Goal: Transaction & Acquisition: Obtain resource

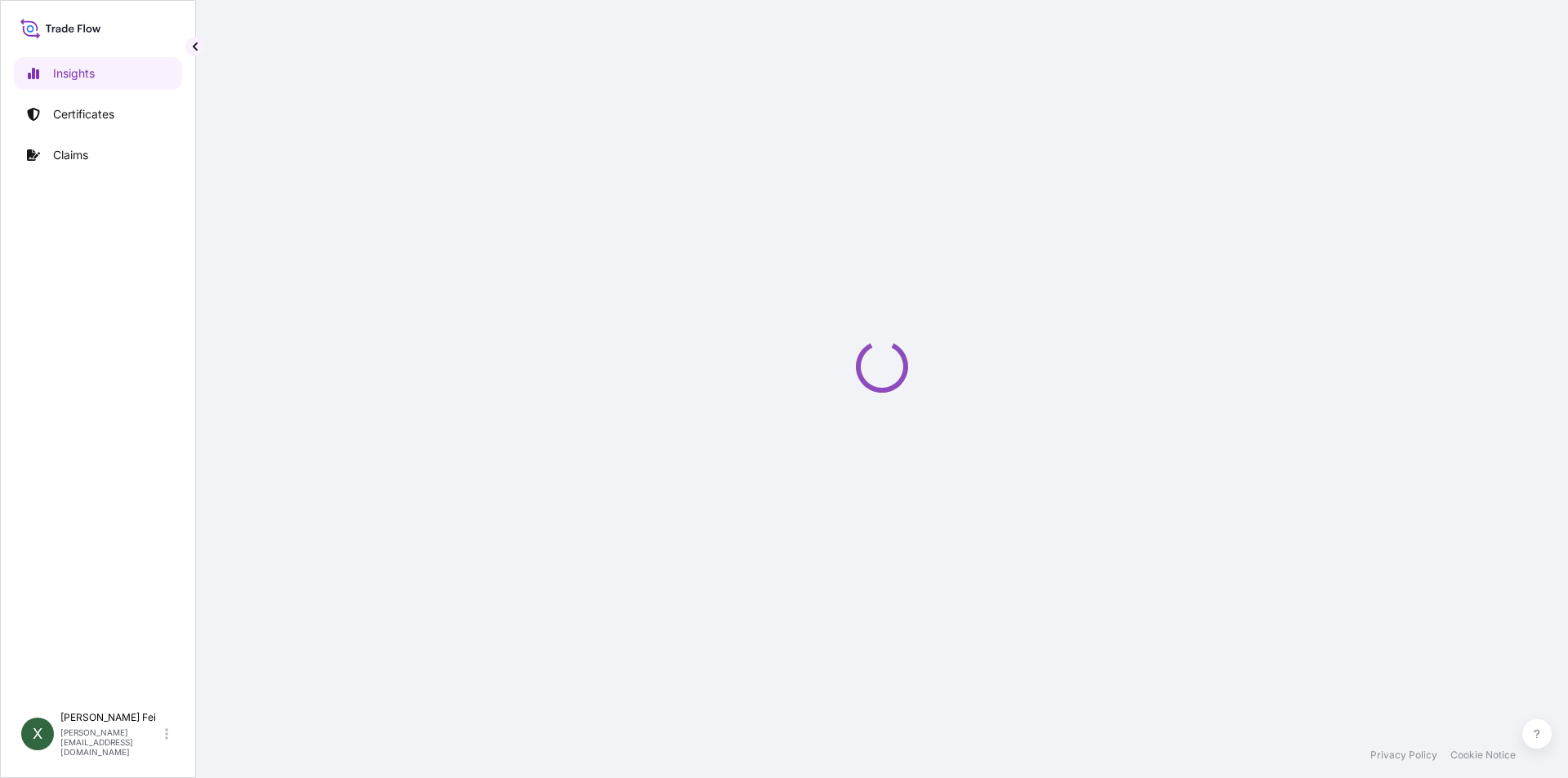
select select "2025"
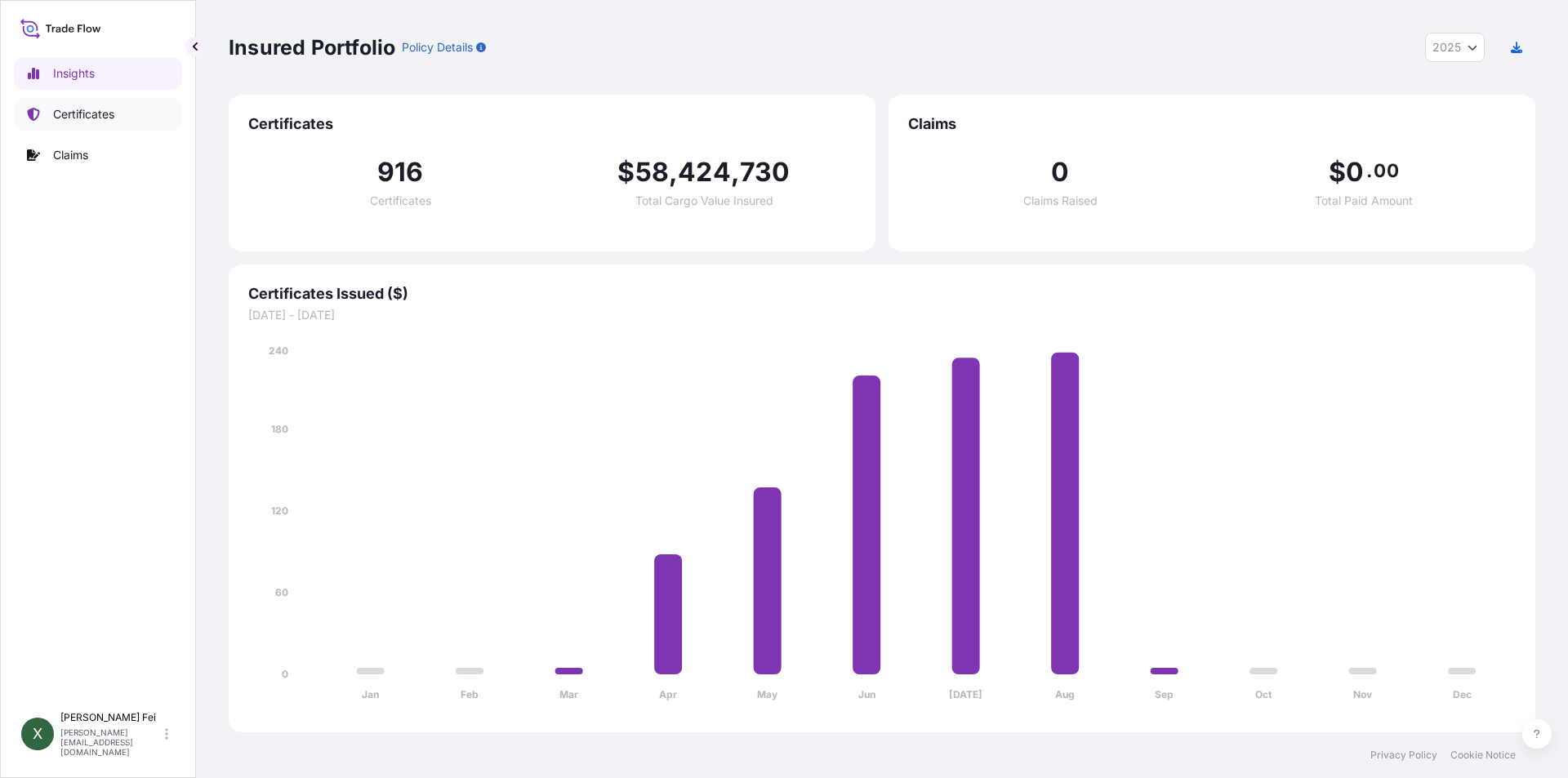
click at [96, 120] on p "Certificates" at bounding box center [84, 114] width 62 height 16
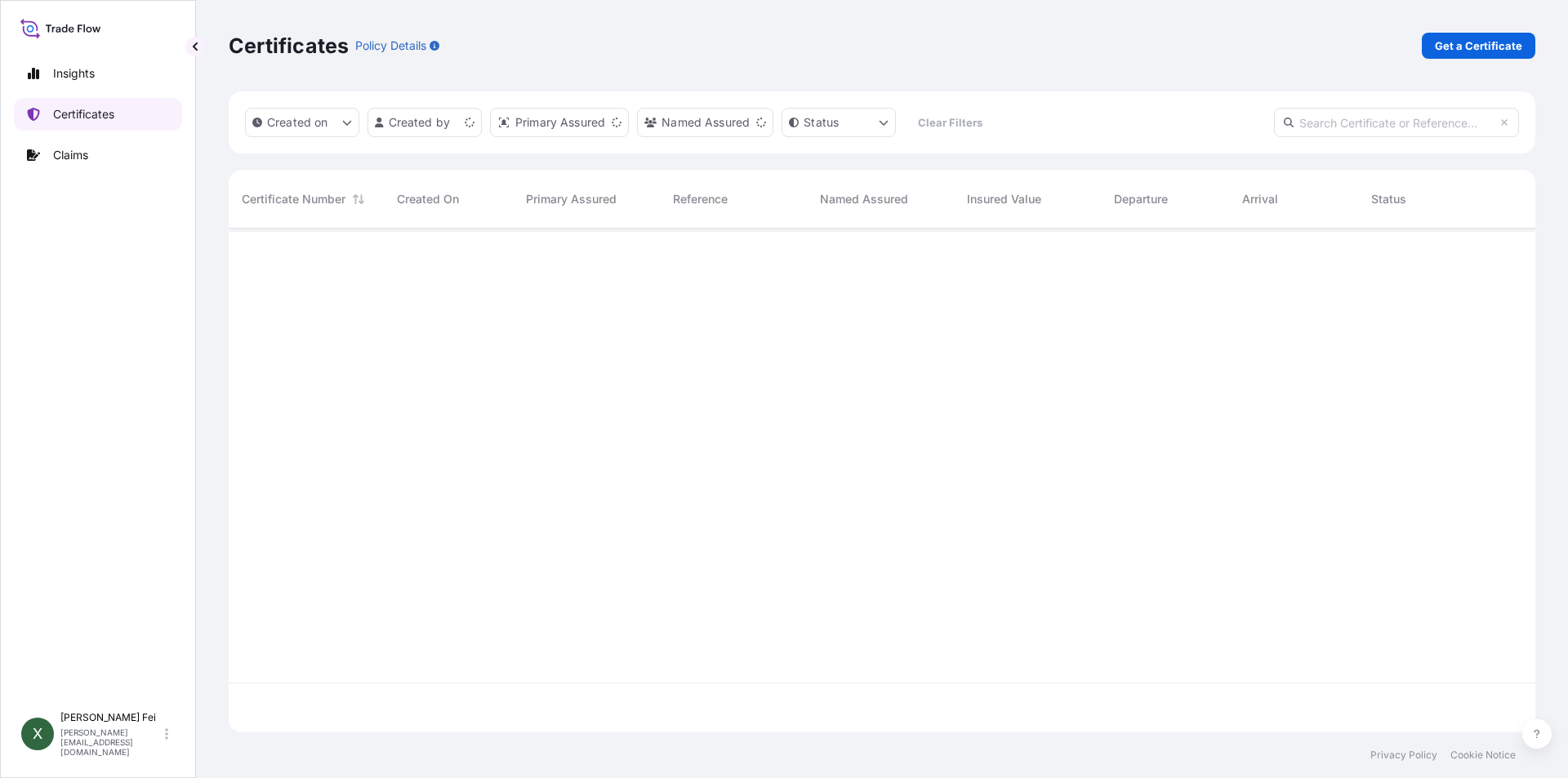
scroll to position [500, 1295]
click at [1435, 46] on link "Get a Certificate" at bounding box center [1478, 45] width 114 height 26
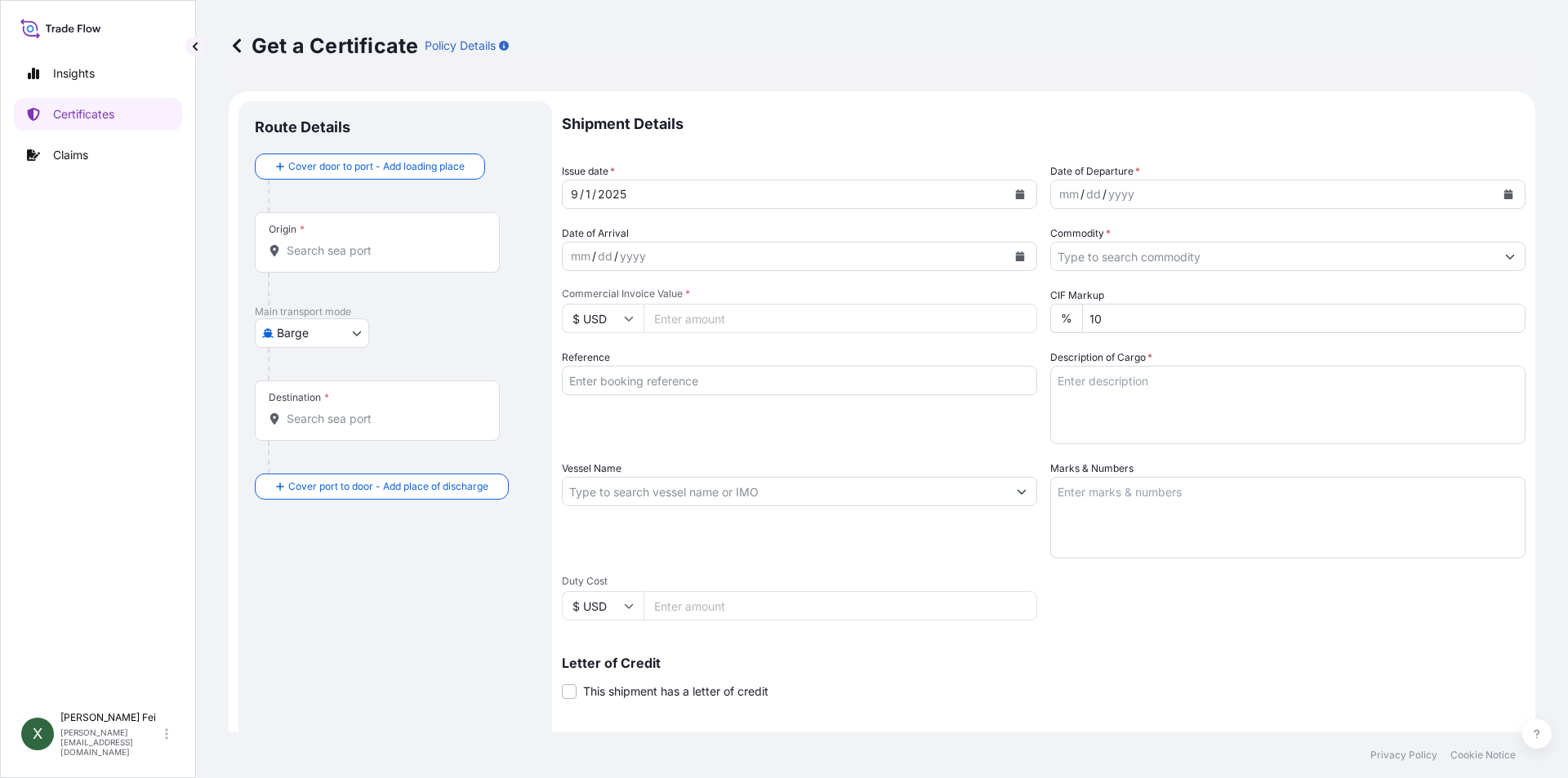
click at [318, 331] on body "Insights Certificates Claims X Xiaoyan Fei xiaoyan.fei@boluo-logistics.com Get …" at bounding box center [784, 389] width 1568 height 778
click at [304, 469] on span "Ocean Vessel" at bounding box center [321, 463] width 73 height 16
select select "Ocean Vessel"
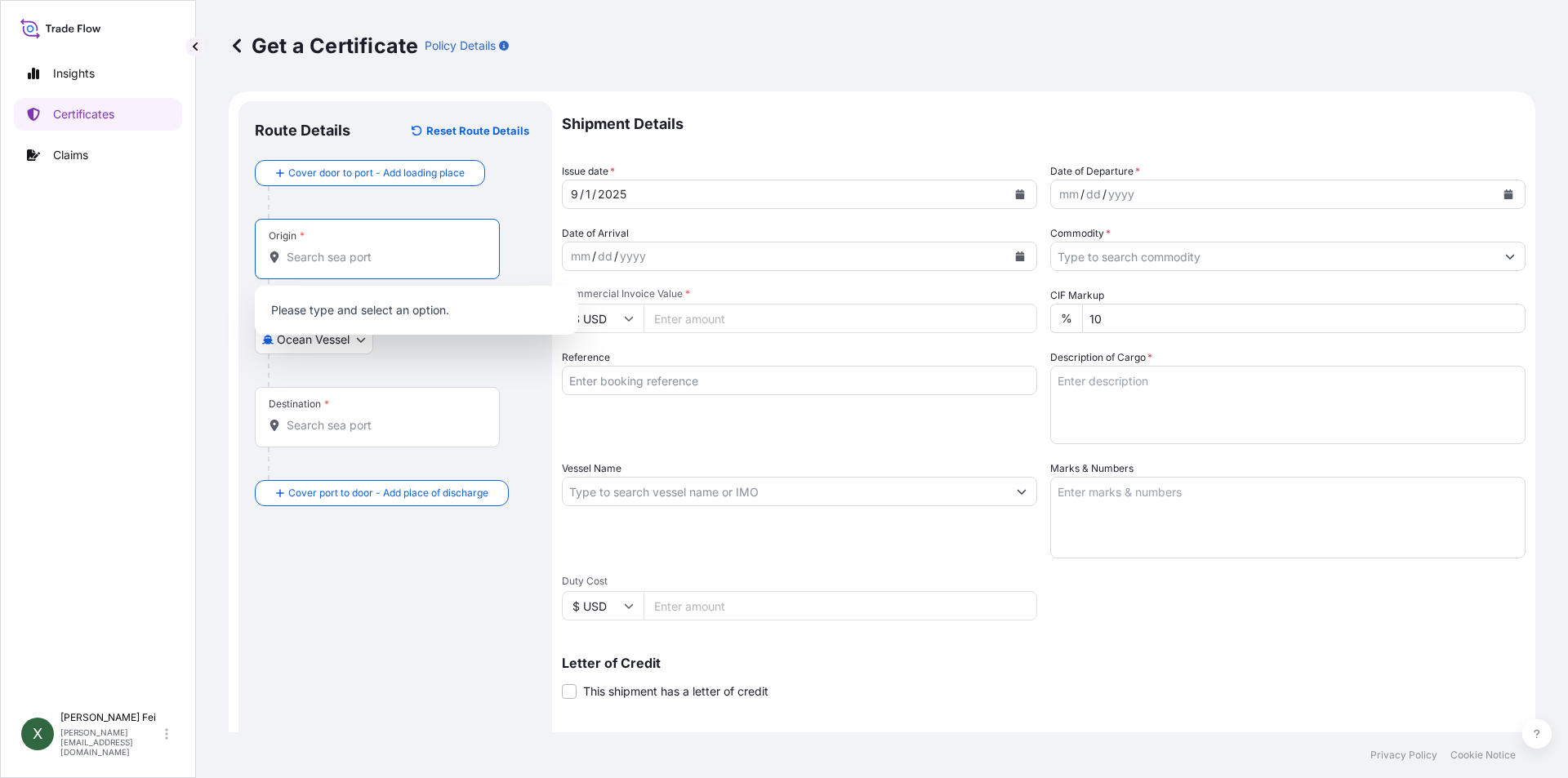
click at [373, 250] on input "Origin *" at bounding box center [383, 256] width 193 height 16
paste input "SHANGHAI"
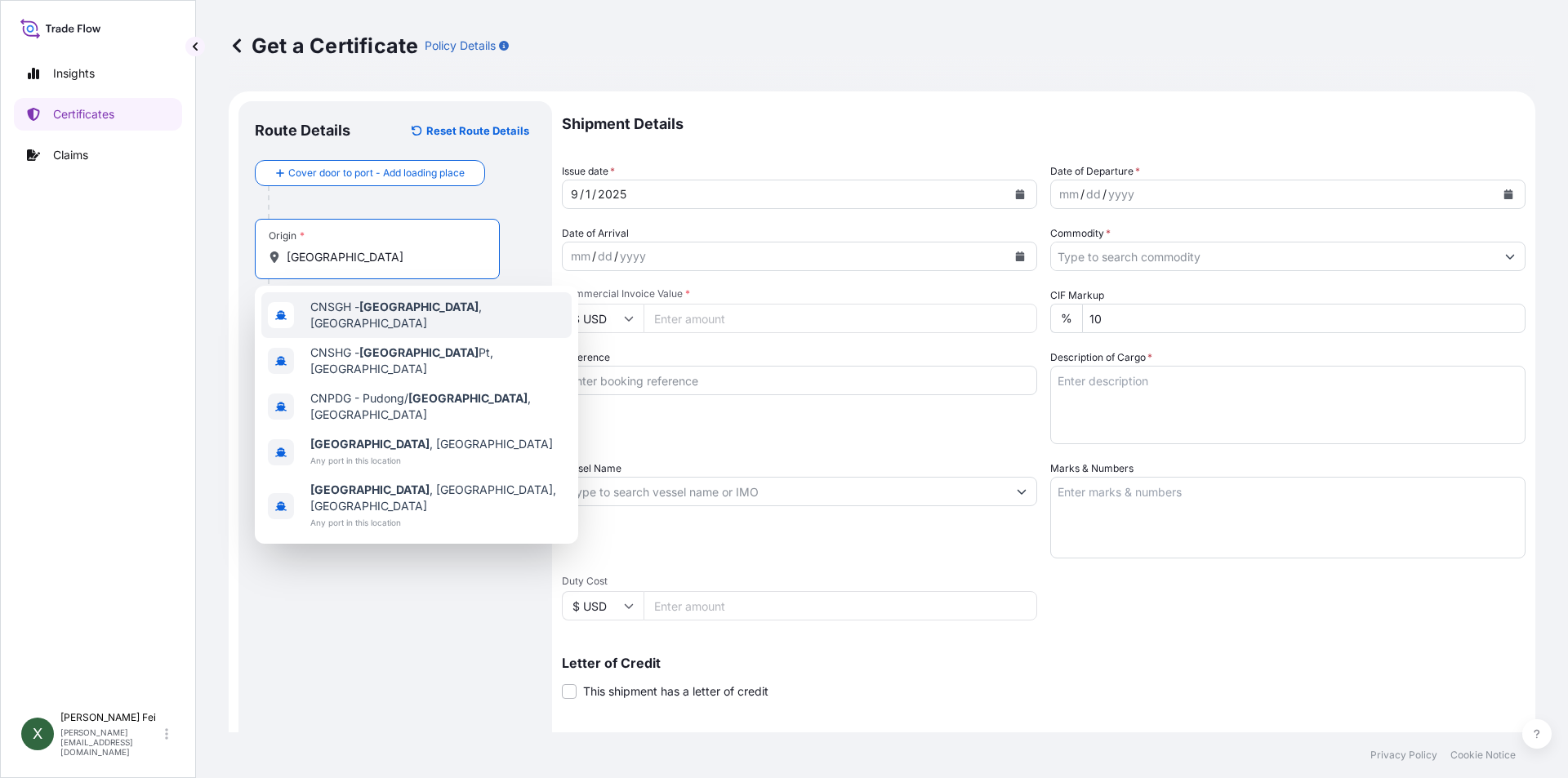
click at [406, 322] on div "CNSGH - Shanghai , China" at bounding box center [416, 315] width 310 height 46
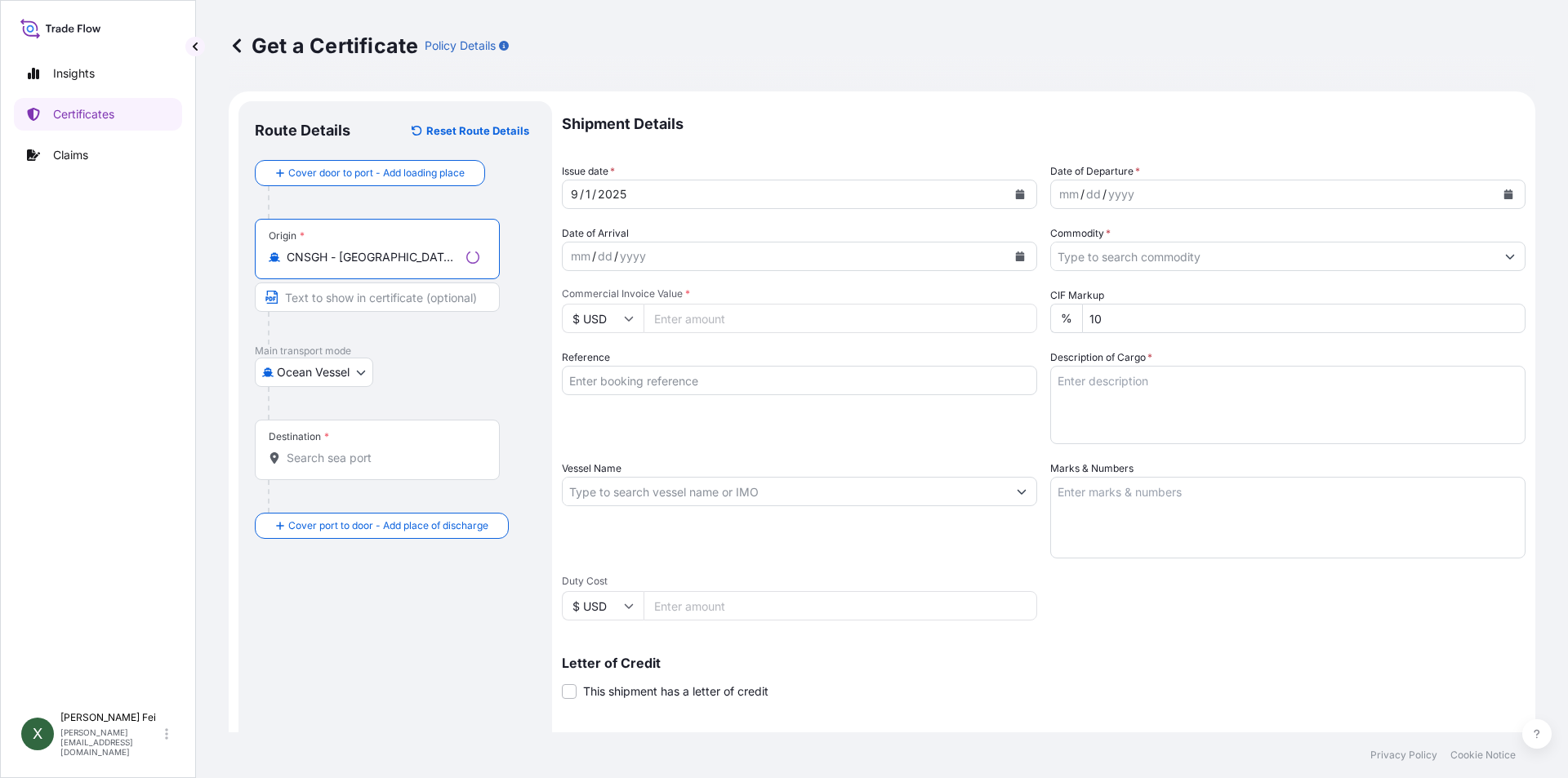
type input "CNSGH - Shanghai, China"
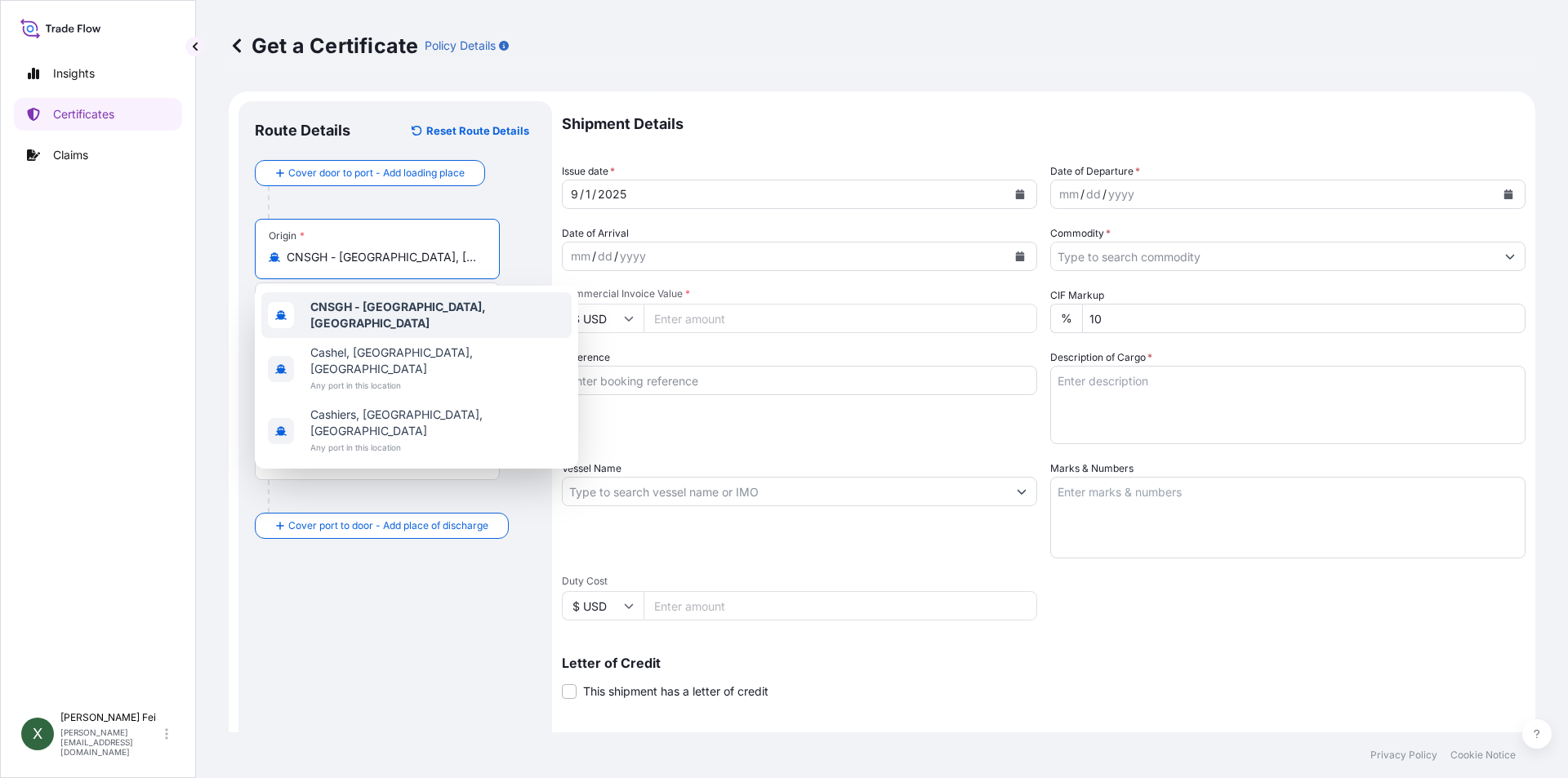
click at [396, 307] on b "CNSGH - Shanghai, China" at bounding box center [397, 314] width 175 height 30
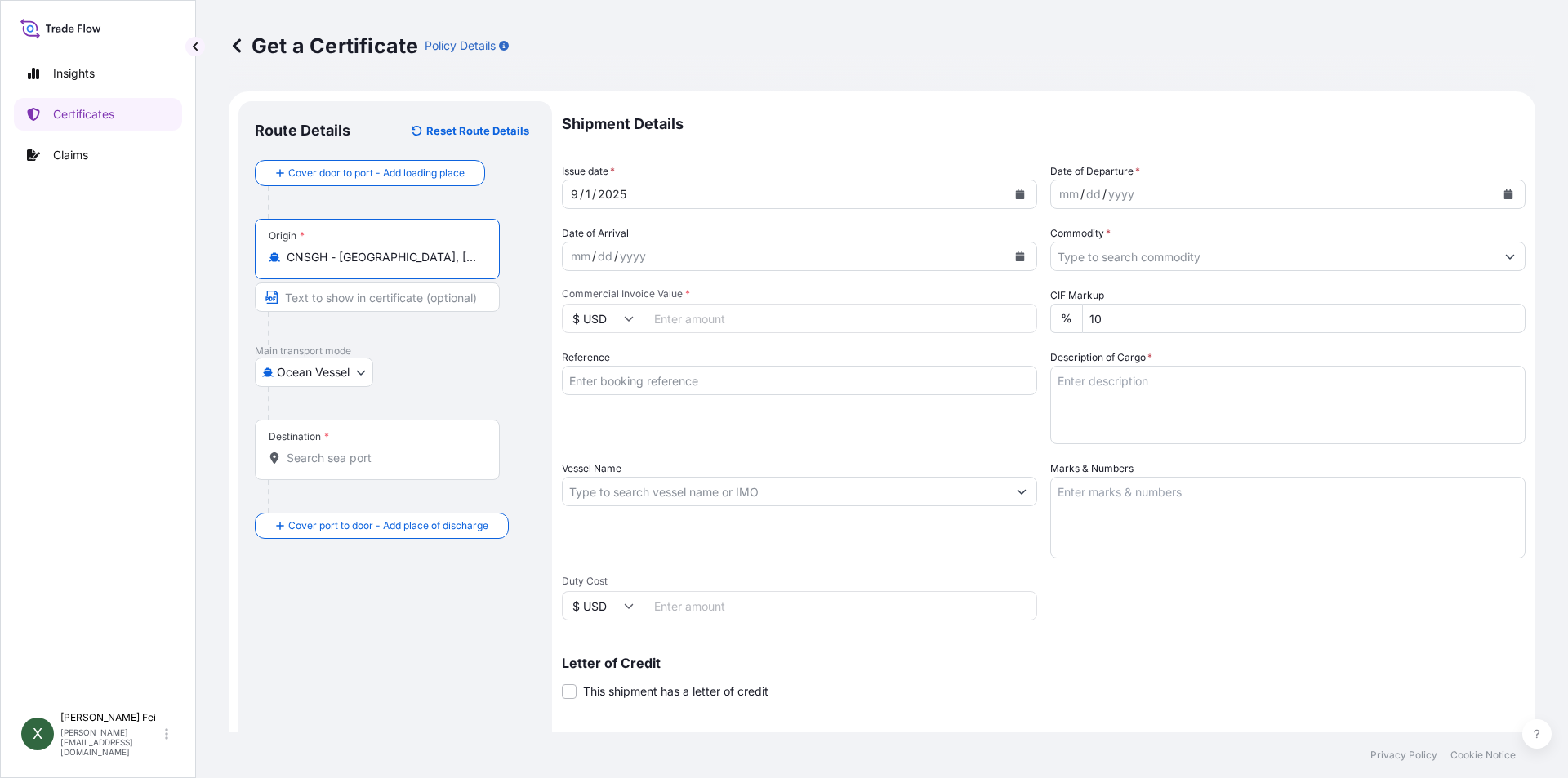
click at [369, 461] on input "Destination *" at bounding box center [383, 458] width 193 height 16
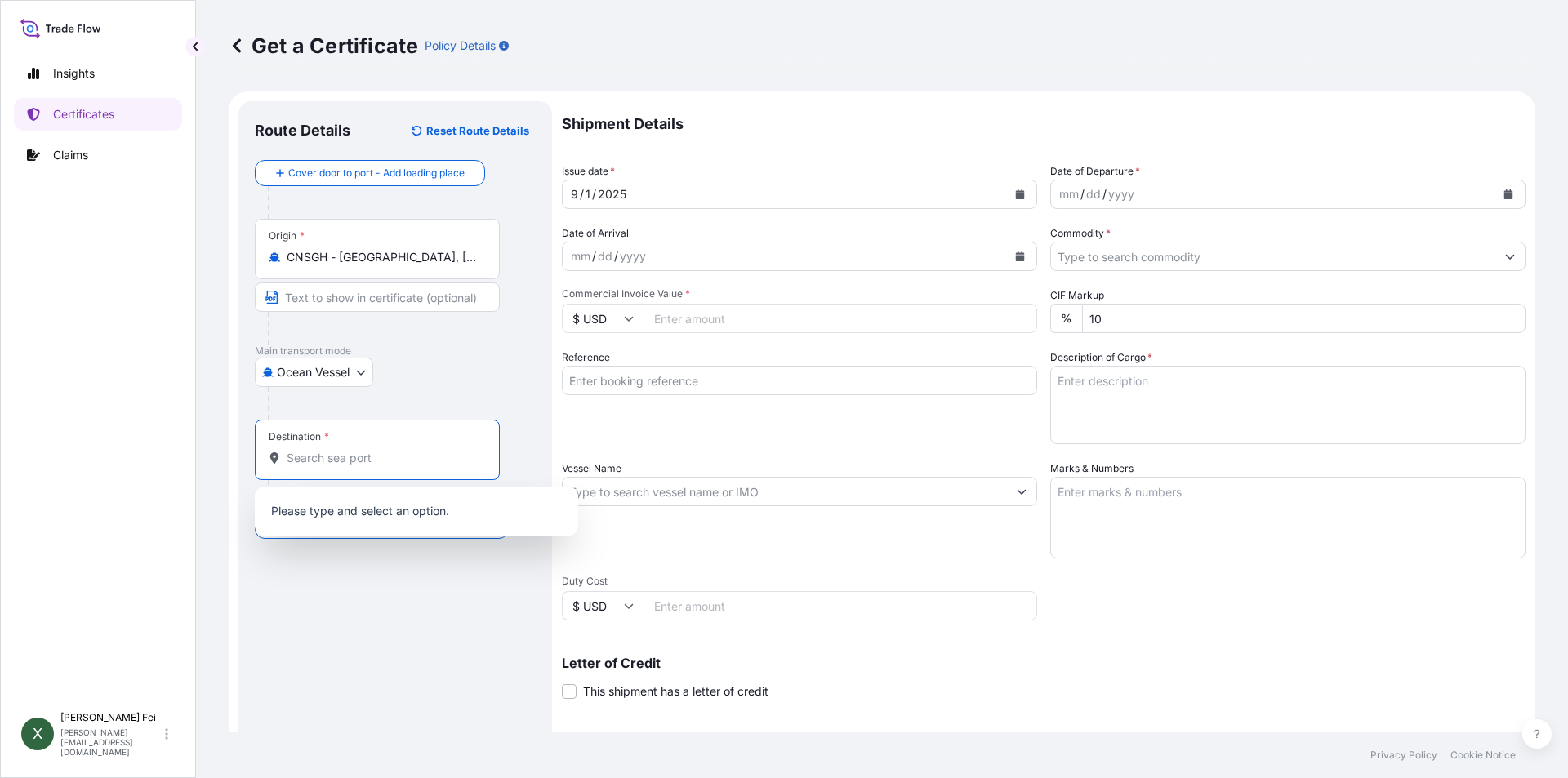
paste input "JAKARTA"
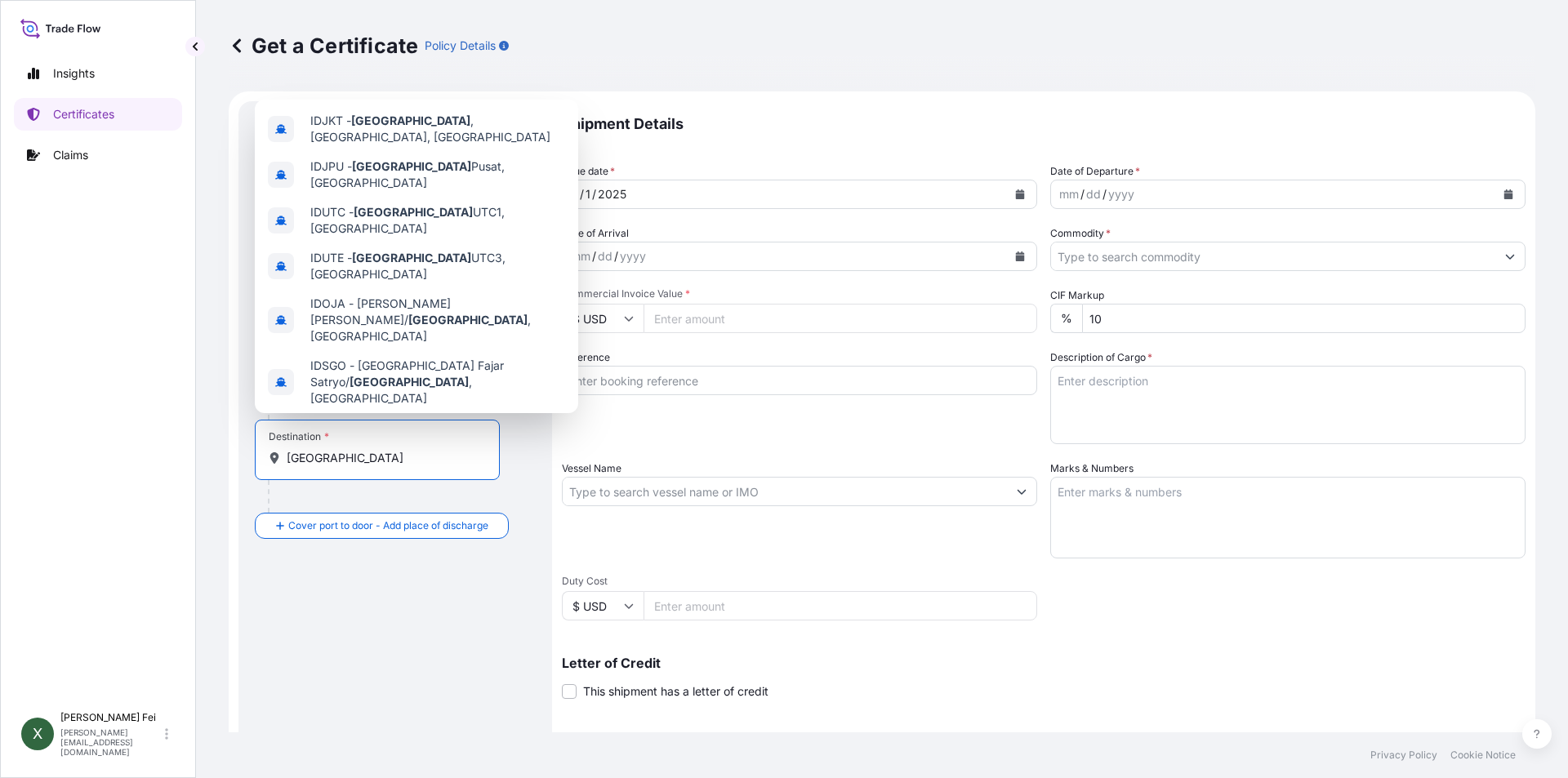
click at [432, 413] on div "Jakarta , Indonesia Any port in this location" at bounding box center [416, 436] width 310 height 46
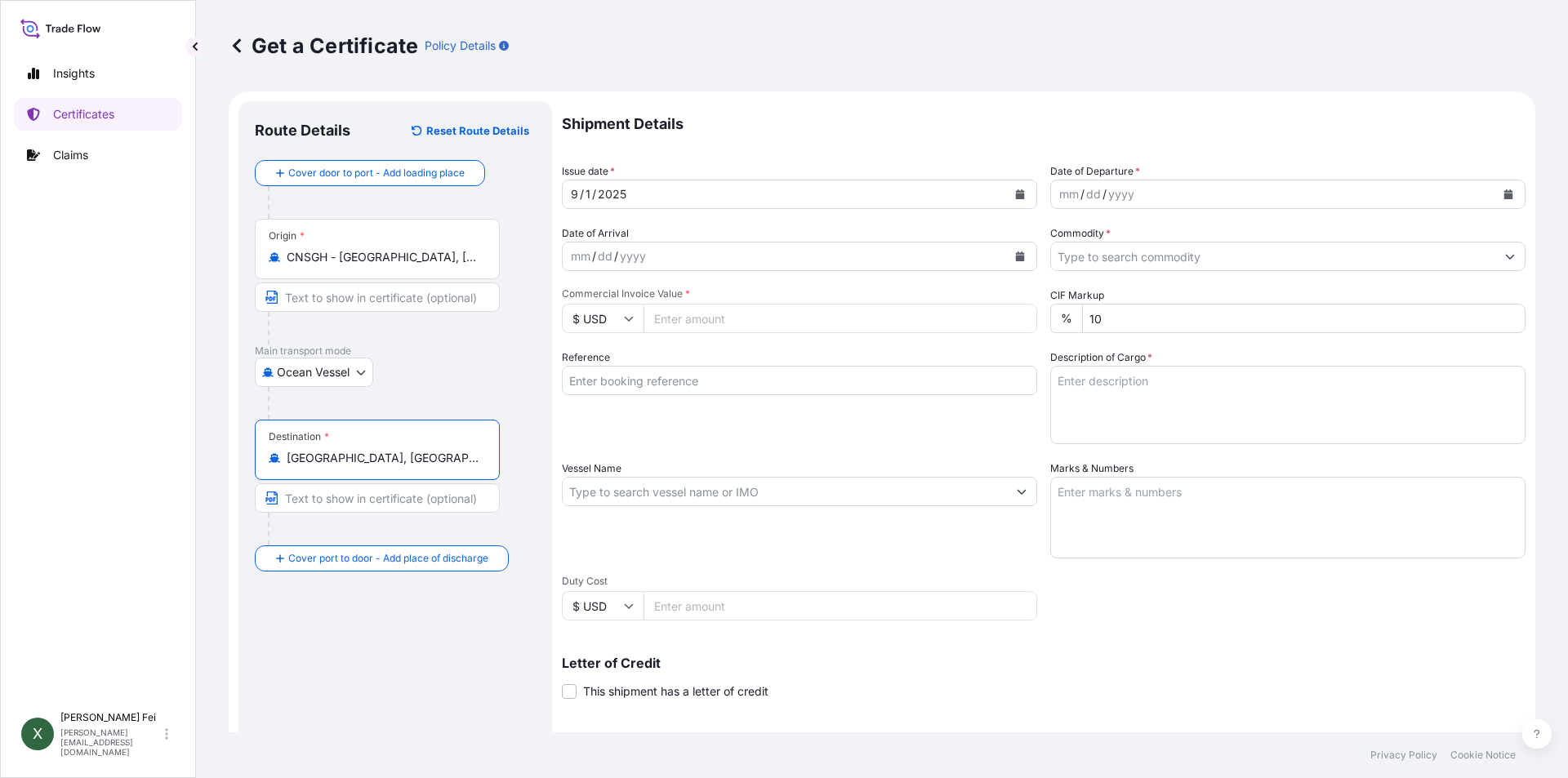
type input "Jakarta, Indonesia"
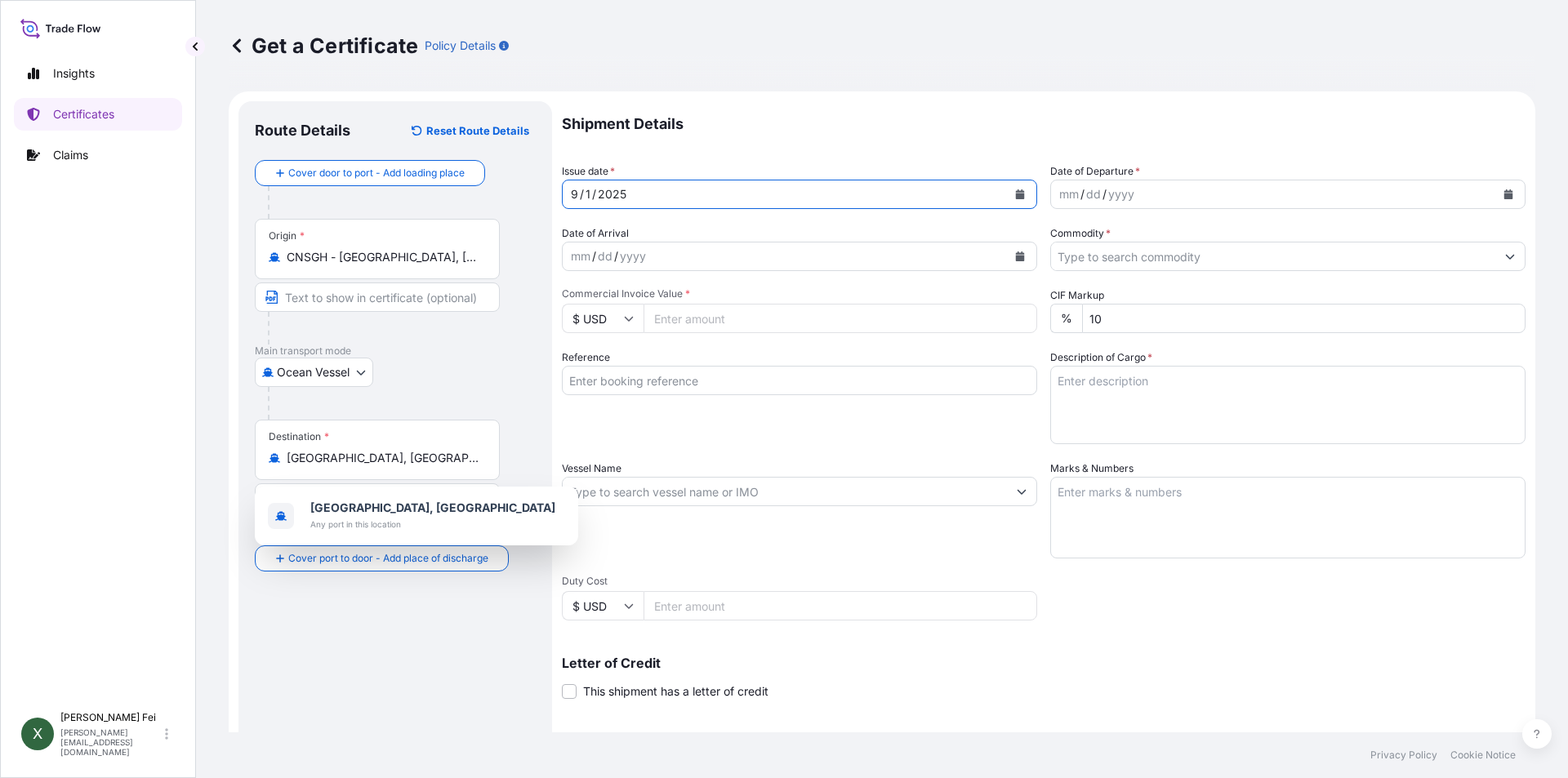
click at [1011, 199] on button "Calendar" at bounding box center [1019, 194] width 26 height 26
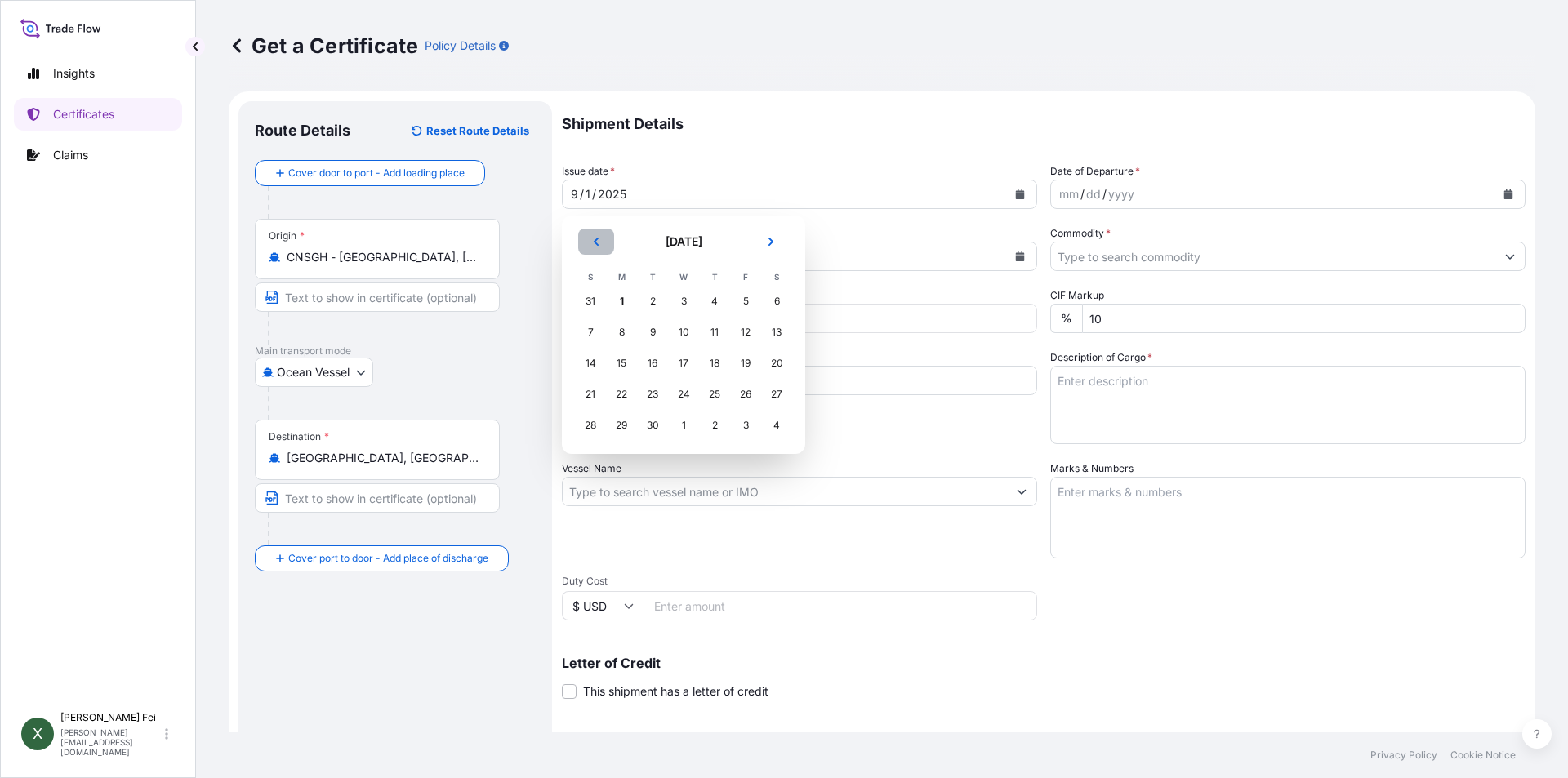
click at [602, 238] on button "Previous" at bounding box center [596, 242] width 36 height 26
click at [743, 430] on div "29" at bounding box center [745, 425] width 29 height 29
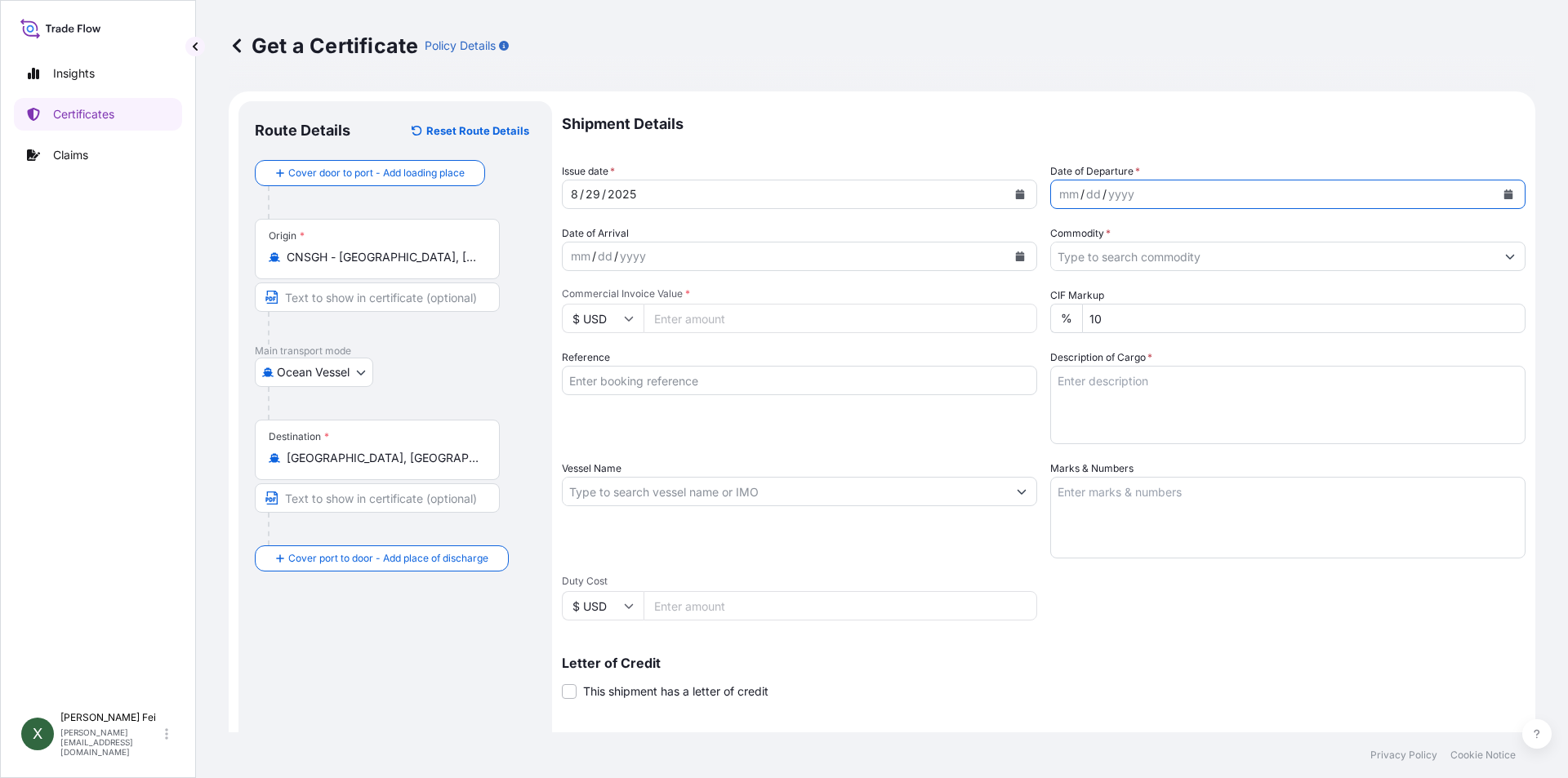
click at [1495, 195] on button "Calendar" at bounding box center [1508, 194] width 26 height 26
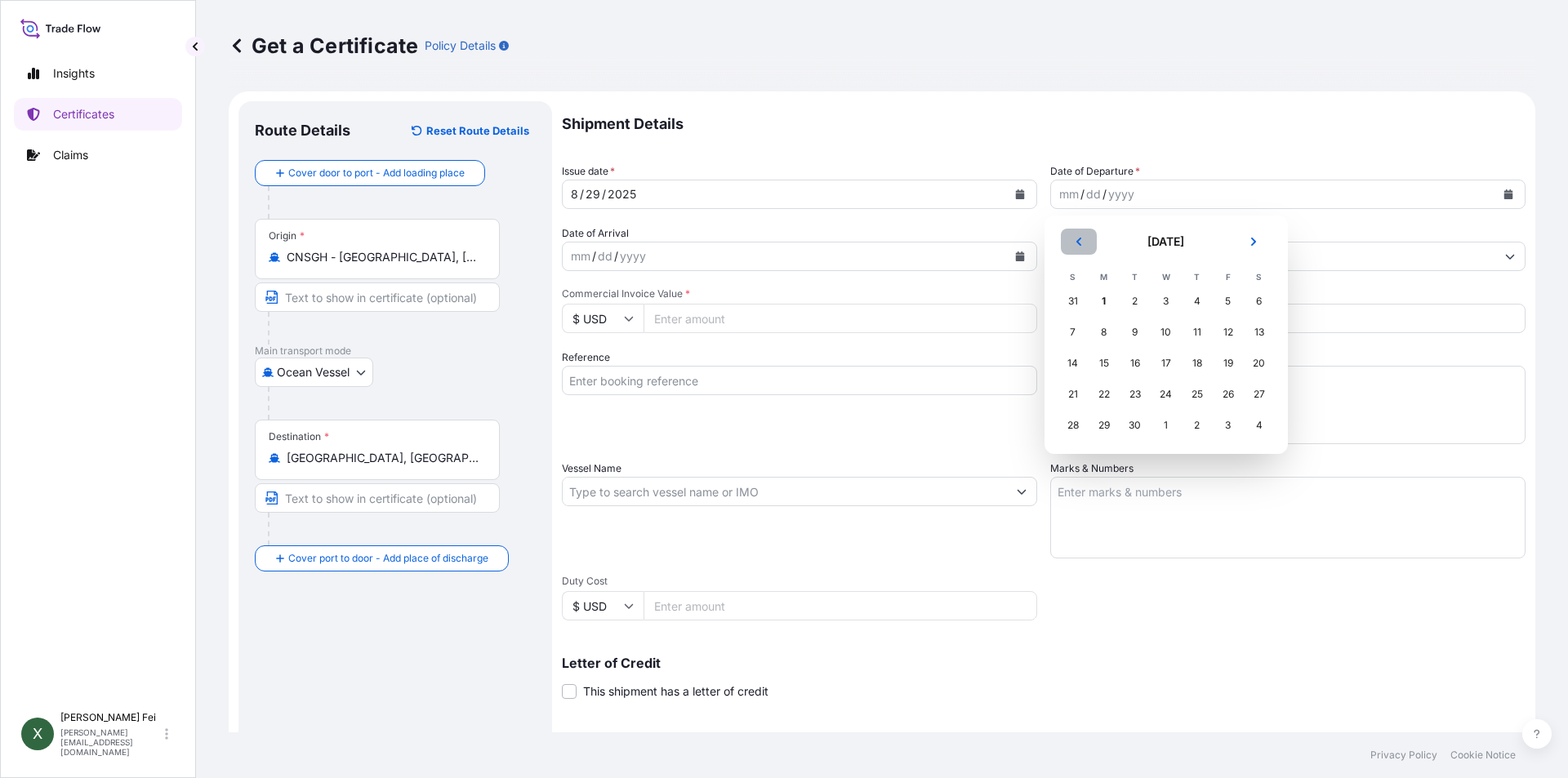
click at [1084, 241] on button "Previous" at bounding box center [1078, 242] width 36 height 26
click at [1230, 424] on div "29" at bounding box center [1228, 425] width 29 height 29
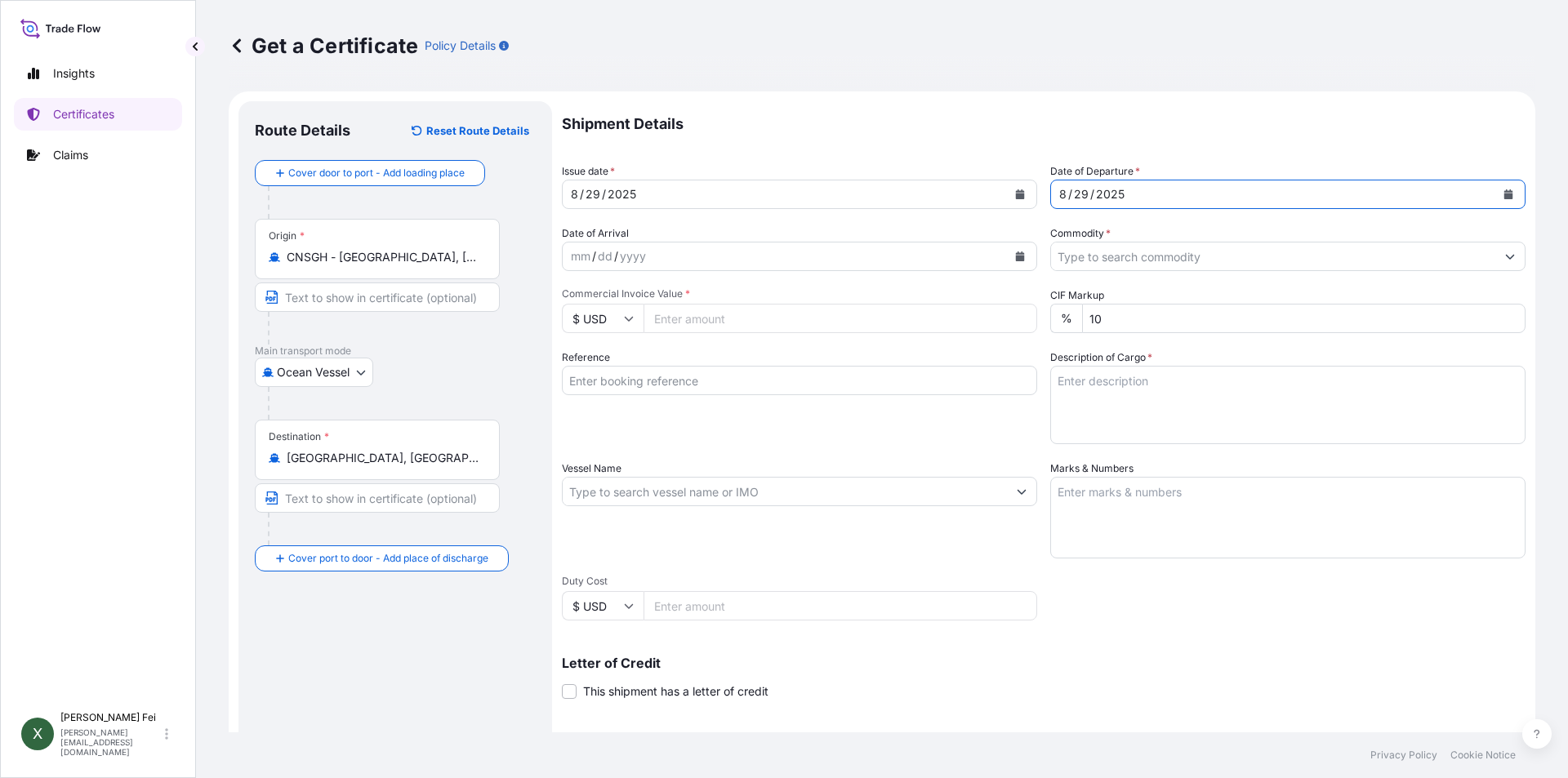
click at [1156, 261] on input "Commodity *" at bounding box center [1273, 256] width 444 height 29
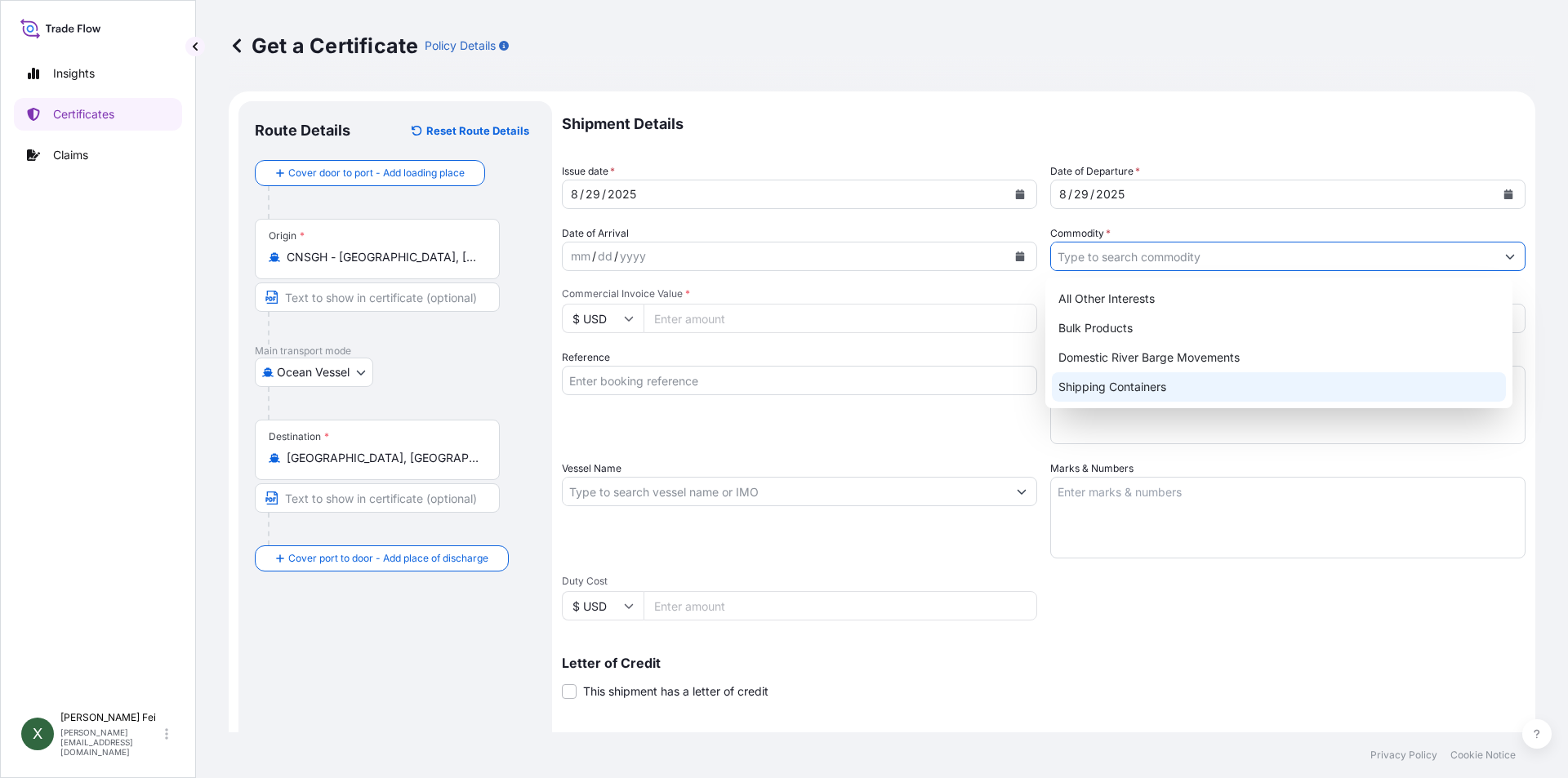
click at [1129, 378] on div "Shipping Containers" at bounding box center [1279, 387] width 455 height 29
type input "Shipping Containers"
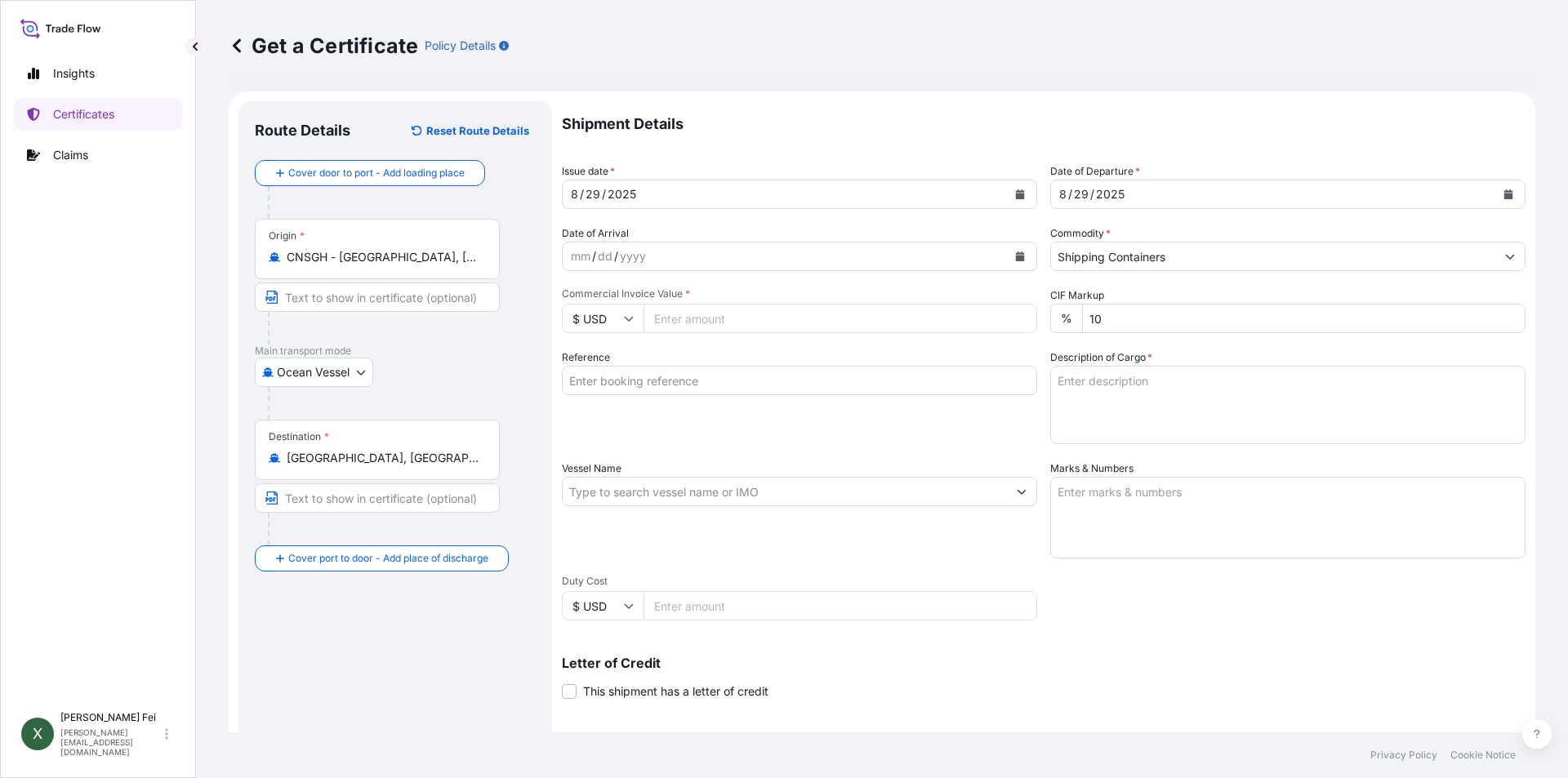
click at [671, 325] on input "Commercial Invoice Value *" at bounding box center [840, 318] width 394 height 29
type input "61752.3"
click at [930, 431] on div "Reference" at bounding box center [799, 396] width 475 height 95
click at [717, 371] on input "Reference" at bounding box center [799, 380] width 475 height 29
paste input "SITGSHJTN01910"
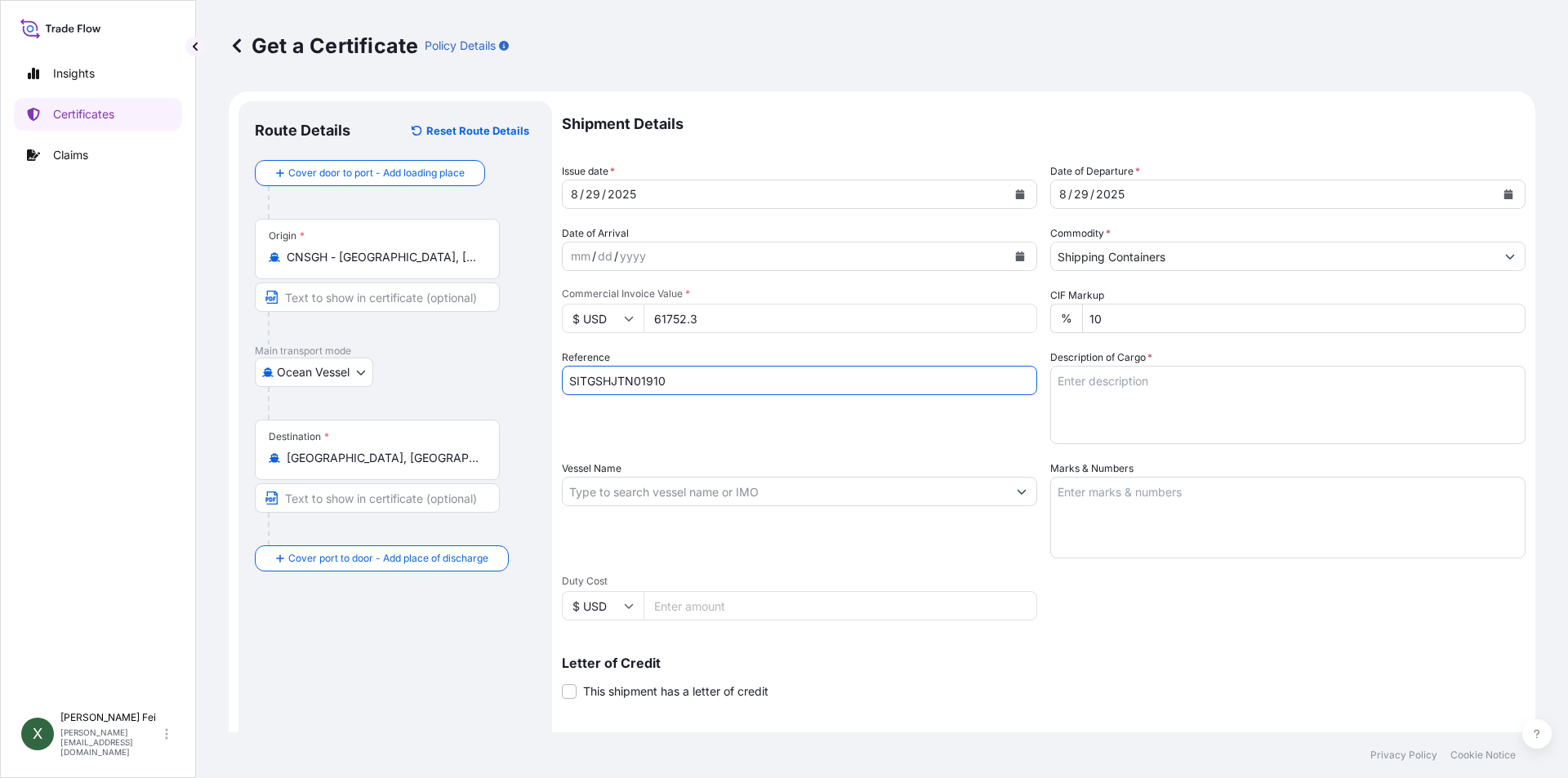
type input "SITGSHJTN01910"
click at [1092, 403] on textarea "Description of Cargo *" at bounding box center [1288, 405] width 475 height 79
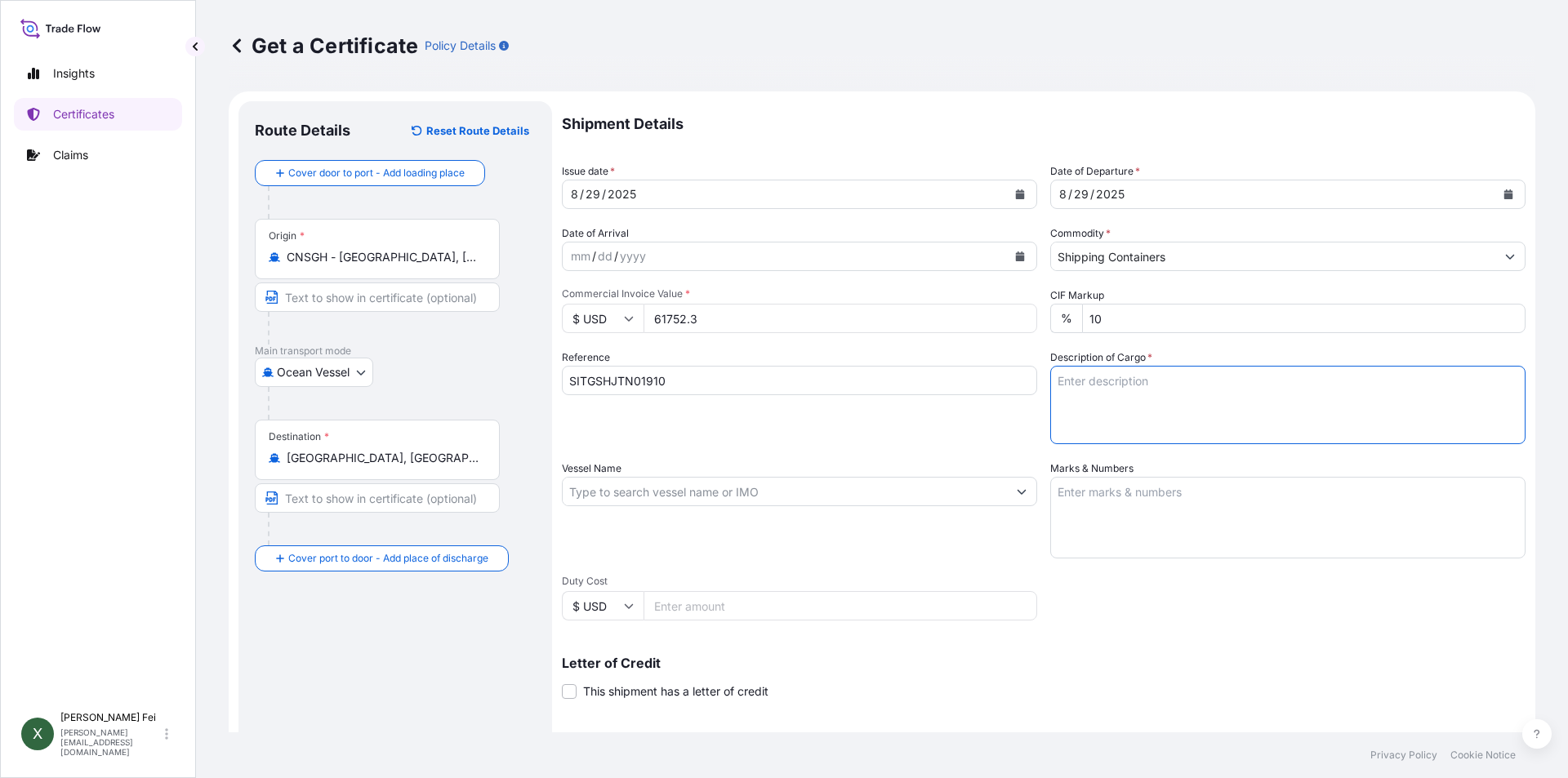
paste textarea "20PALLETS"
paste textarea "MERQUAT(TM) 100 POLYMER, 1H1 PLASTIC DRUM HS CODE:3911.90 CARBOPOL(R) AQUA SF-1…"
type textarea "20PALLETS MERQUAT(TM) 100 POLYMER, 1H1 PLASTIC DRUM HS CODE:3911.90 CARBOPOL(R)…"
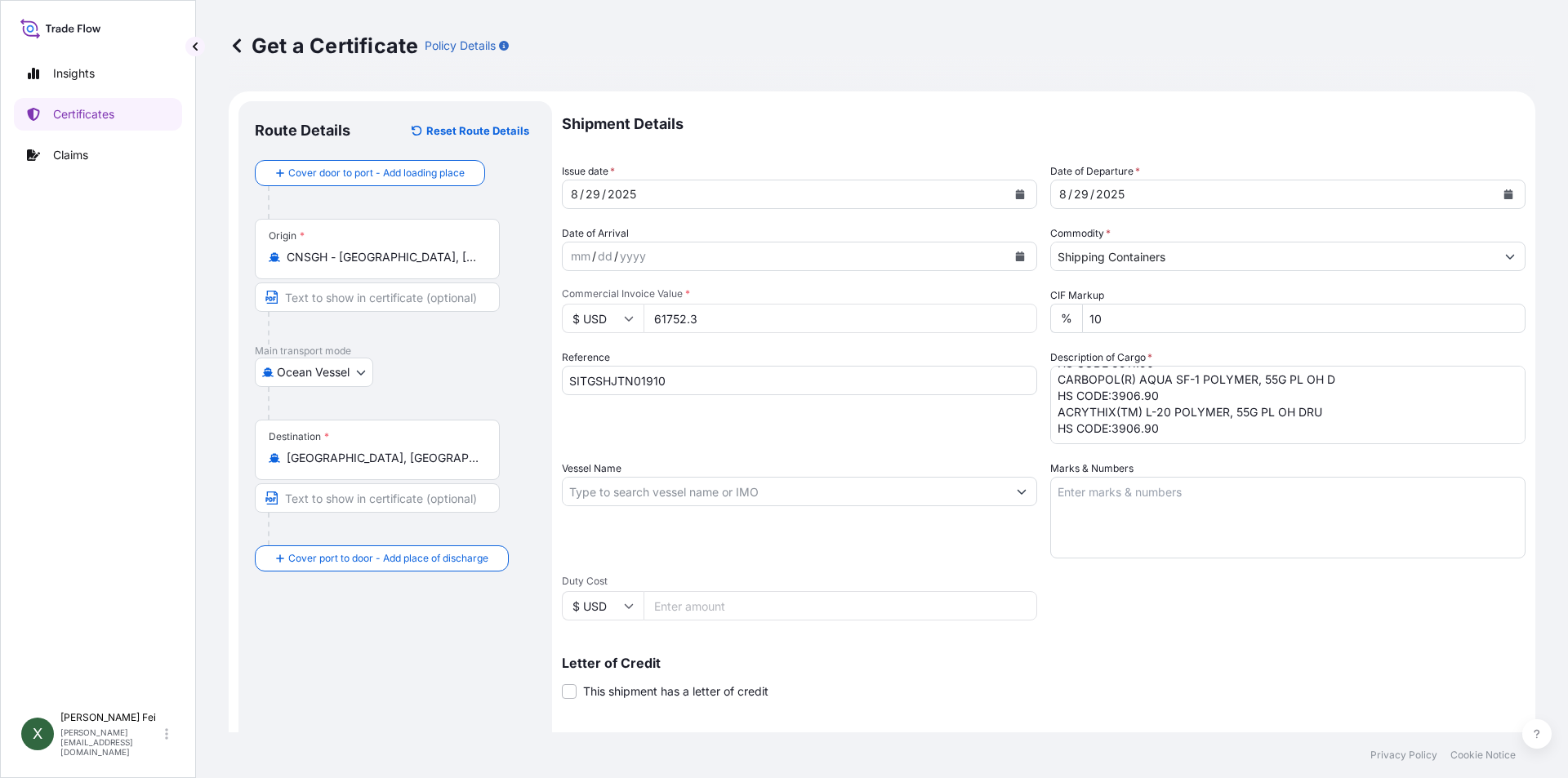
click at [774, 420] on div "Reference SITGSHJTN01910" at bounding box center [799, 396] width 475 height 95
click at [712, 490] on input "Vessel Name" at bounding box center [784, 491] width 444 height 29
paste input "SITC QIMING"
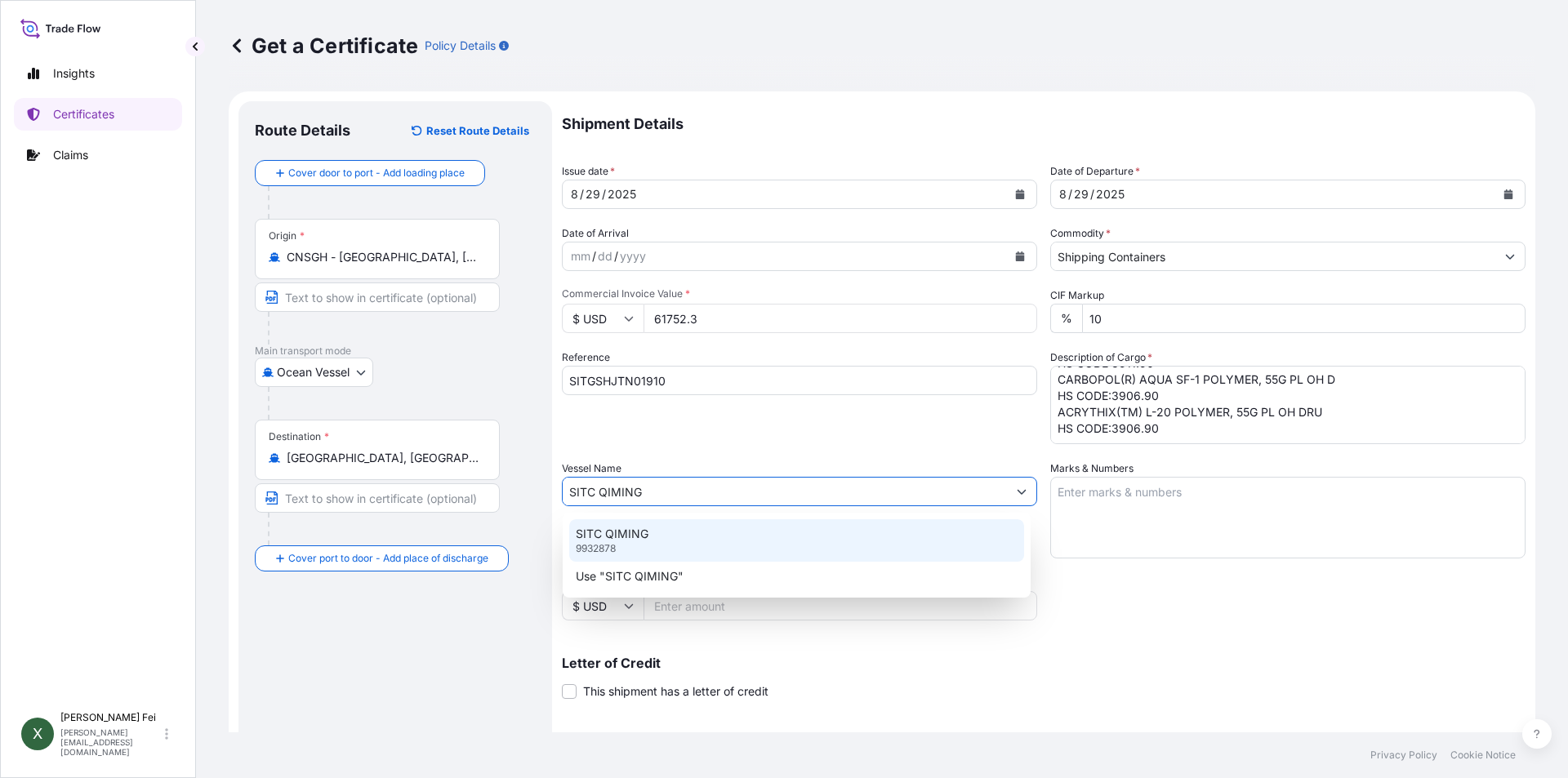
click at [715, 538] on div "SITC QIMING 9932878" at bounding box center [796, 541] width 455 height 43
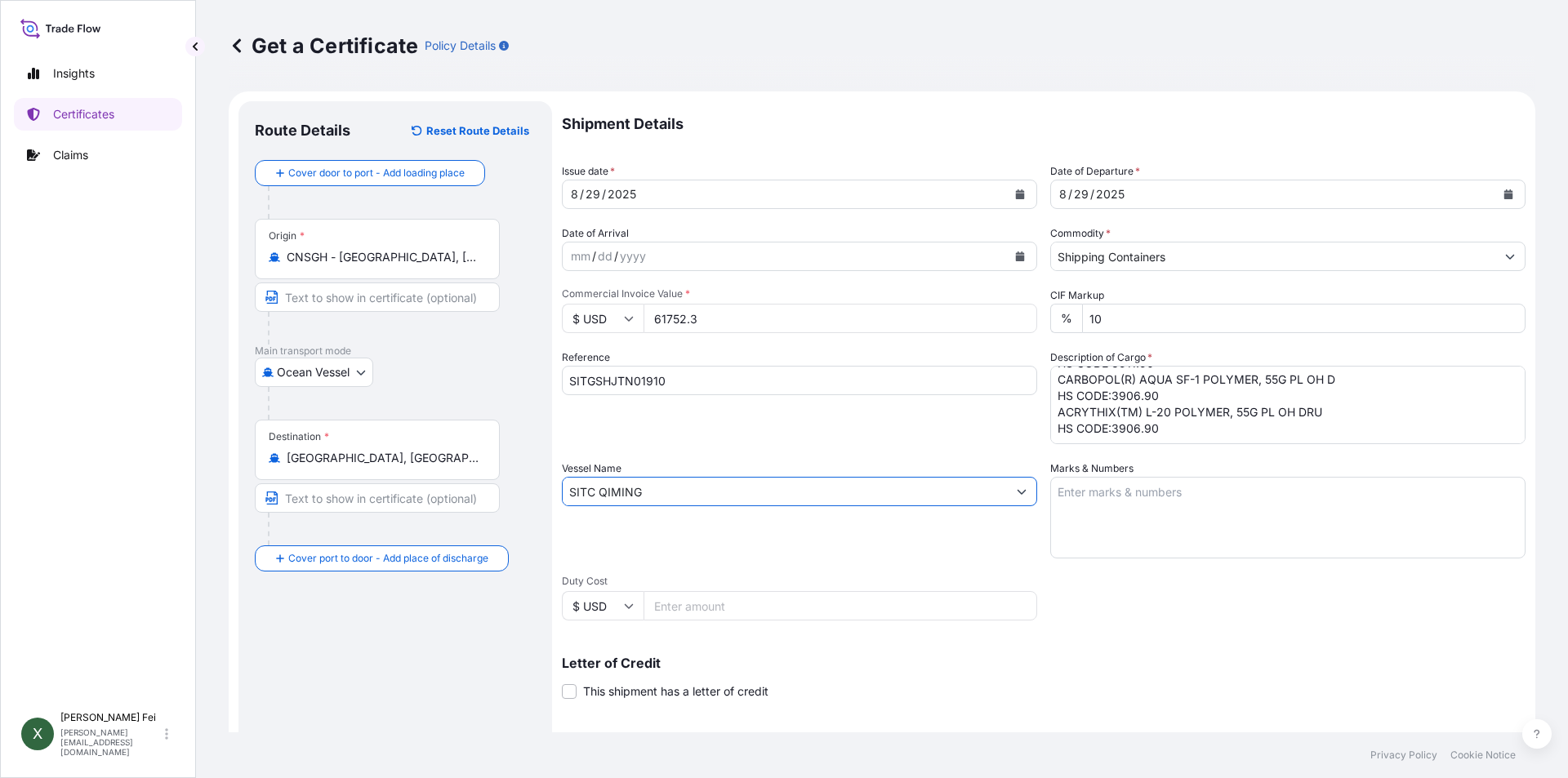
type input "SITC QIMING"
click at [1148, 501] on textarea "Marks & Numbers" at bounding box center [1288, 518] width 475 height 82
paste textarea "PO NO. 379/25 PT TRITUNGGAL ARTHAMAKMUR JAKARTA NO. 1 - UP"
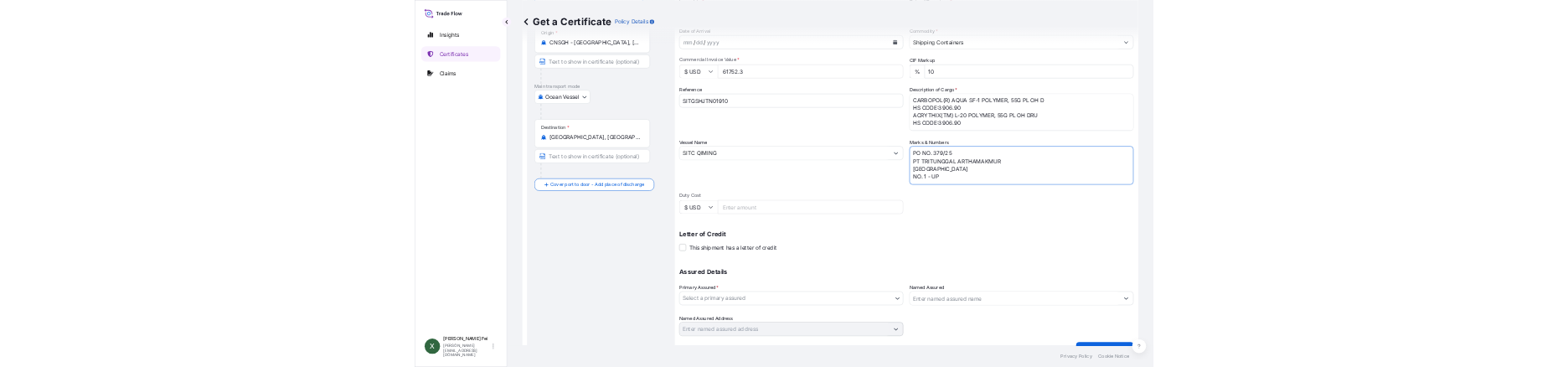
scroll to position [208, 0]
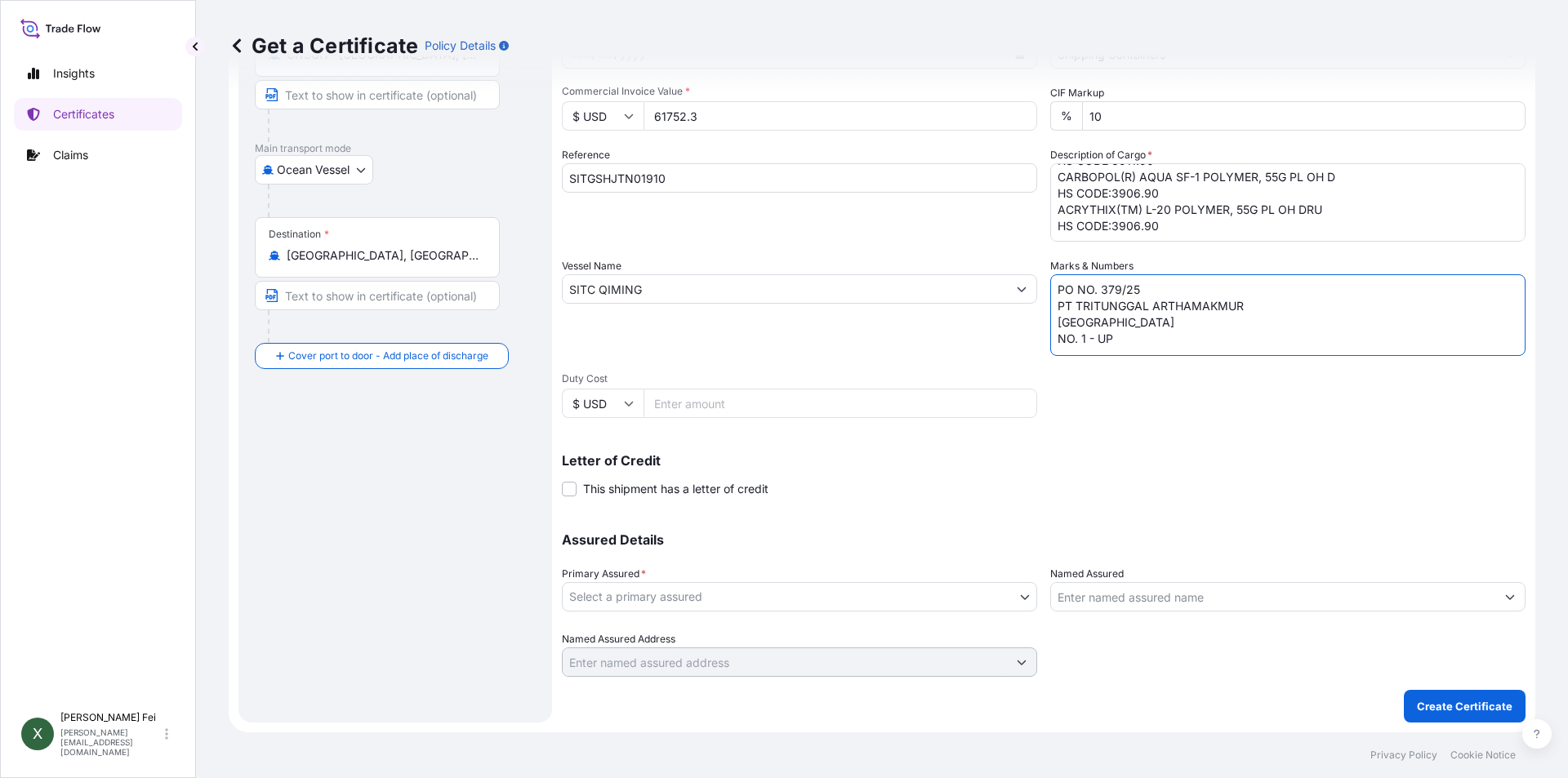
type textarea "PO NO. 379/25 PT TRITUNGGAL ARTHAMAKMUR JAKARTA NO. 1 - UP"
click at [652, 585] on body "Insights Certificates Claims X Xiaoyan Fei xiaoyan.fei@boluo-logistics.com Get …" at bounding box center [784, 389] width 1568 height 778
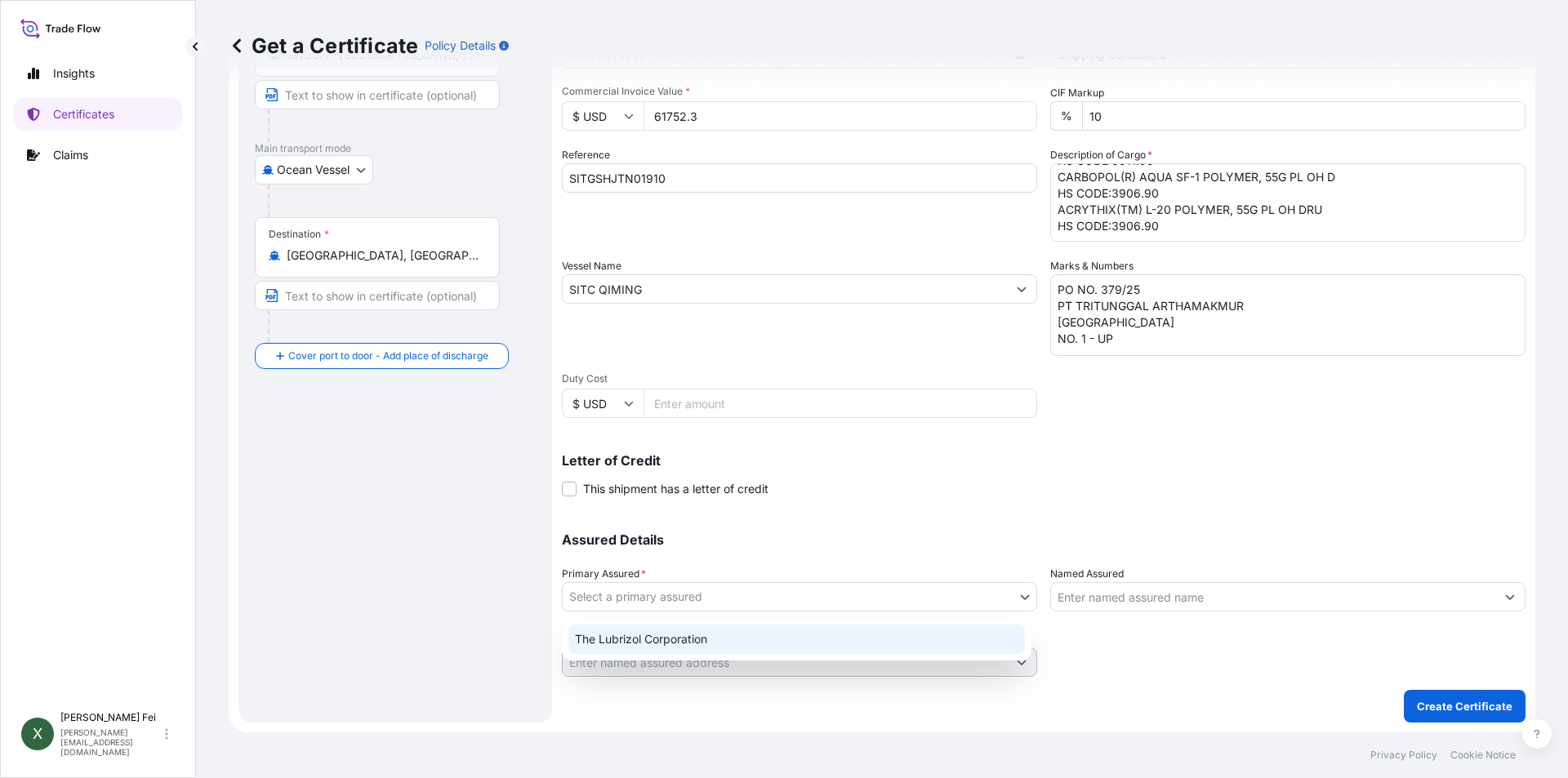
click at [666, 637] on div "The Lubrizol Corporation" at bounding box center [796, 639] width 456 height 29
select select "31566"
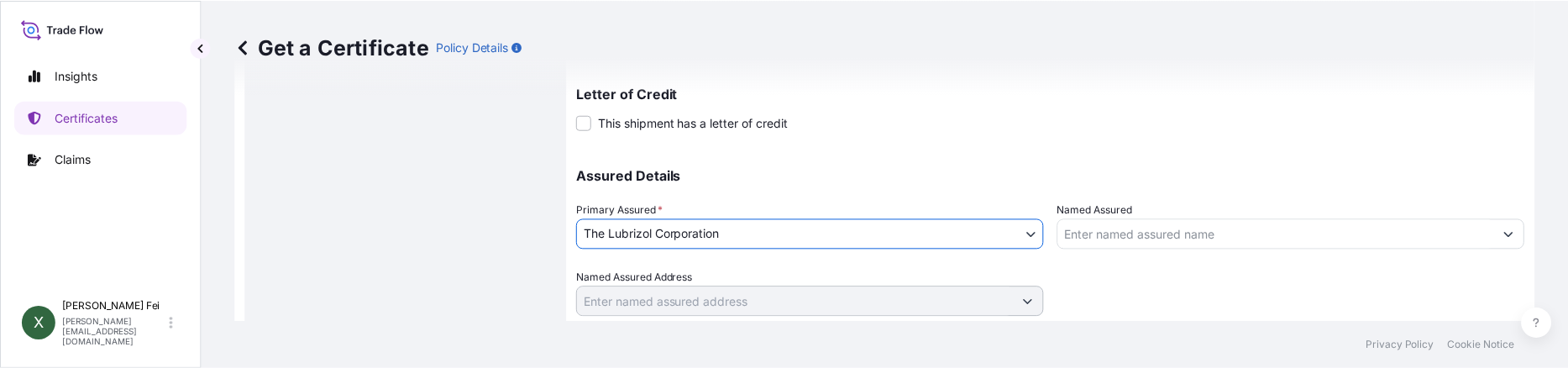
scroll to position [640, 0]
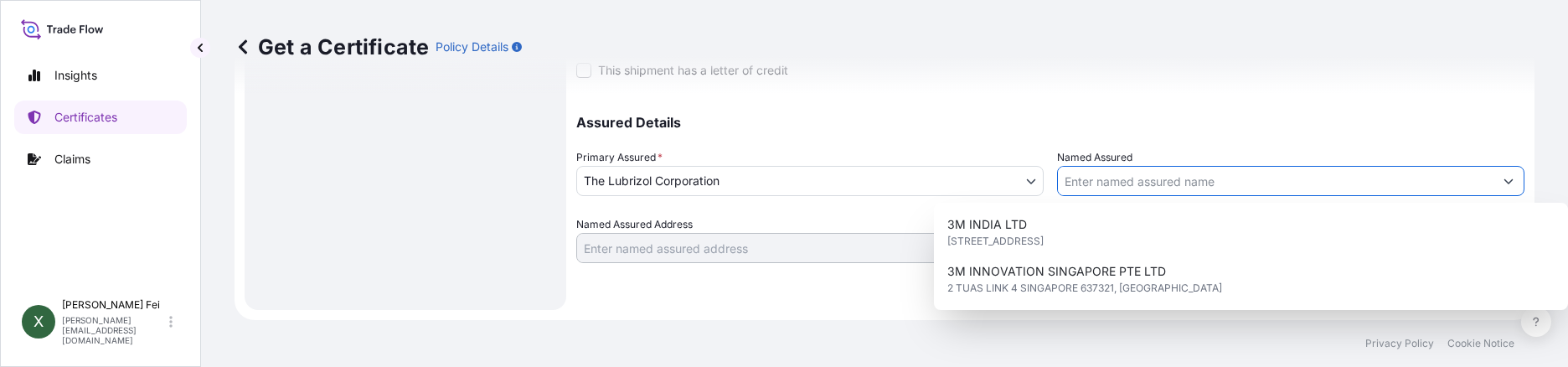
click at [1101, 178] on input "Named Assured" at bounding box center [1275, 180] width 436 height 30
paste input "PT TRITUNGGAL ARTHAMAKMUR"
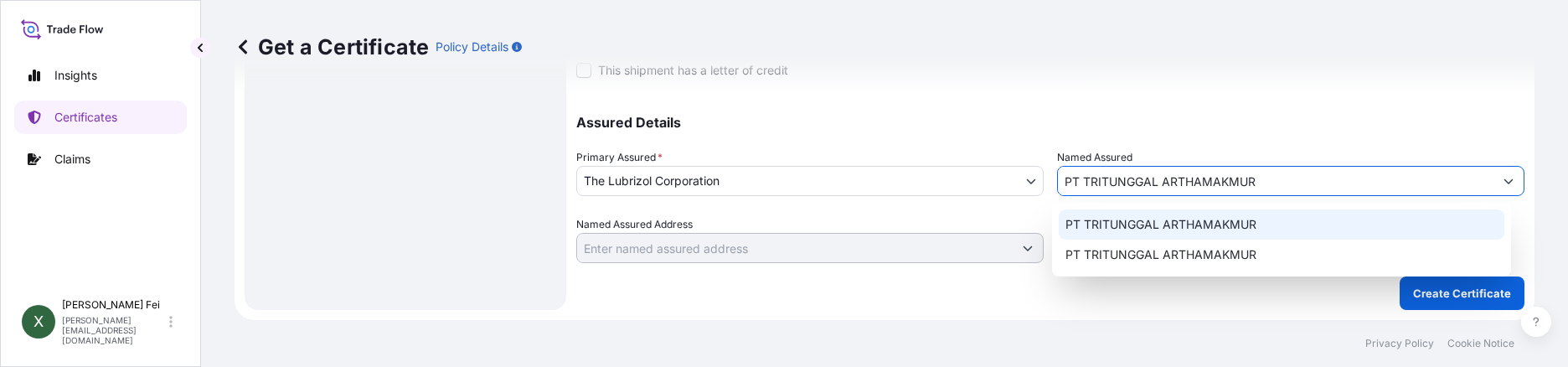
click at [1280, 222] on div "PT TRITUNGGAL ARTHAMAKMUR" at bounding box center [1281, 224] width 446 height 30
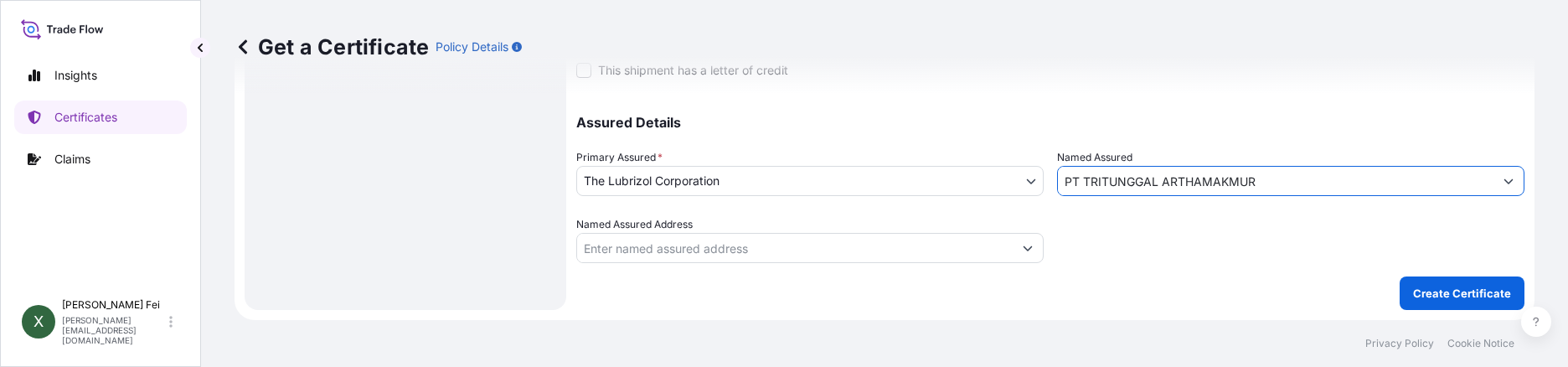
click at [1254, 189] on input "PT TRITUNGGAL ARTHAMAKMUR" at bounding box center [1275, 180] width 436 height 30
click at [1329, 172] on input "PT TRITUNGGAL ARTHAMAKMUR" at bounding box center [1275, 180] width 436 height 30
click at [1503, 178] on icon "Show suggestions" at bounding box center [1508, 180] width 10 height 10
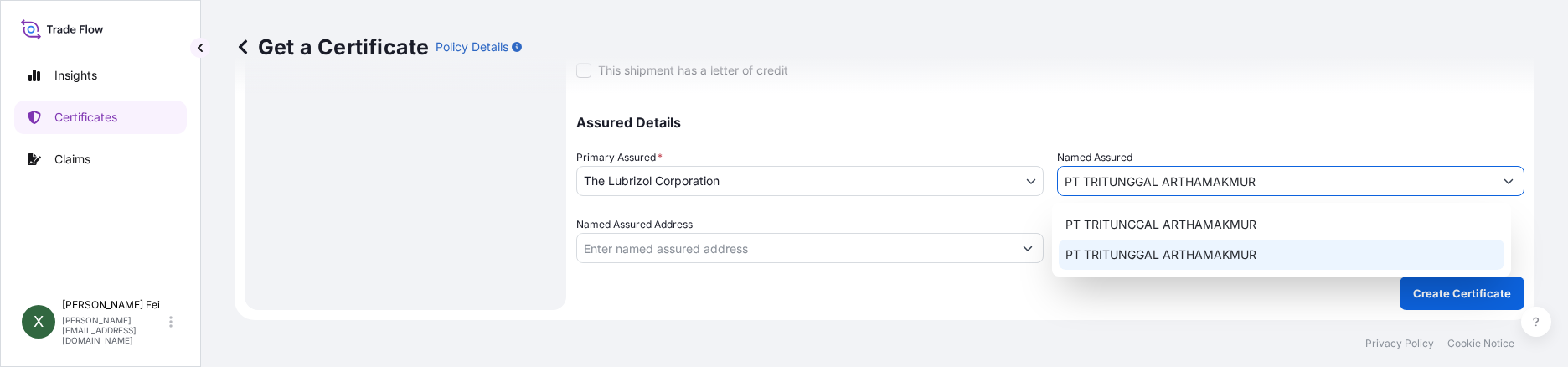
click at [1246, 265] on div "PT TRITUNGGAL ARTHAMAKMUR" at bounding box center [1281, 254] width 446 height 30
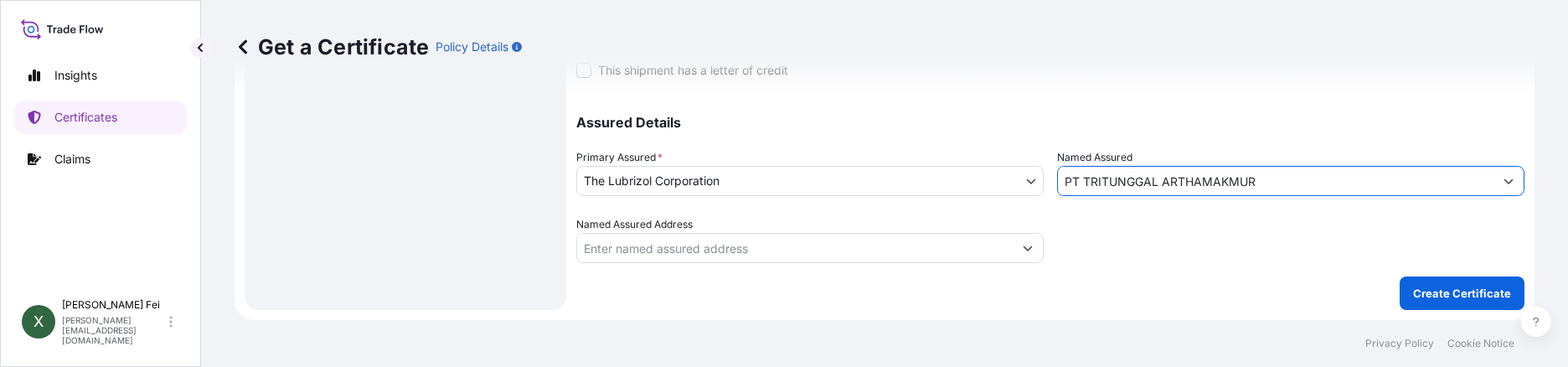
click at [1501, 180] on button "Show suggestions" at bounding box center [1508, 180] width 30 height 30
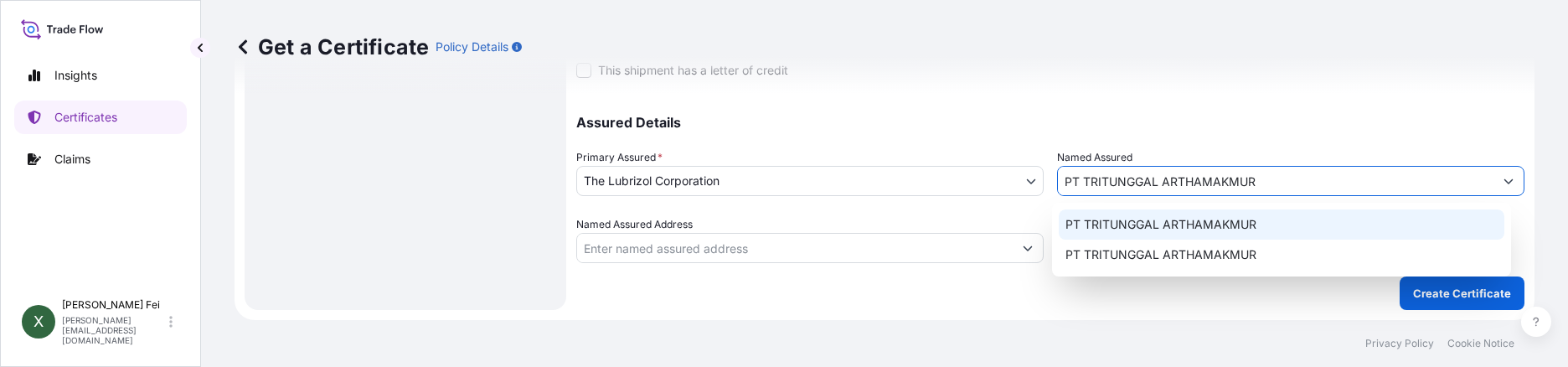
click at [1210, 222] on span "PT TRITUNGGAL ARTHAMAKMUR" at bounding box center [1161, 224] width 191 height 17
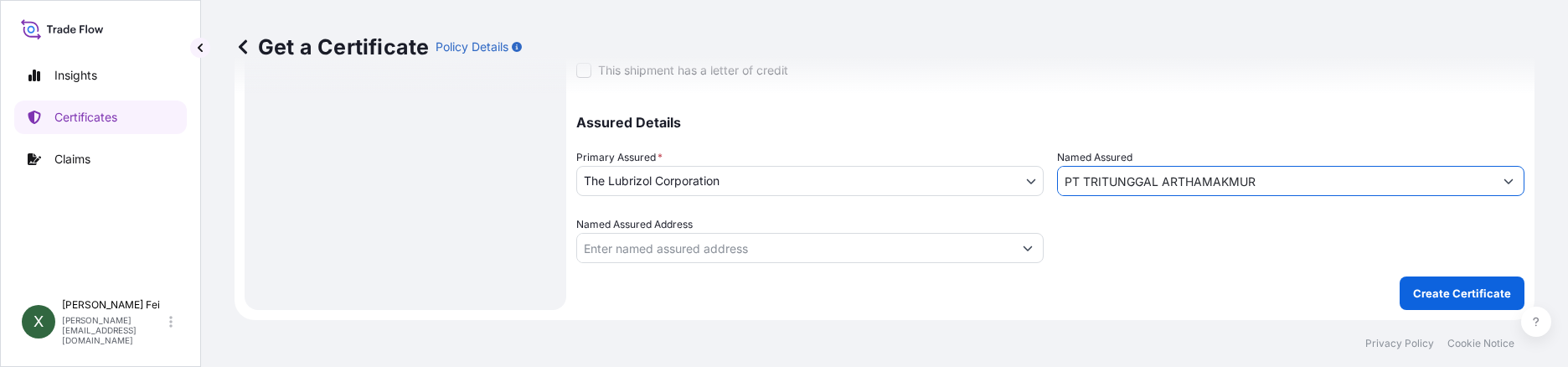
type input "PT TRITUNGGAL ARTHAMAKMUR"
click at [1181, 50] on div "Get a Certificate Policy Details" at bounding box center [884, 46] width 1300 height 27
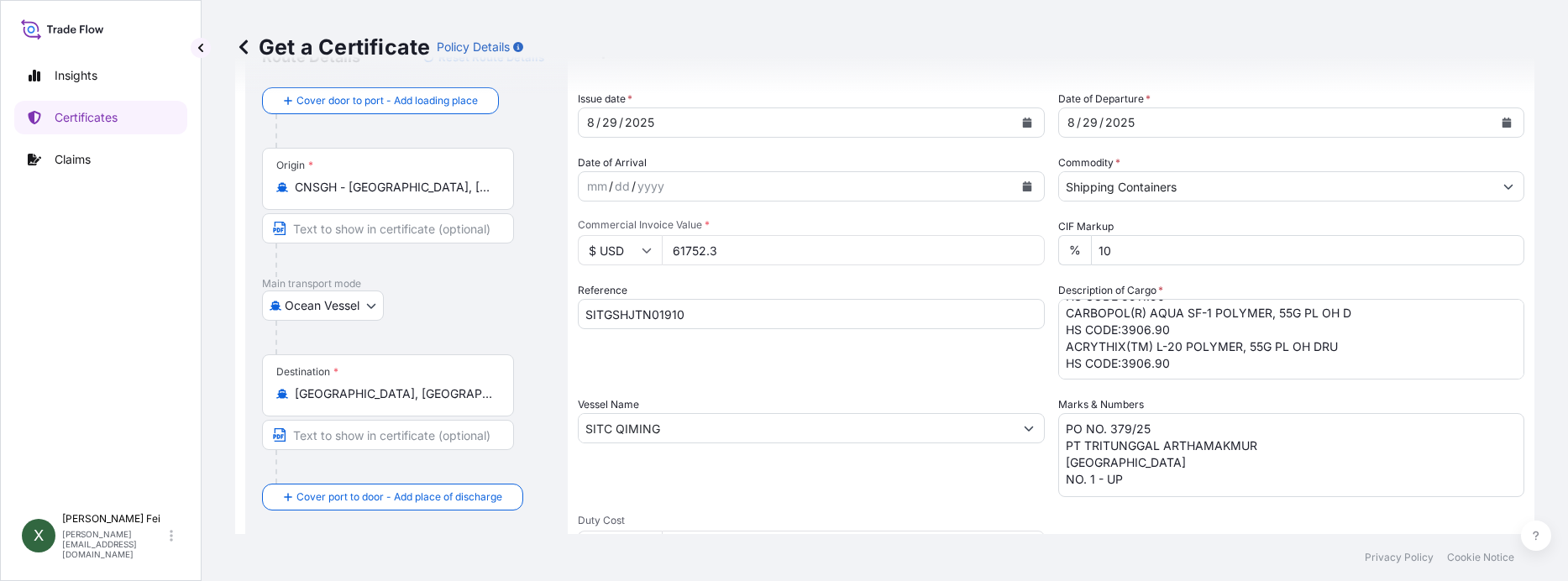
scroll to position [0, 0]
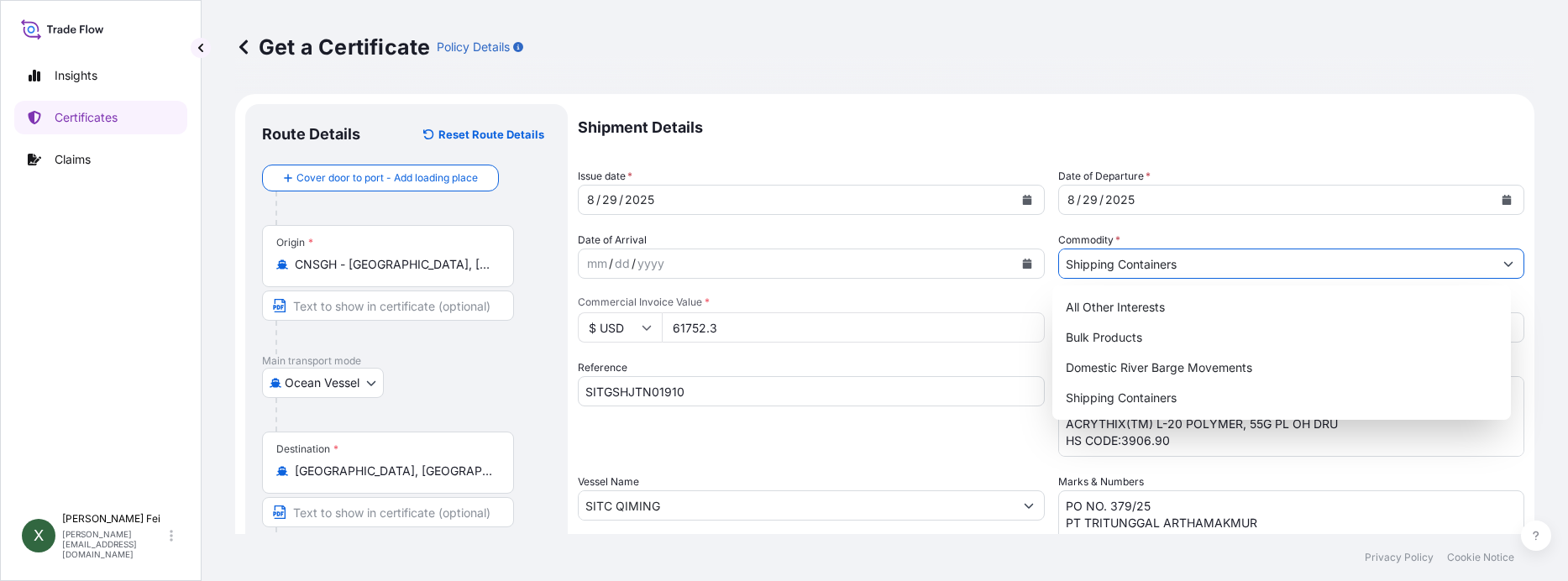
click at [1278, 271] on input "Shipping Containers" at bounding box center [1276, 264] width 435 height 30
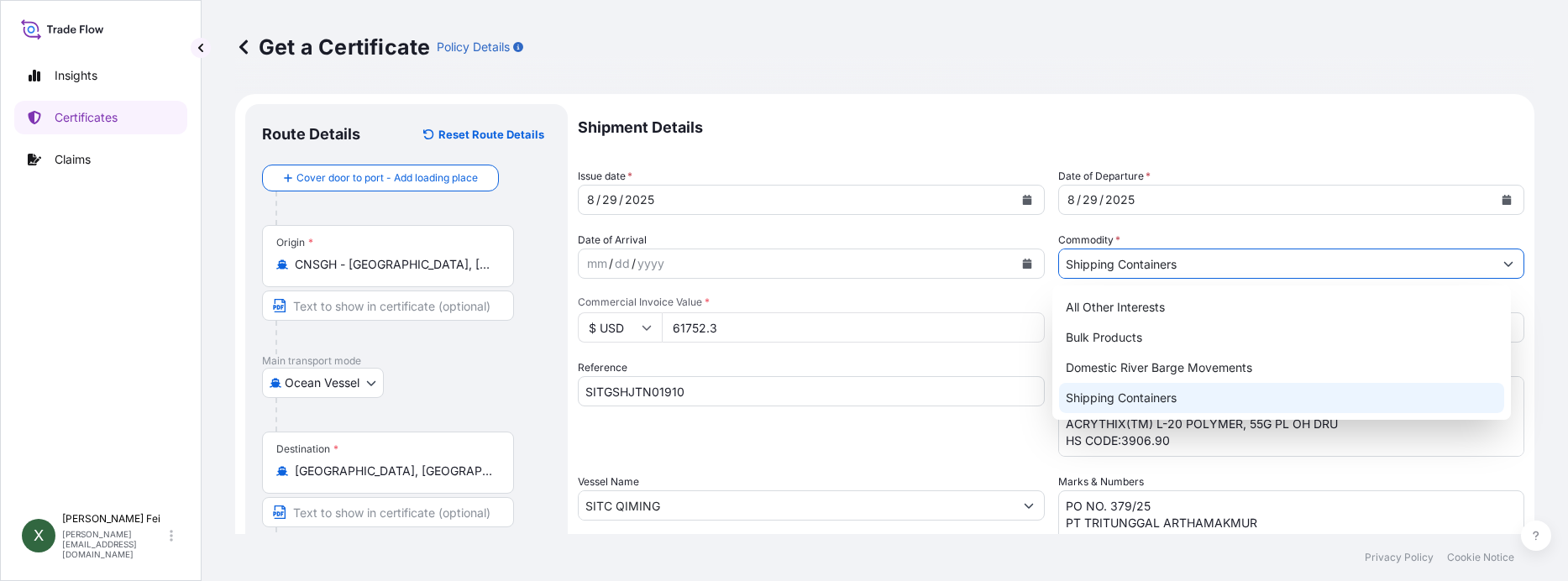
click at [1164, 405] on div "Shipping Containers" at bounding box center [1281, 398] width 445 height 30
click at [1124, 404] on div "Shipping Containers" at bounding box center [1281, 398] width 445 height 30
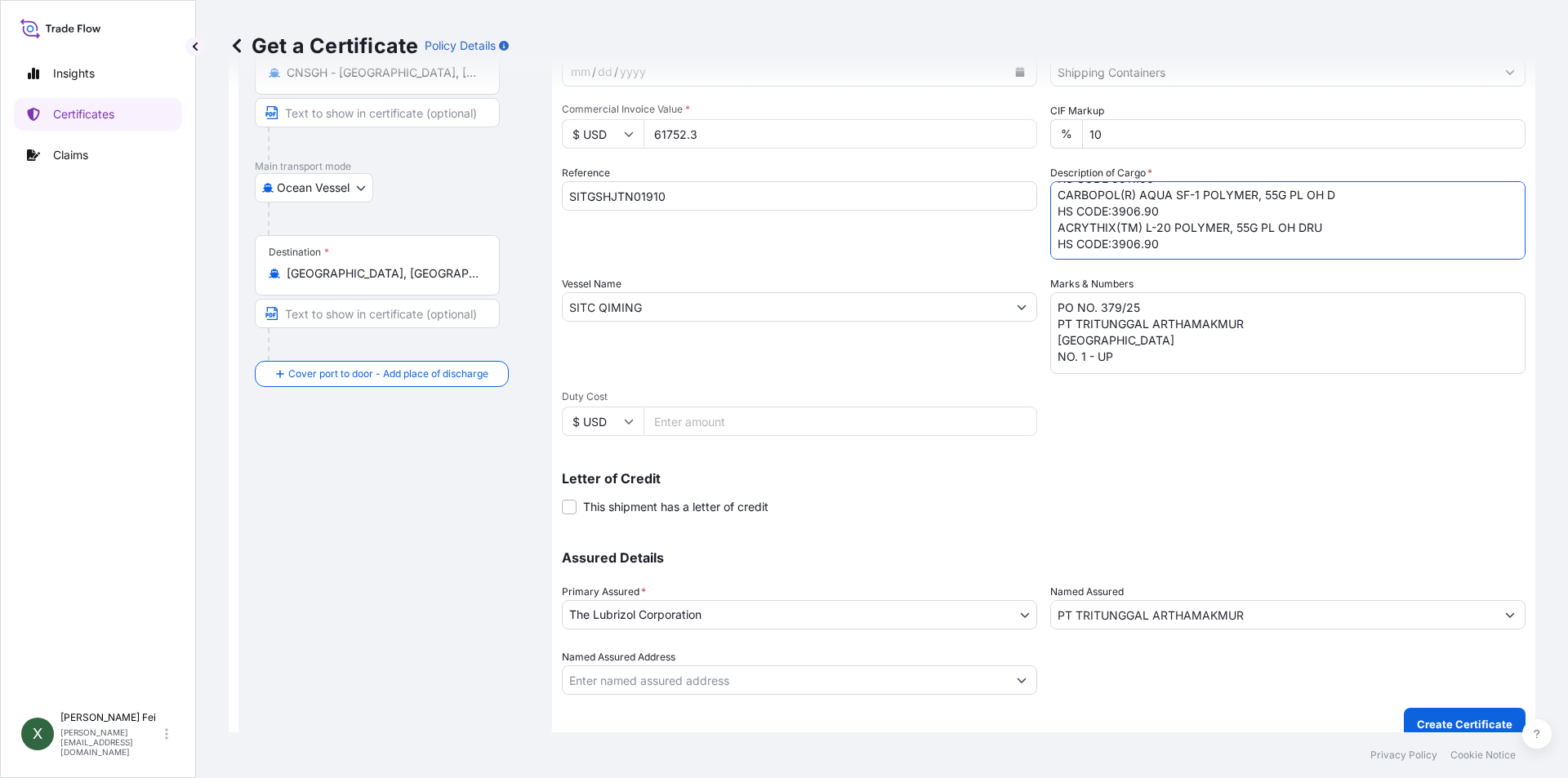
scroll to position [202, 0]
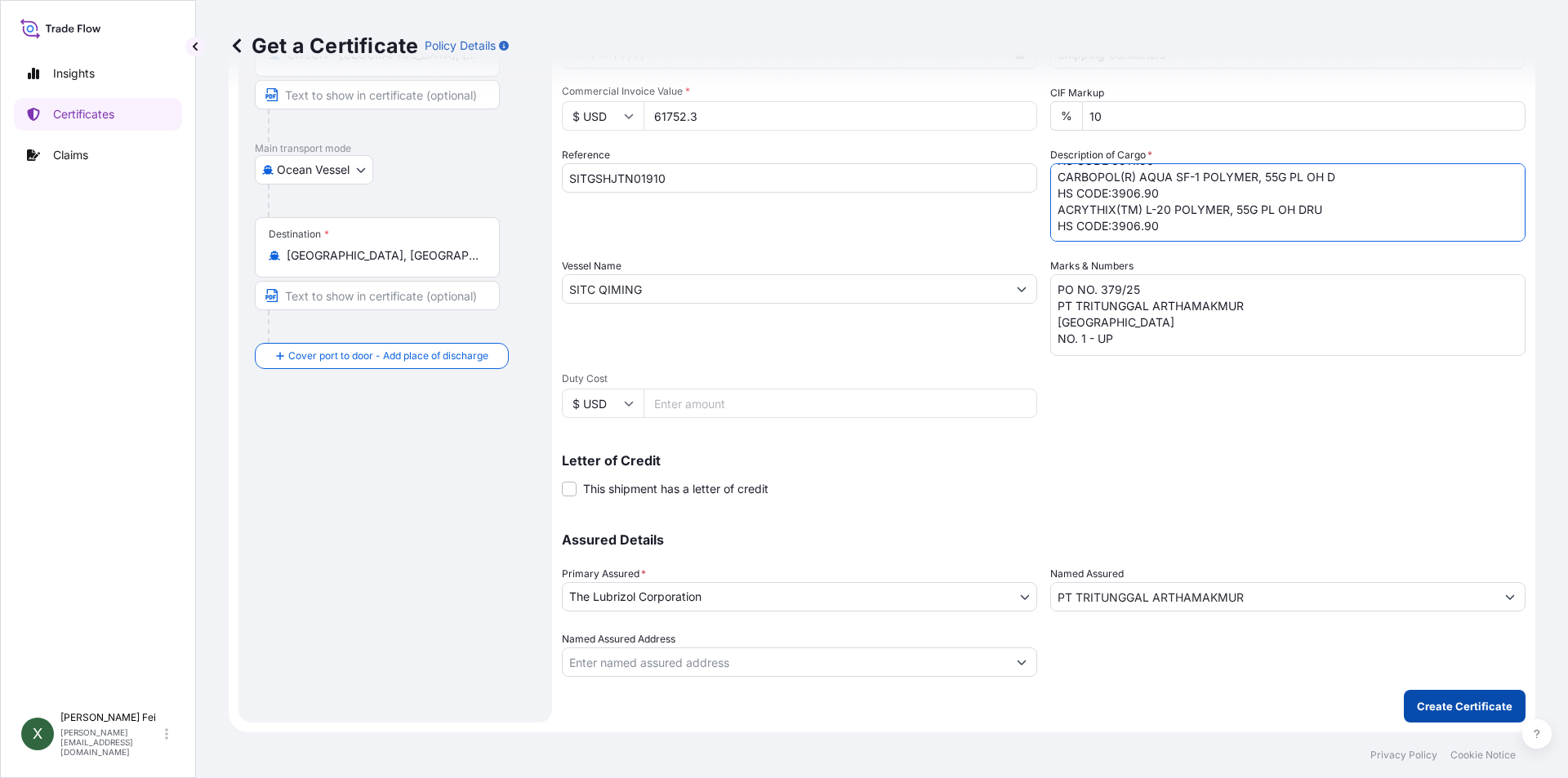
click at [1440, 709] on p "Create Certificate" at bounding box center [1465, 705] width 96 height 16
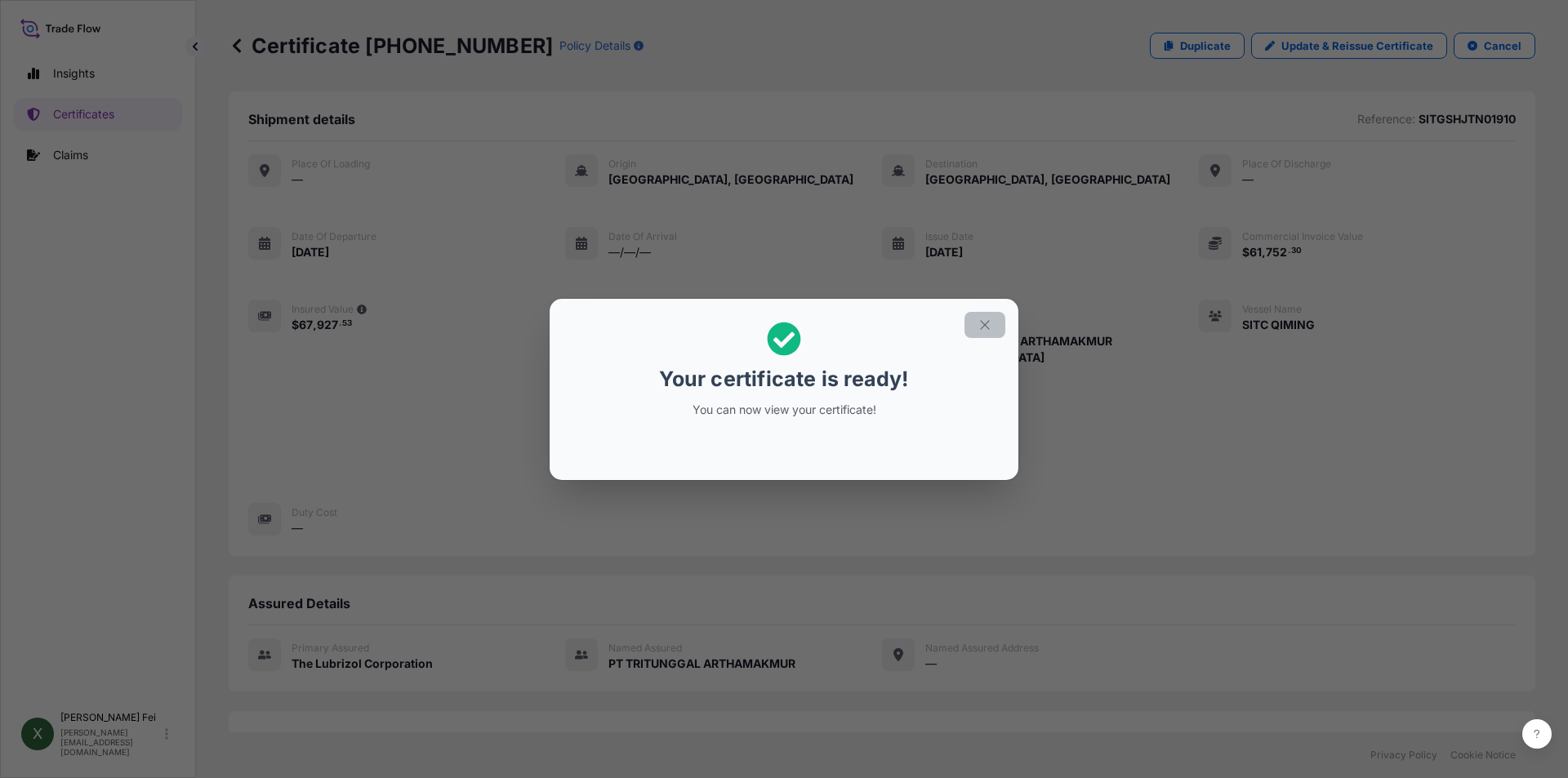
click at [978, 320] on icon "button" at bounding box center [984, 325] width 15 height 15
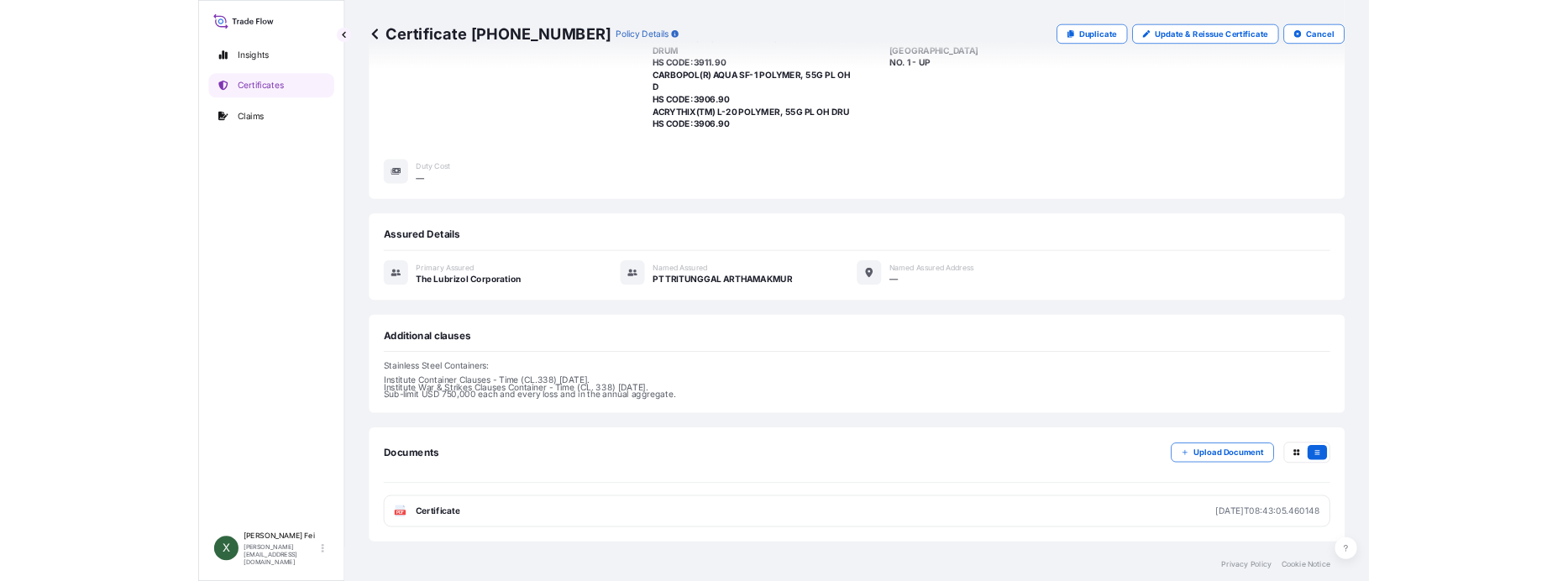
scroll to position [329, 0]
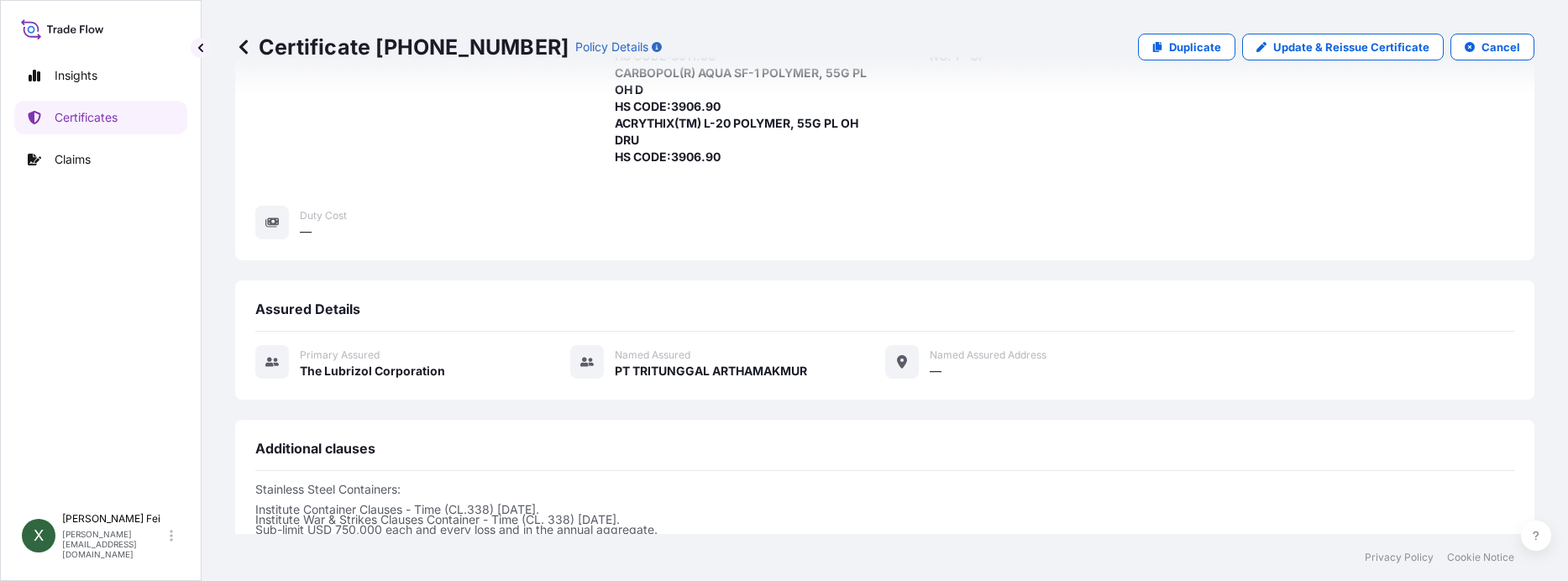
click at [955, 134] on div "Marks & Numbers PO NO. 379/25 PT TRITUNGGAL ARTHAMAKMUR JAKARTA NO. 1 - UP" at bounding box center [1003, 72] width 236 height 185
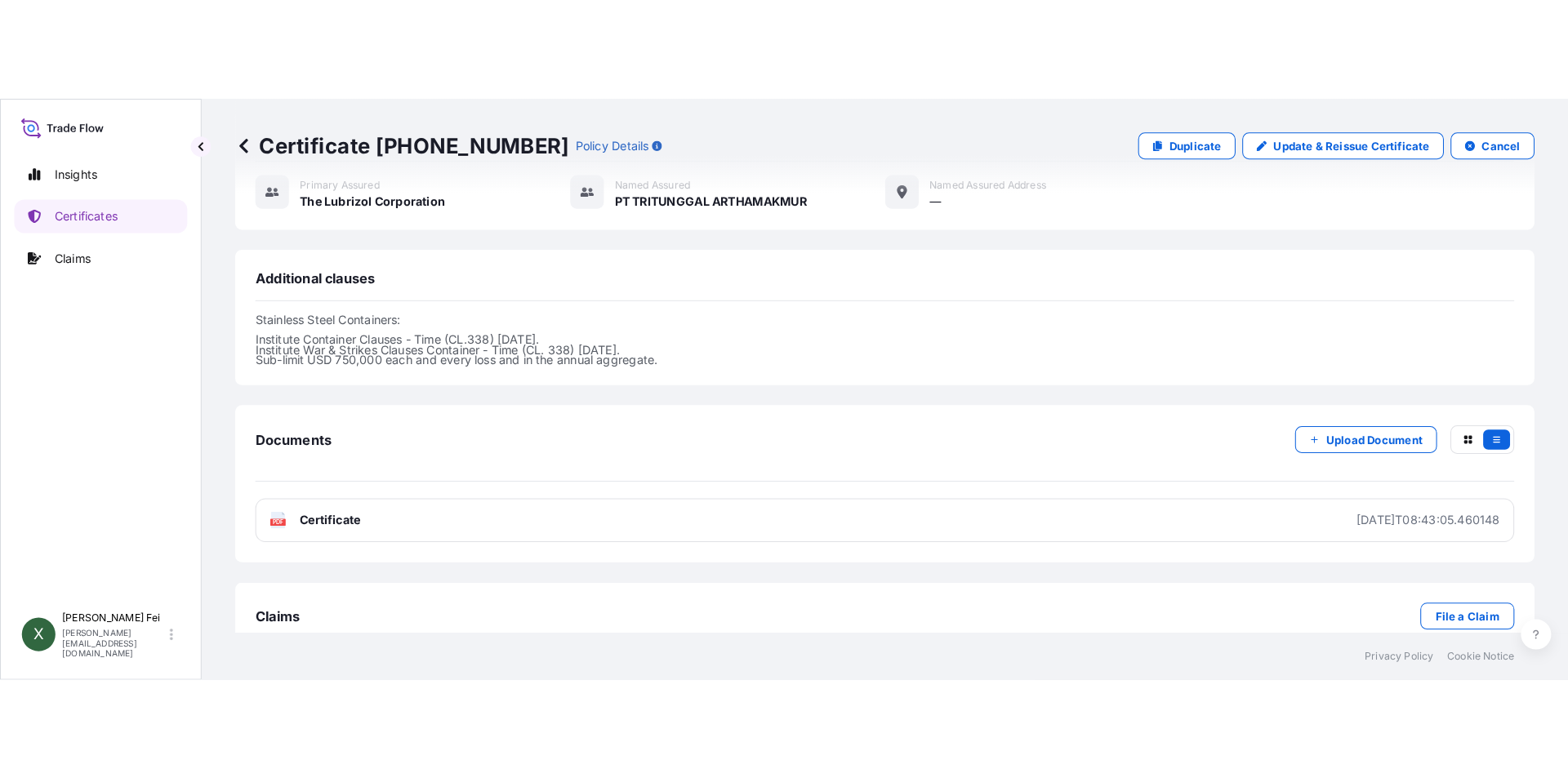
scroll to position [614, 0]
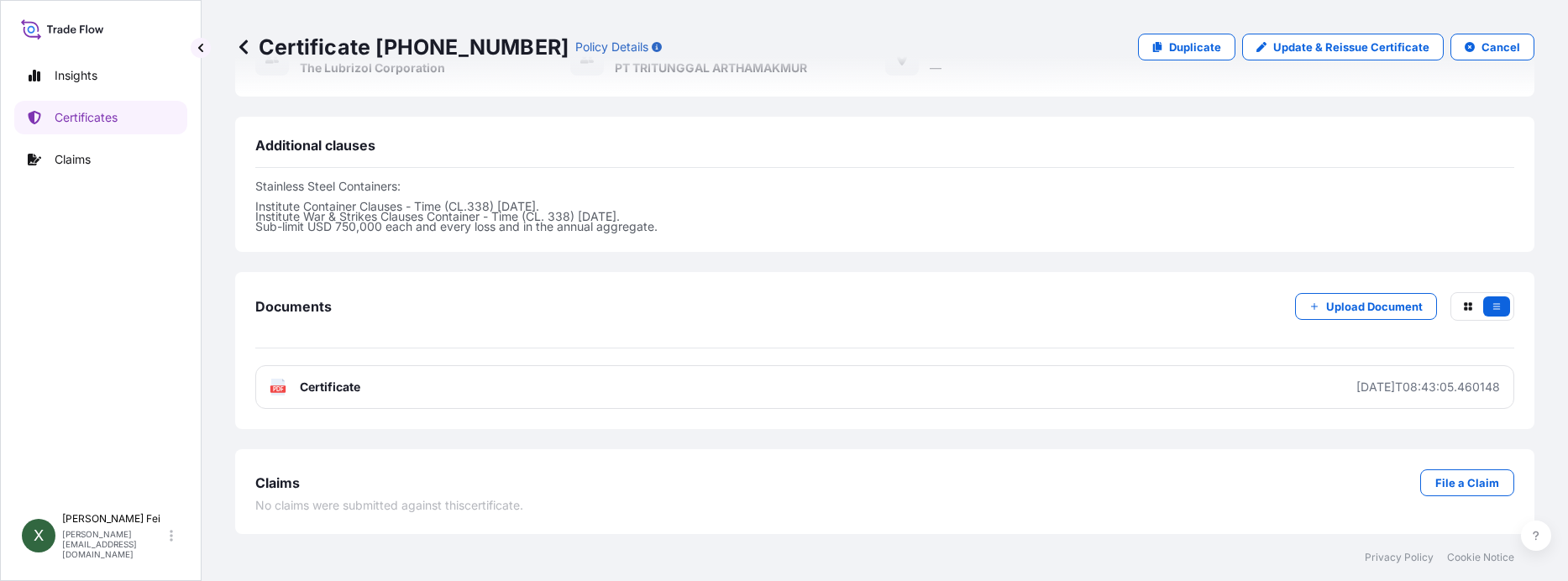
click at [340, 186] on p "Stainless Steel Containers: Institute Container Clauses - Time (CL.338) 01/01/8…" at bounding box center [885, 206] width 1259 height 50
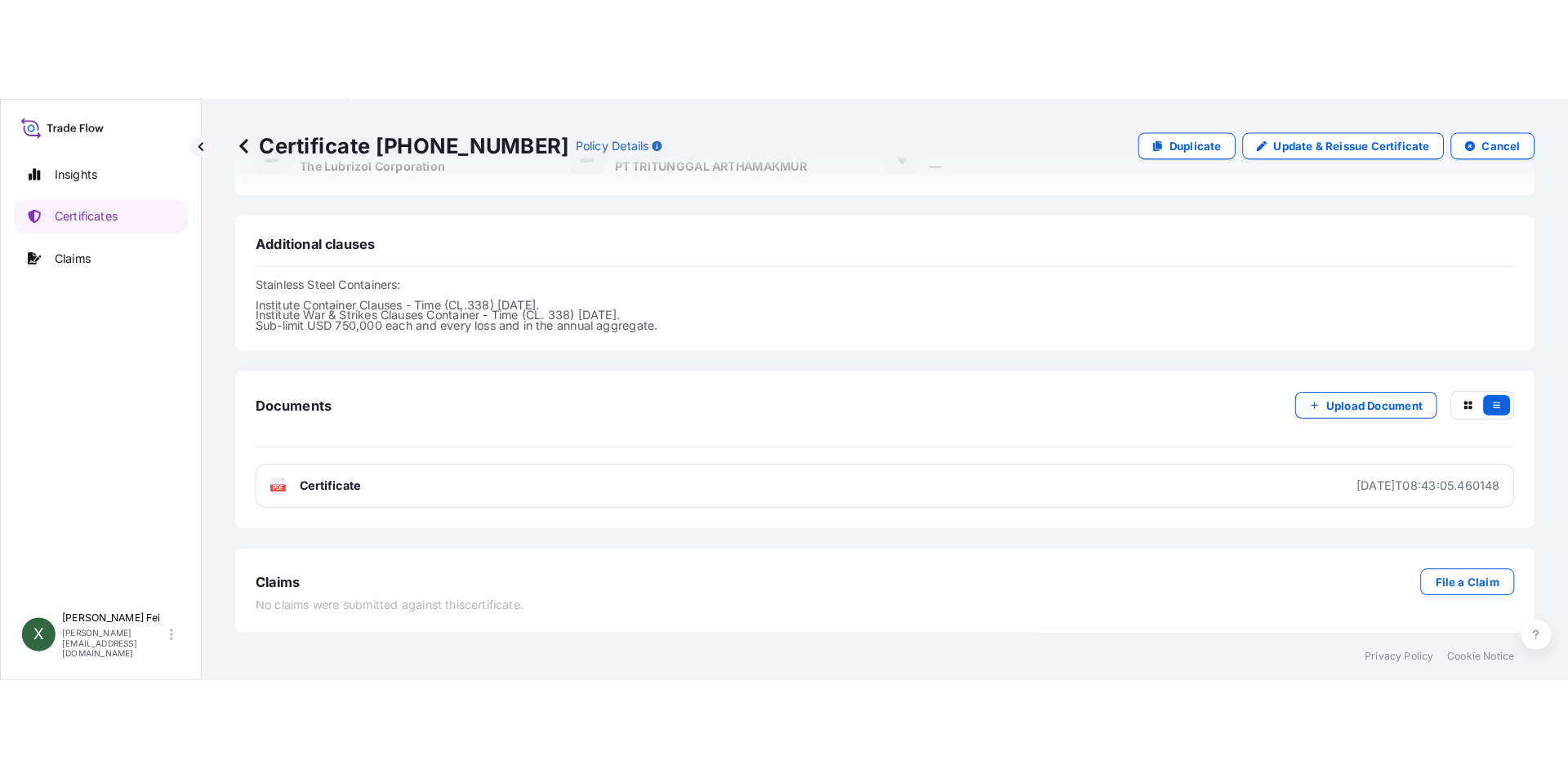
scroll to position [384, 0]
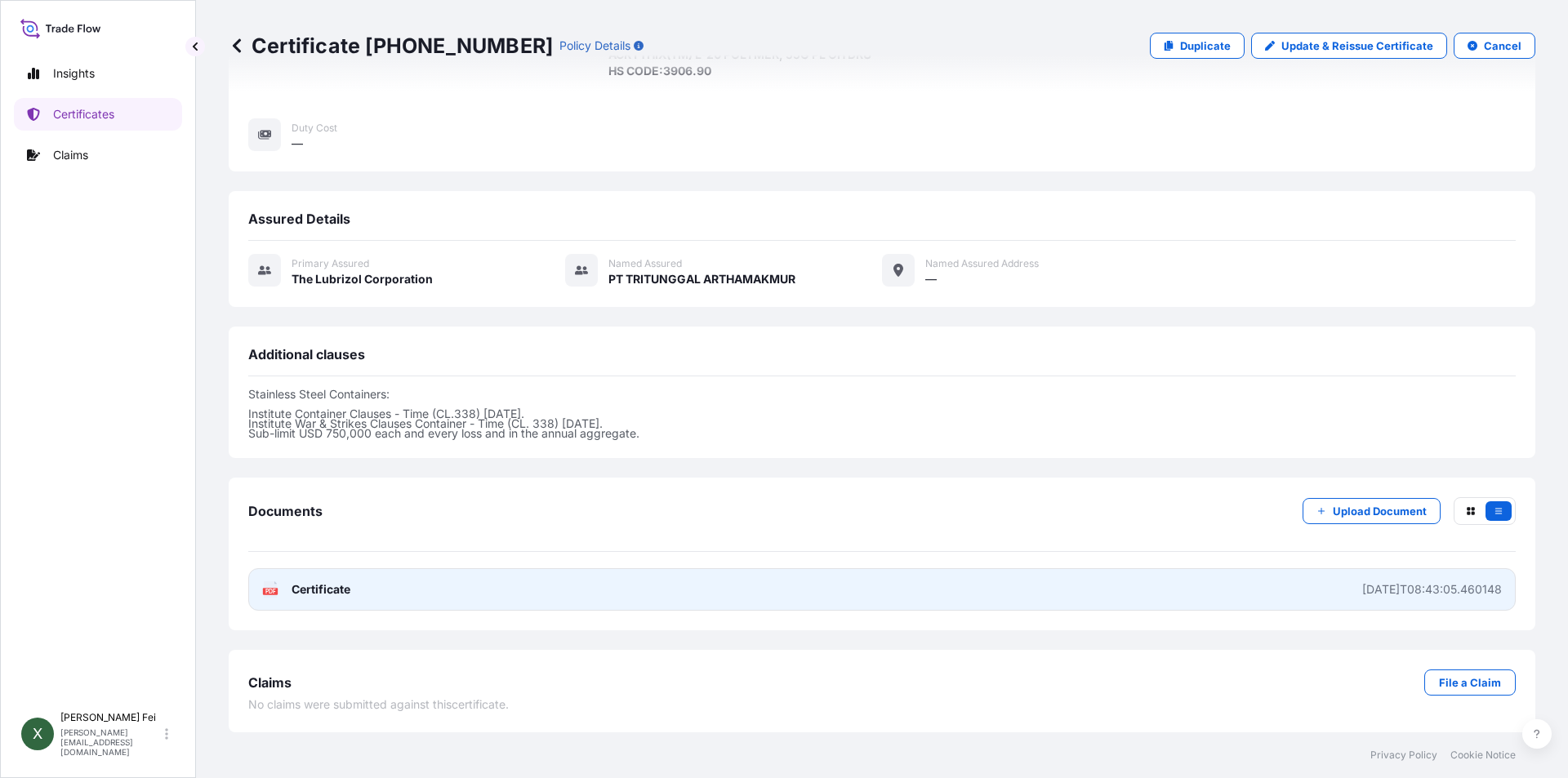
click at [408, 595] on link "PDF Certificate 2025-09-01T08:43:05.460148" at bounding box center [882, 589] width 1267 height 43
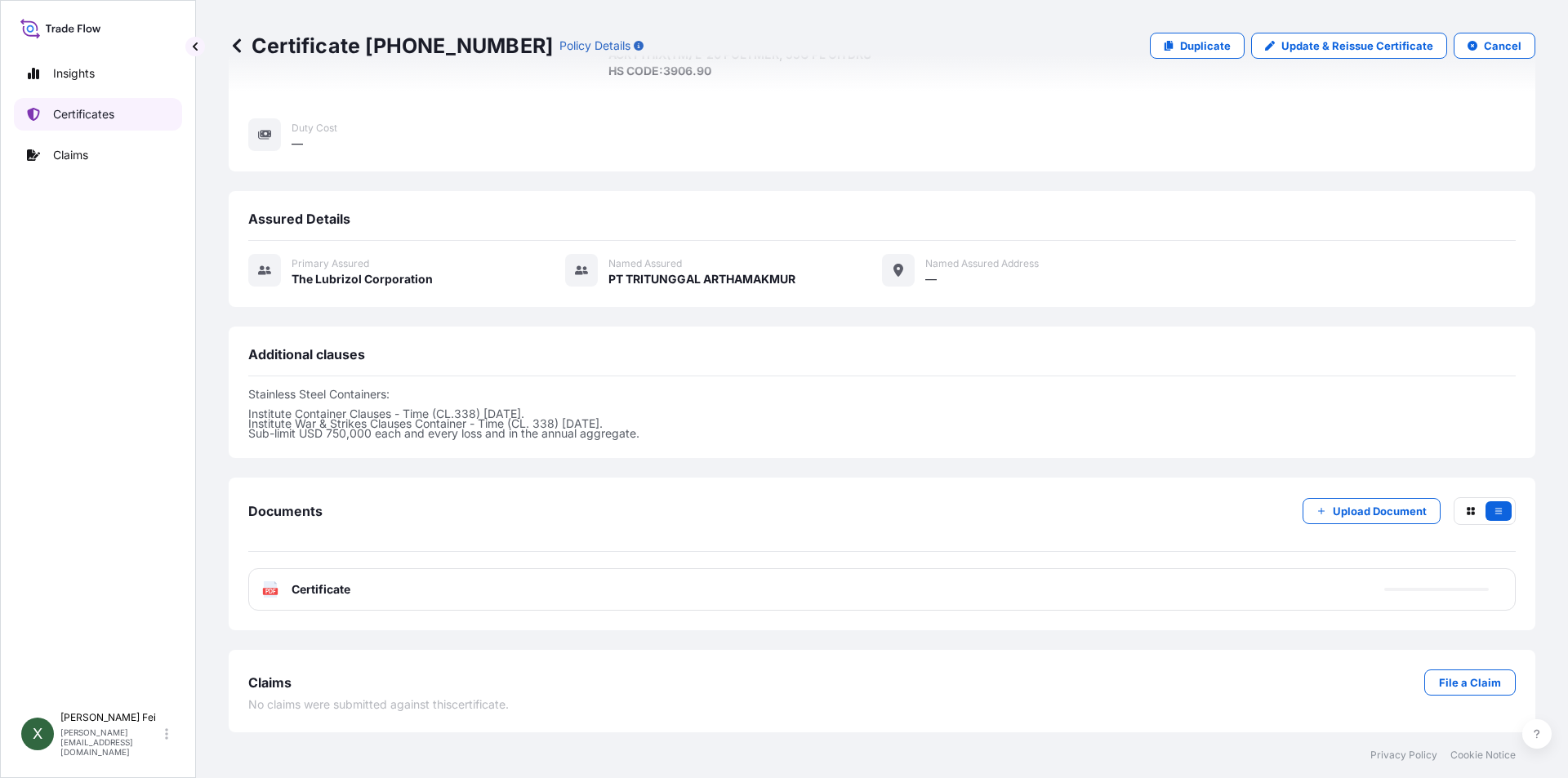
click at [101, 114] on p "Certificates" at bounding box center [84, 114] width 62 height 16
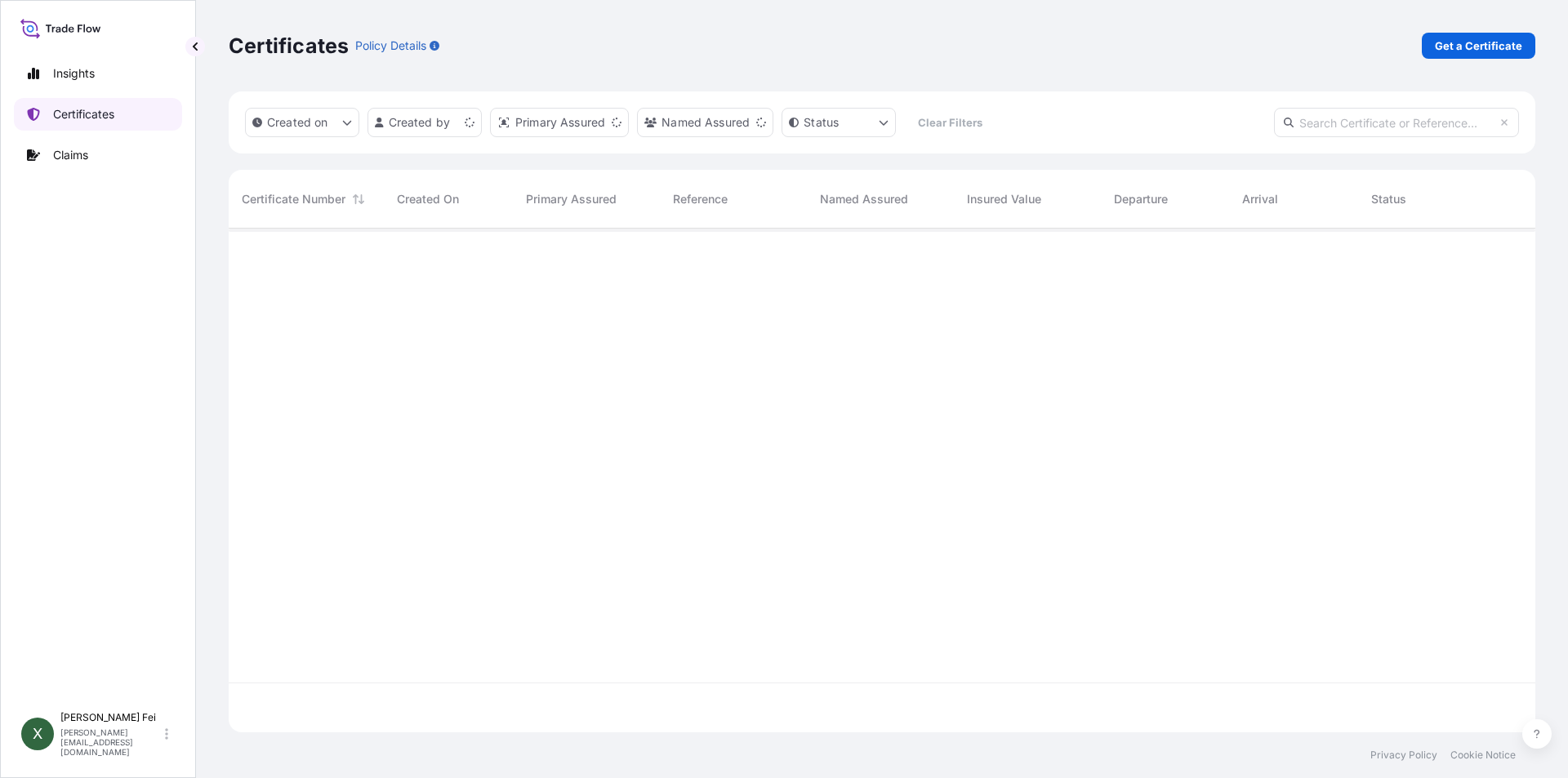
scroll to position [500, 1295]
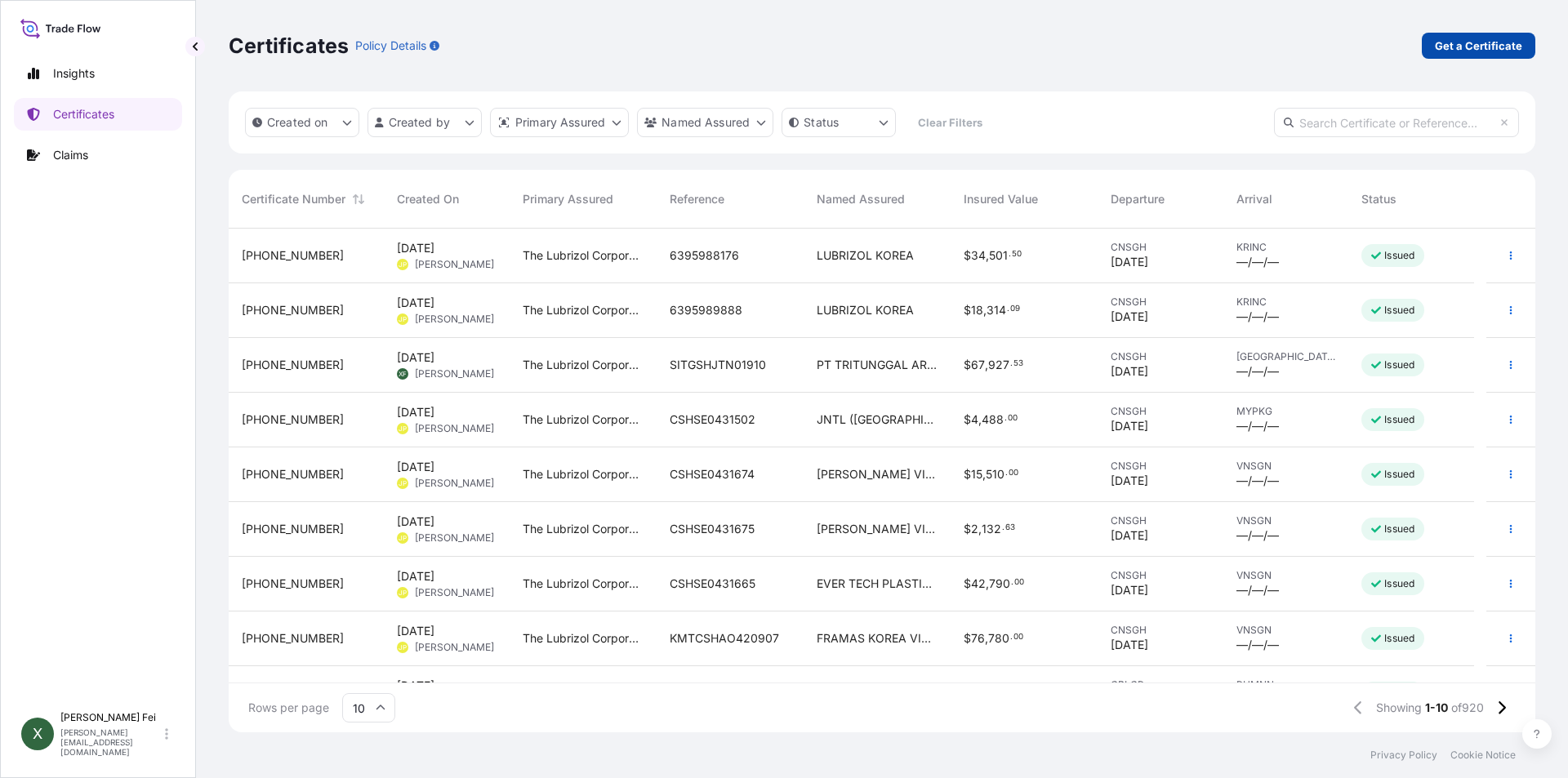
click at [1463, 46] on p "Get a Certificate" at bounding box center [1478, 45] width 87 height 16
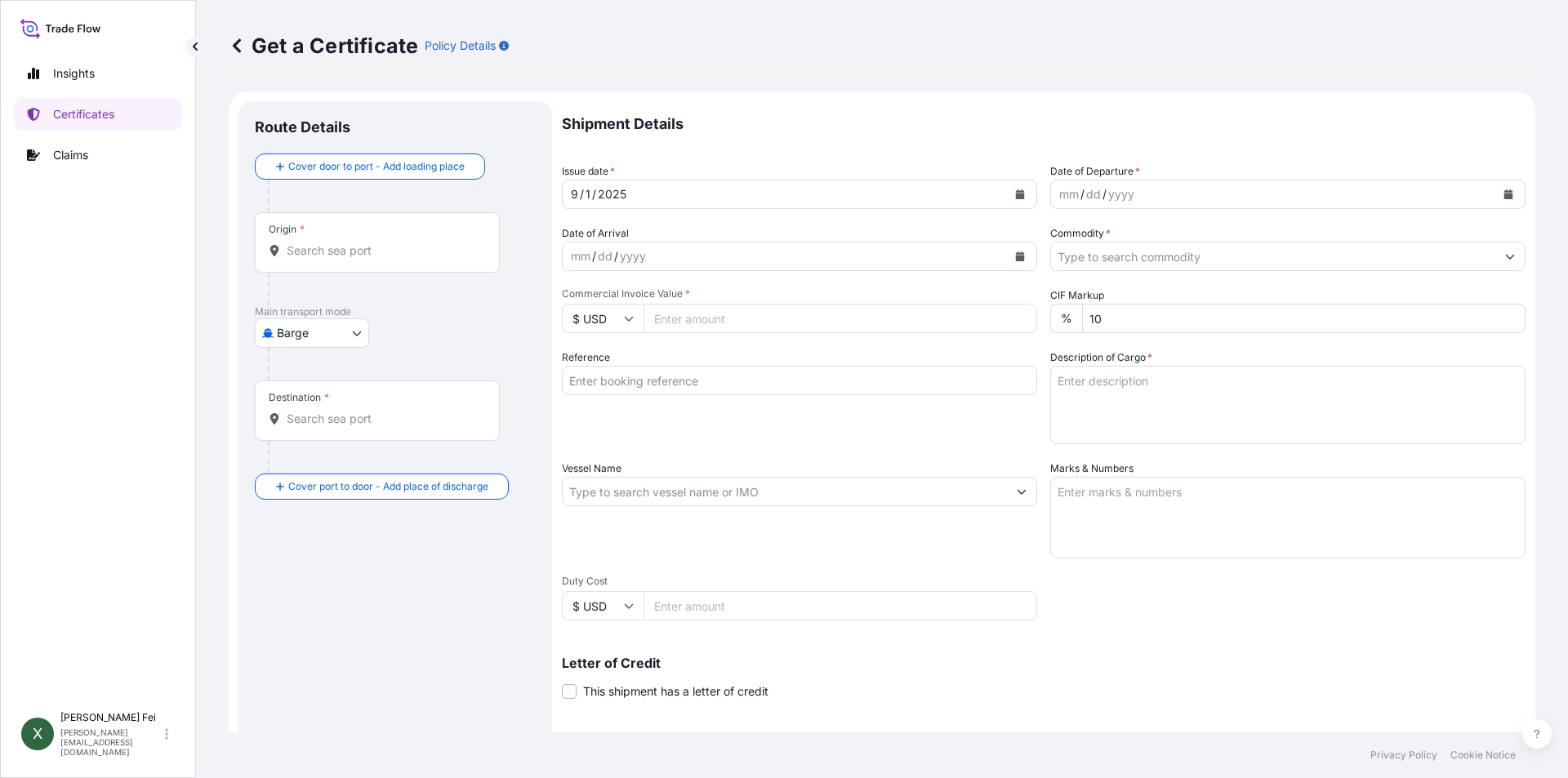
click at [285, 335] on body "Insights Certificates Claims X Xiaoyan Fei xiaoyan.fei@boluo-logistics.com Get …" at bounding box center [784, 389] width 1568 height 778
click at [328, 452] on div "Ocean Vessel" at bounding box center [313, 464] width 103 height 29
select select "Ocean Vessel"
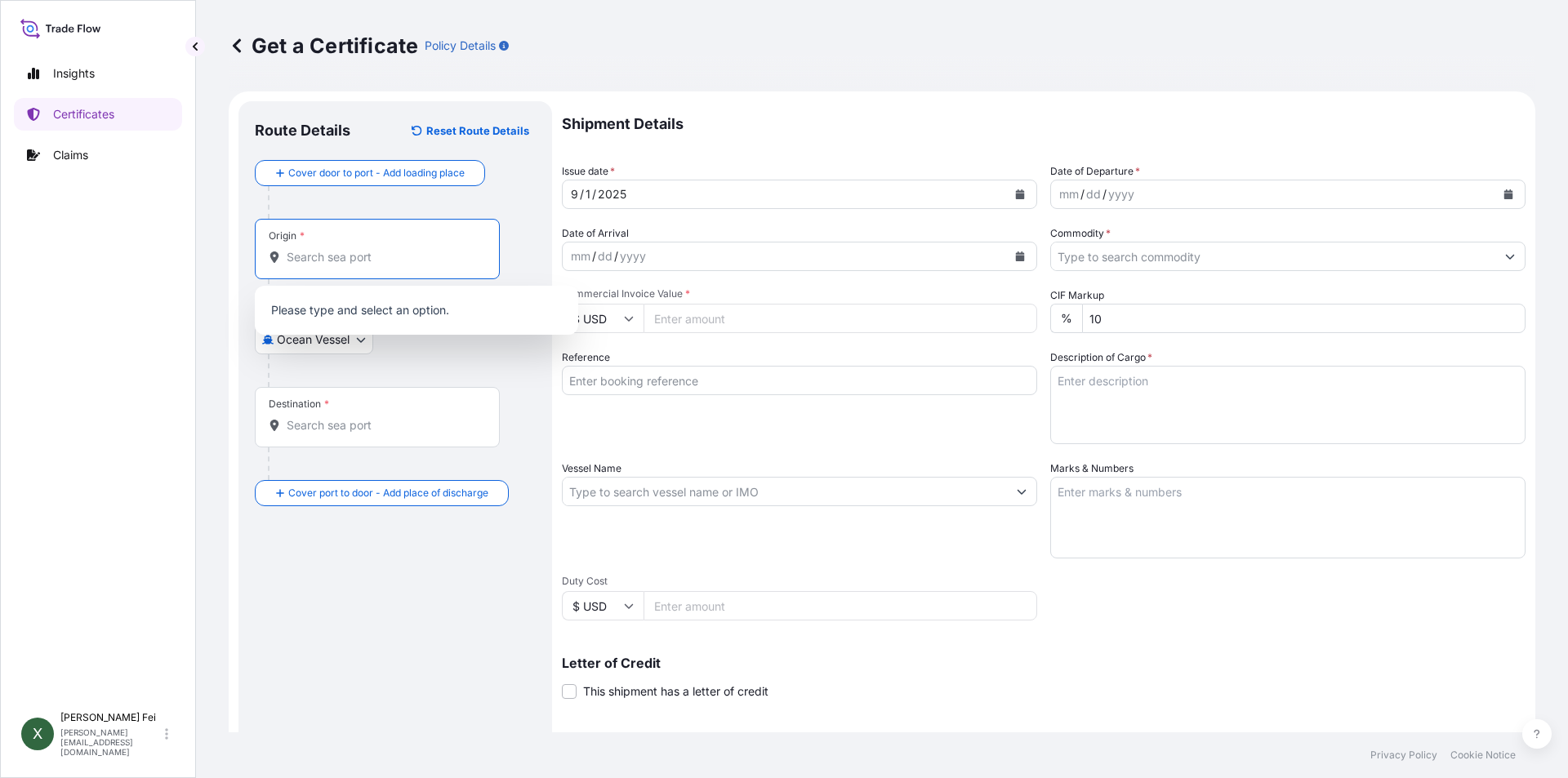
click at [322, 257] on input "Origin *" at bounding box center [383, 256] width 193 height 16
paste input "SHANGHAI"
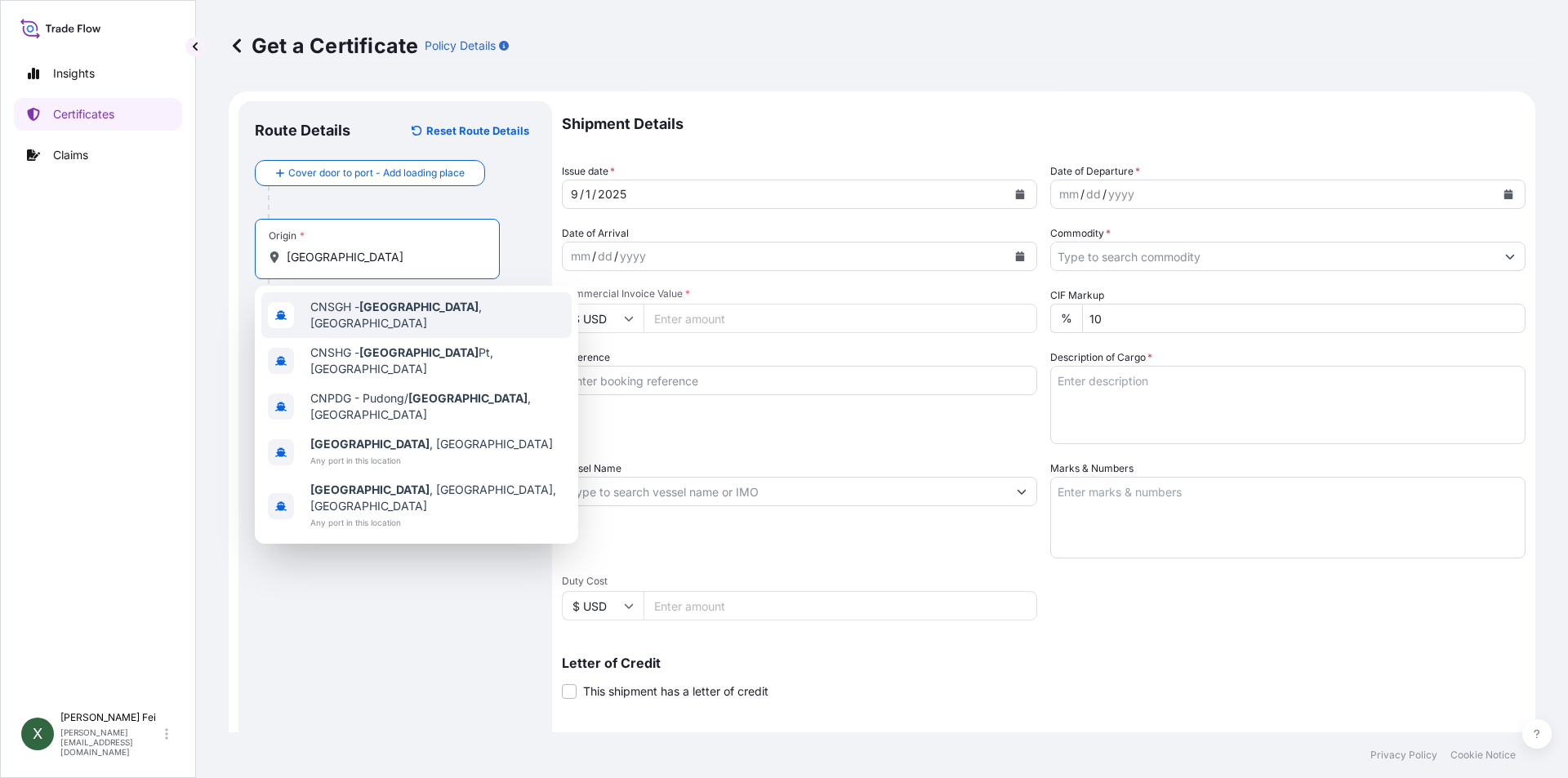
click at [433, 318] on span "CNSGH - Shanghai , China" at bounding box center [438, 315] width 255 height 32
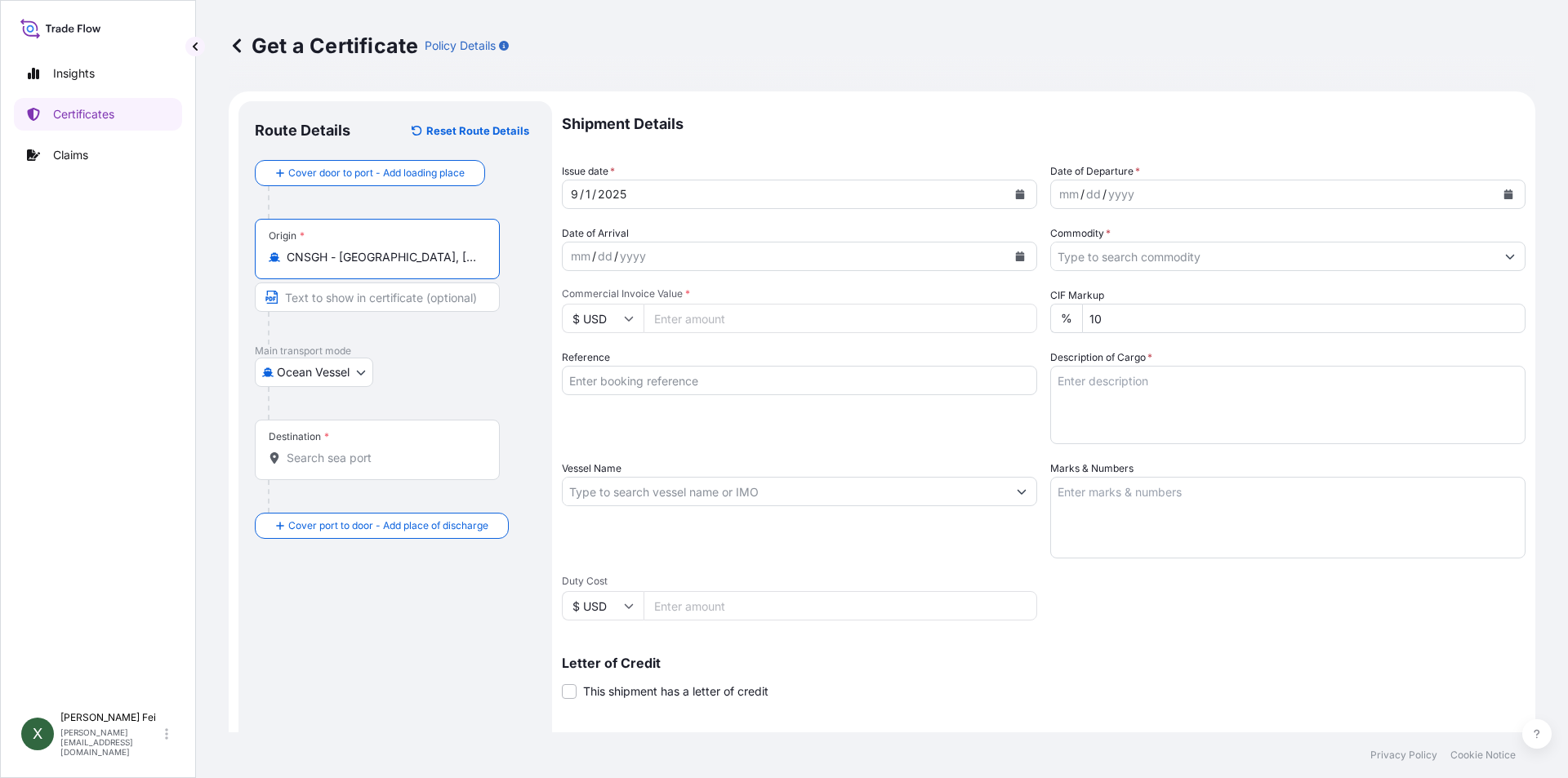
type input "CNSGH - Shanghai, China"
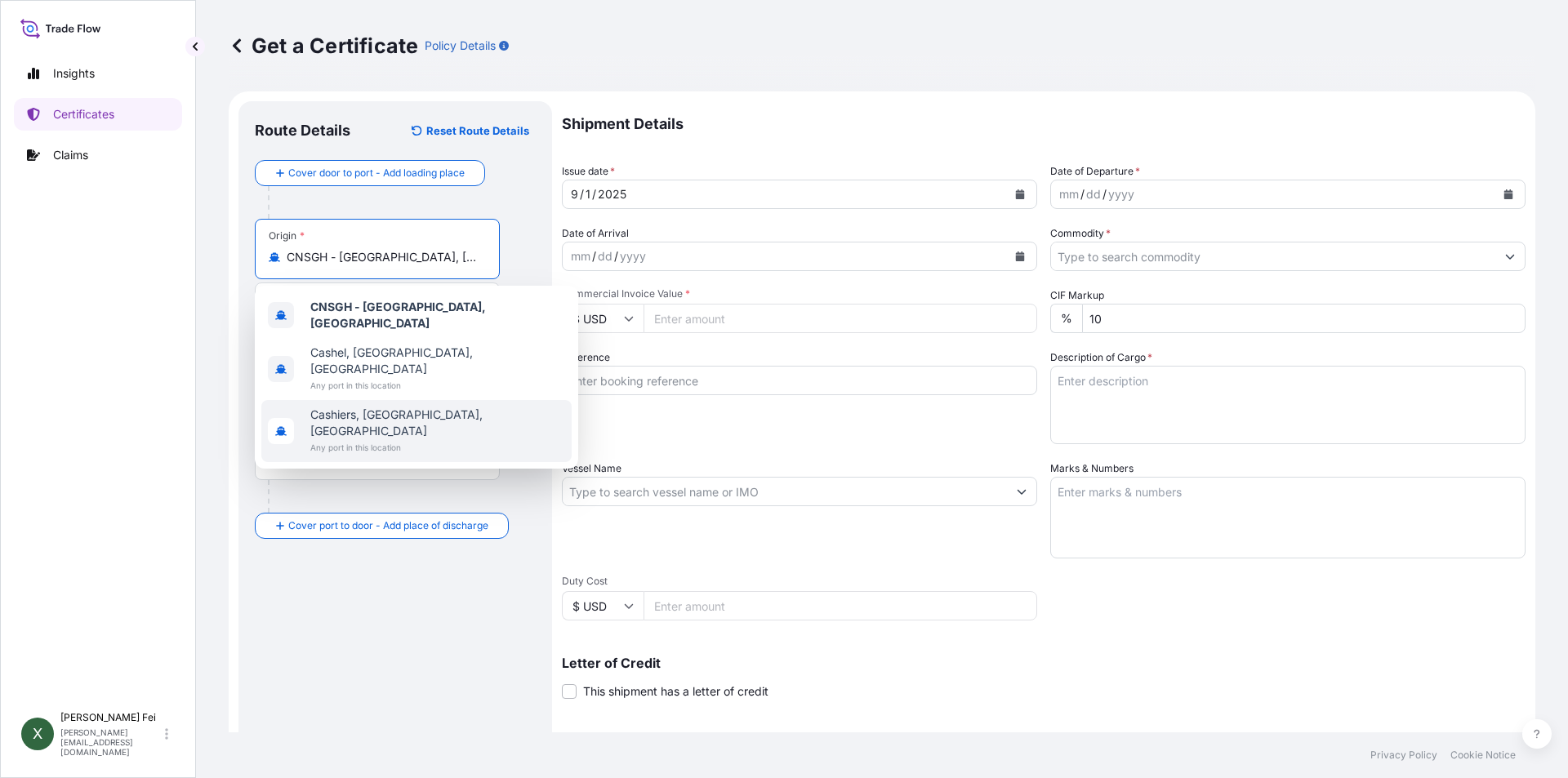
click at [314, 629] on div "Route Details Reset Route Details Cover door to port - Add loading place Place …" at bounding box center [395, 513] width 281 height 791
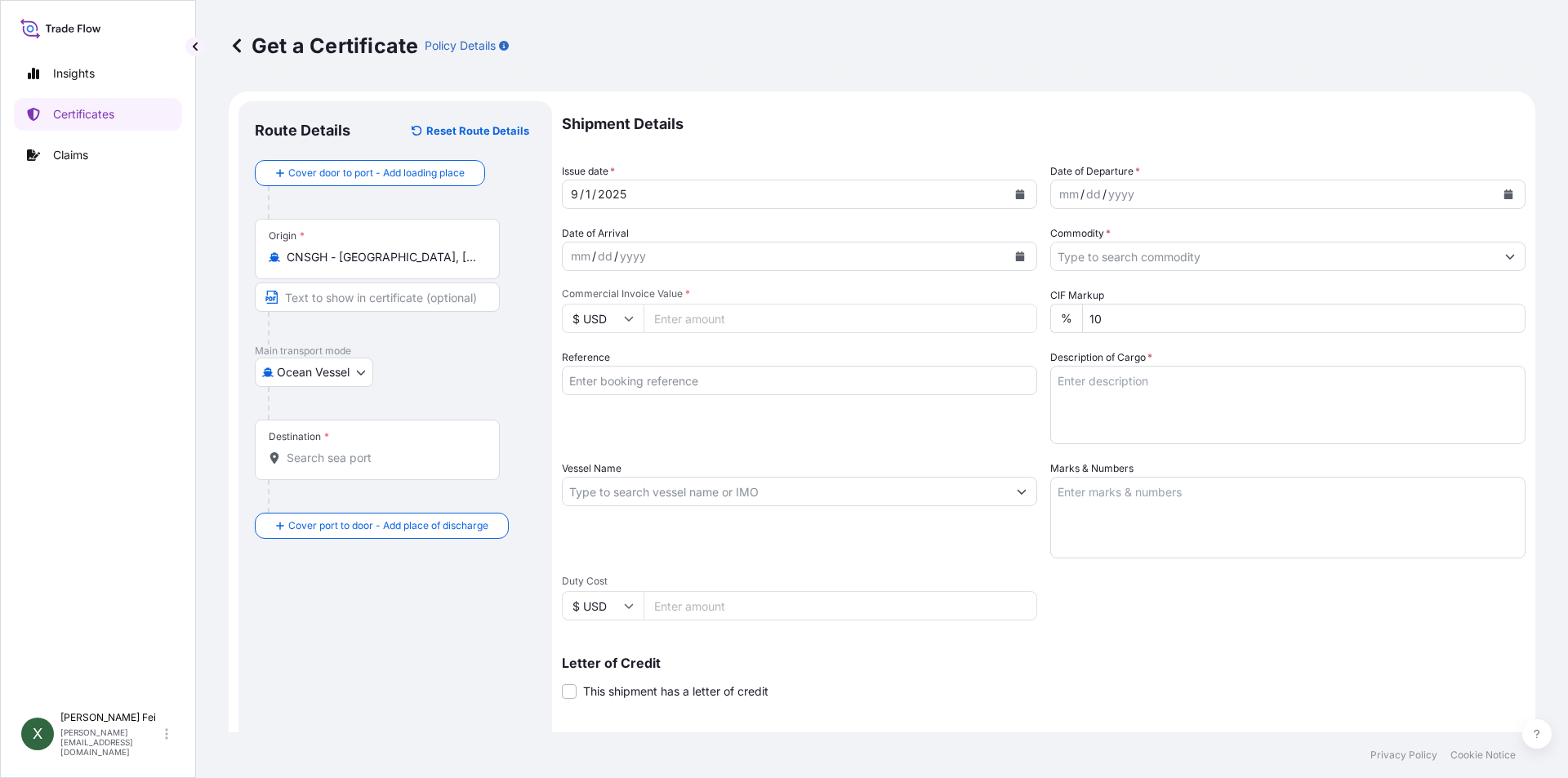
click at [349, 458] on input "Destination *" at bounding box center [383, 458] width 193 height 16
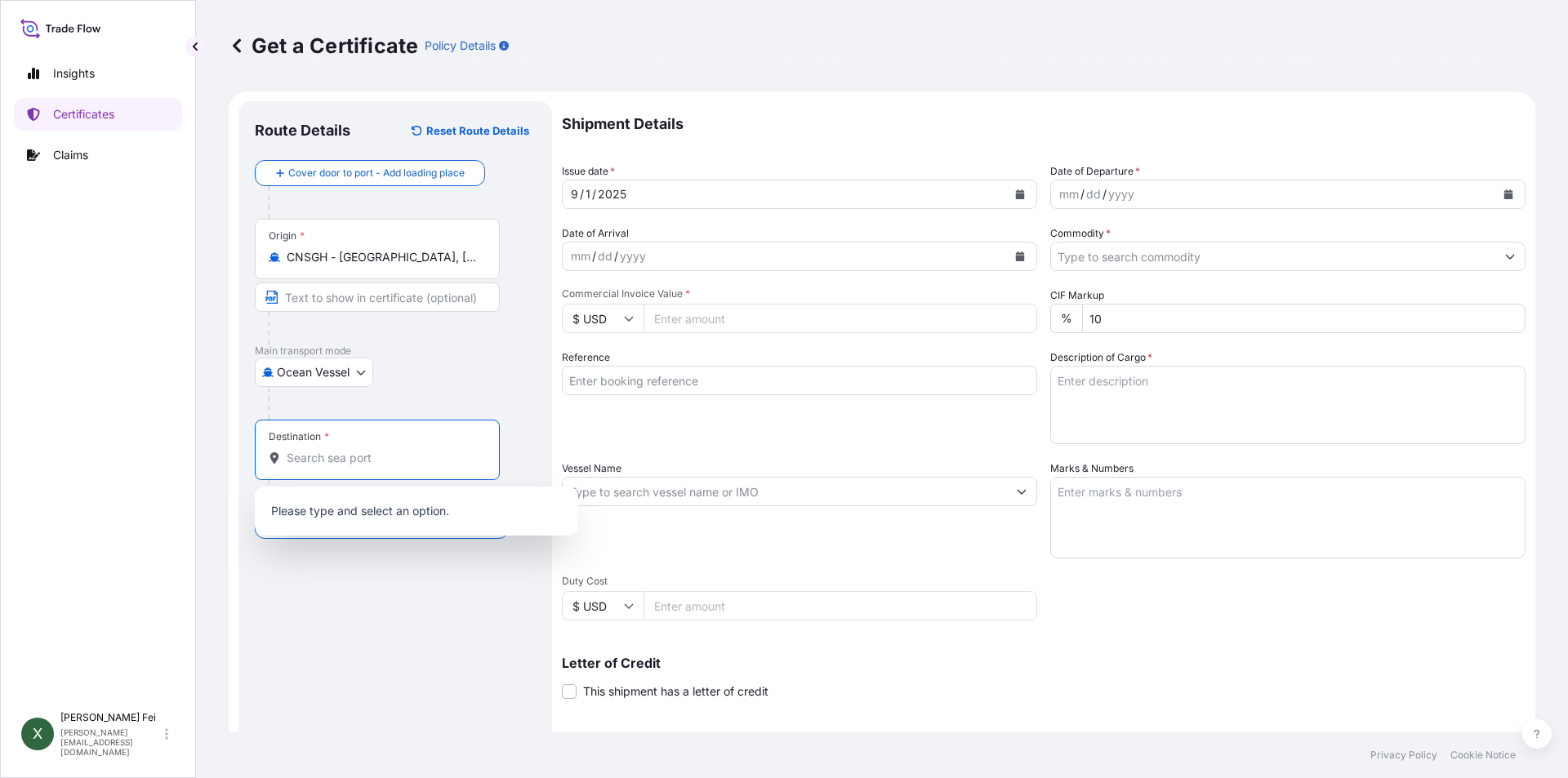
paste input "JAKARTA"
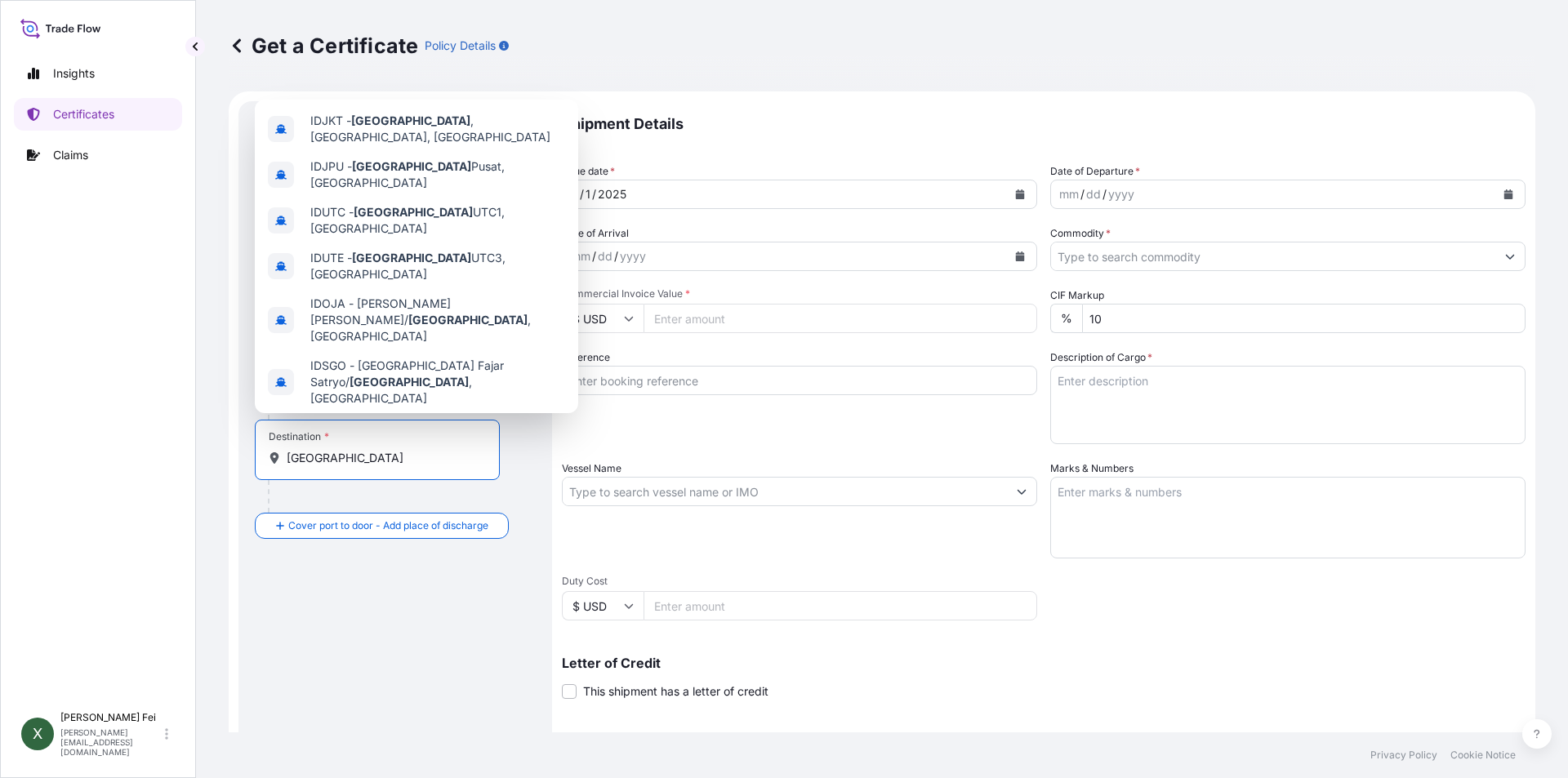
click at [436, 413] on div "Jakarta , Indonesia Any port in this location" at bounding box center [416, 436] width 310 height 46
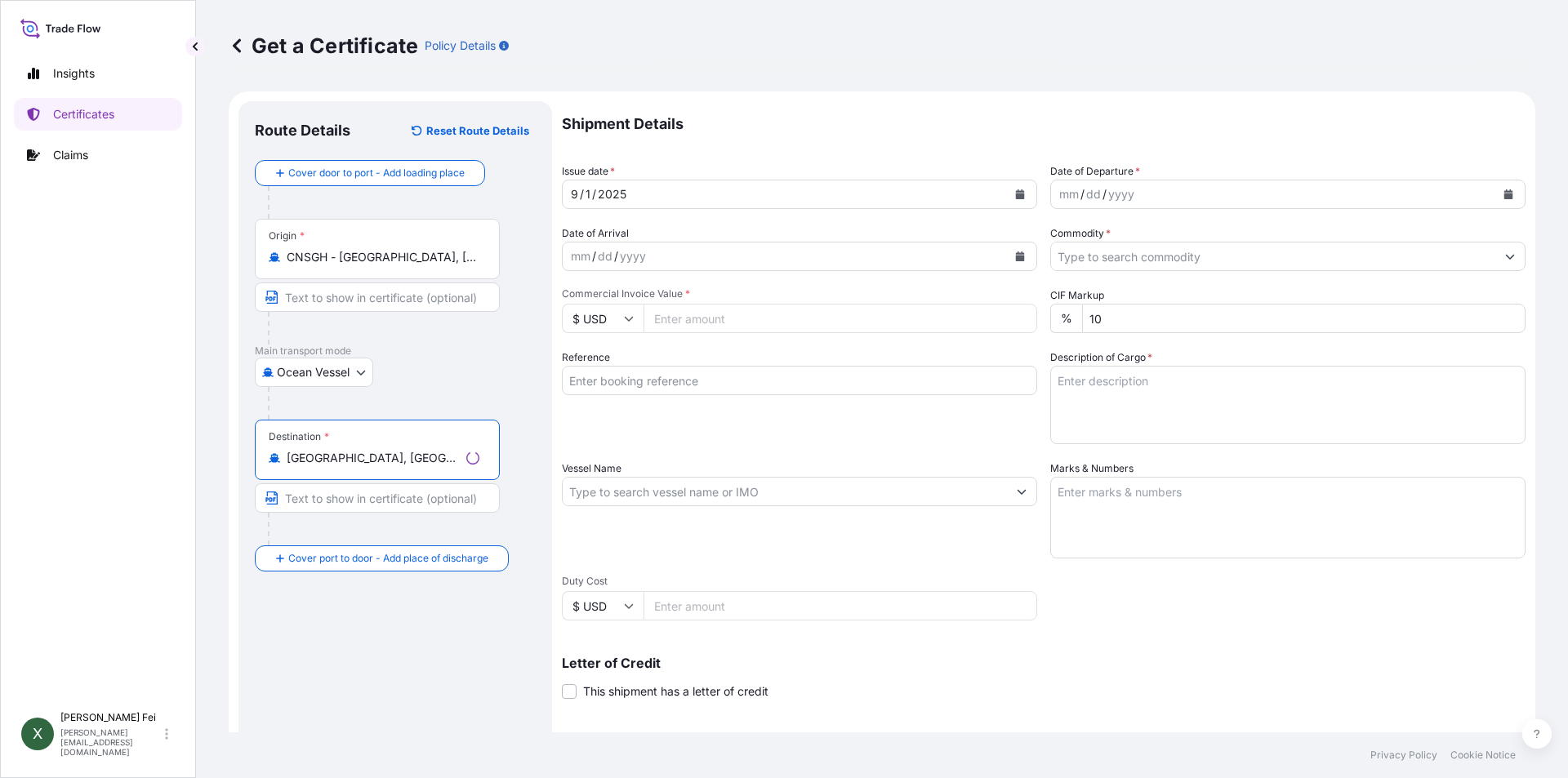
type input "Jakarta, Indonesia"
drag, startPoint x: 398, startPoint y: 709, endPoint x: 510, endPoint y: 612, distance: 148.2
click at [401, 708] on div "Route Details Reset Route Details Cover door to port - Add loading place Place …" at bounding box center [395, 513] width 281 height 791
click at [1015, 195] on icon "Calendar" at bounding box center [1019, 194] width 9 height 9
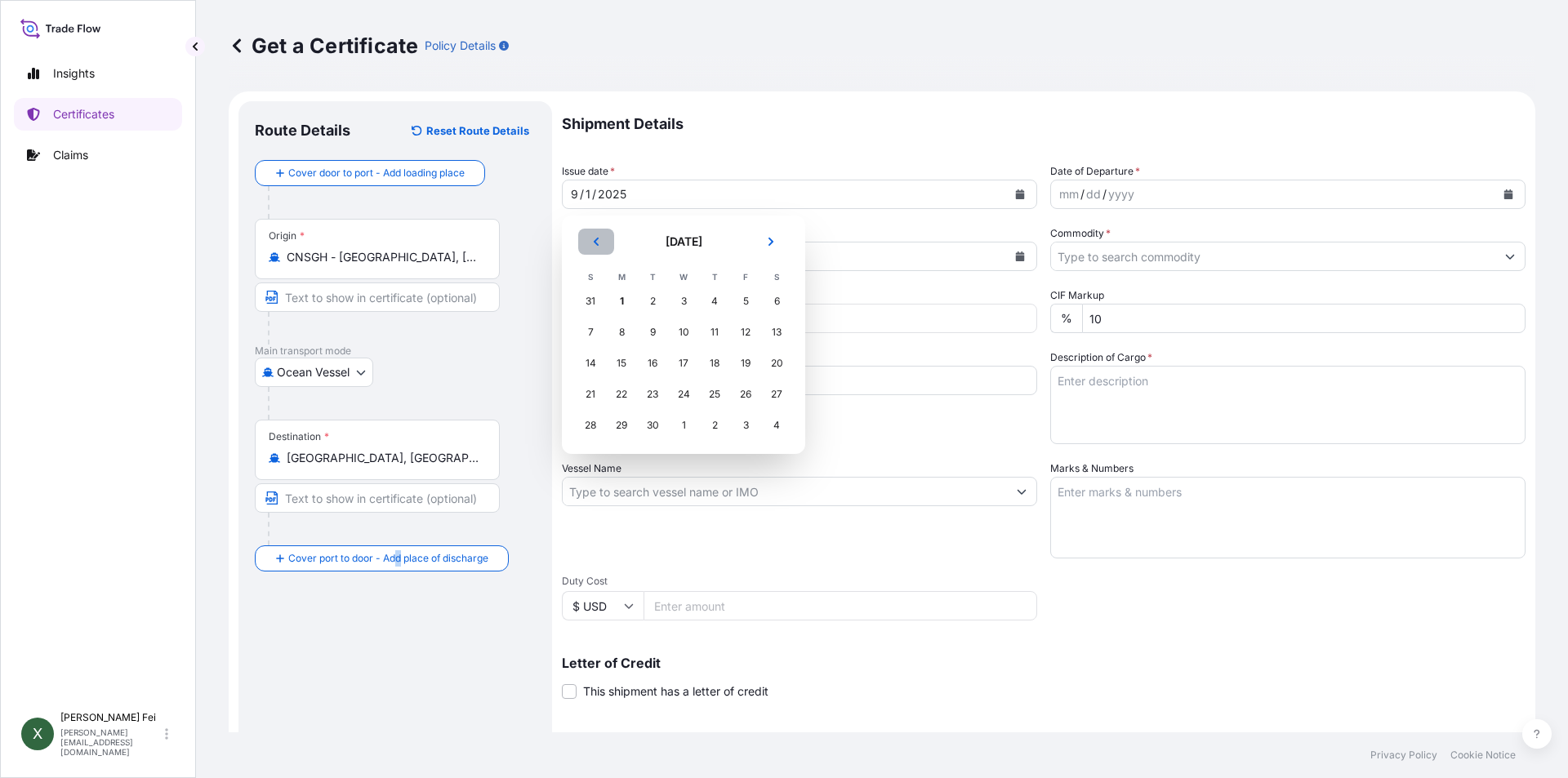
click at [589, 238] on button "Previous" at bounding box center [596, 242] width 36 height 26
click at [740, 422] on div "29" at bounding box center [745, 425] width 29 height 29
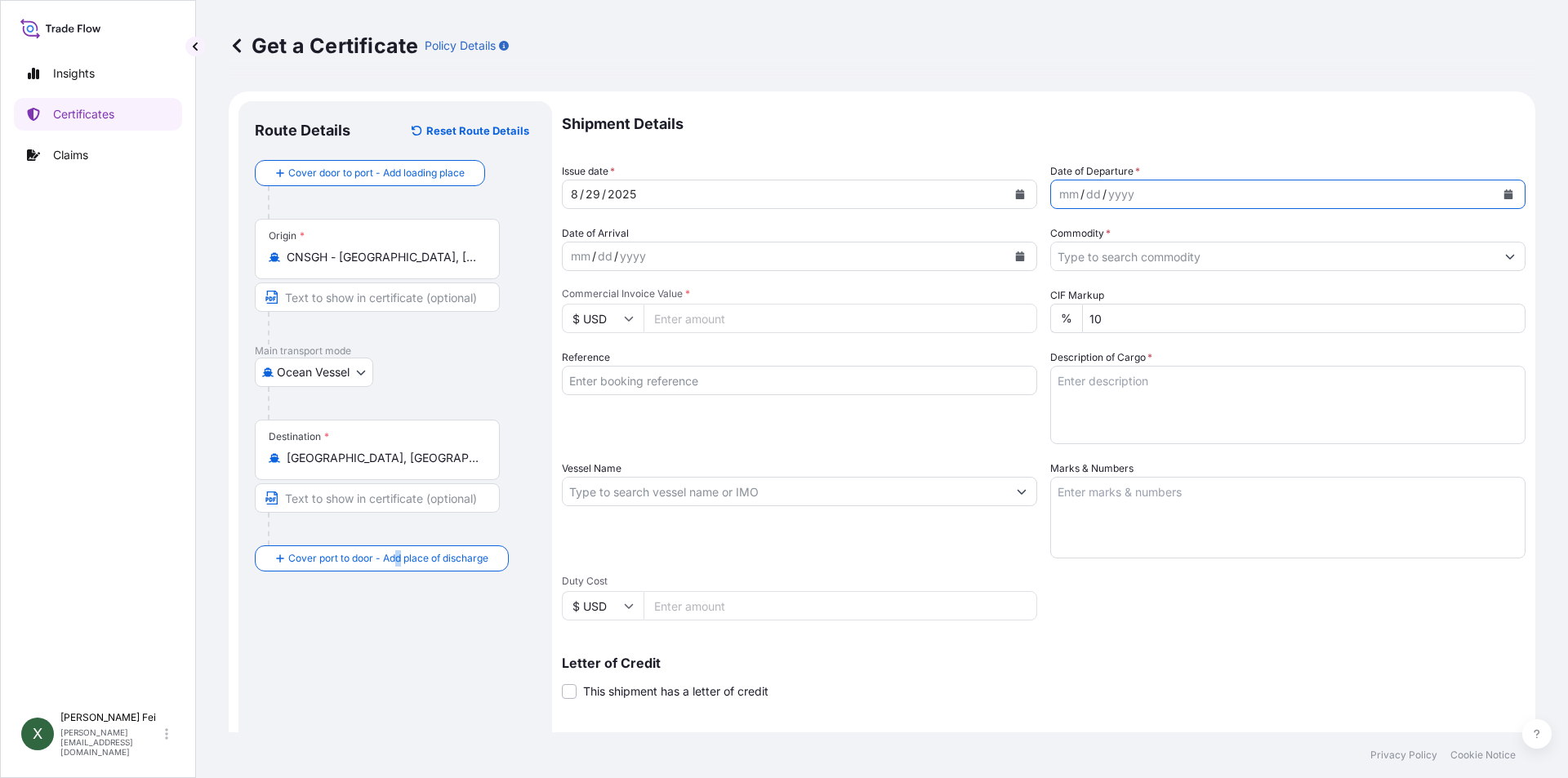
click at [1504, 194] on icon "Calendar" at bounding box center [1508, 194] width 9 height 9
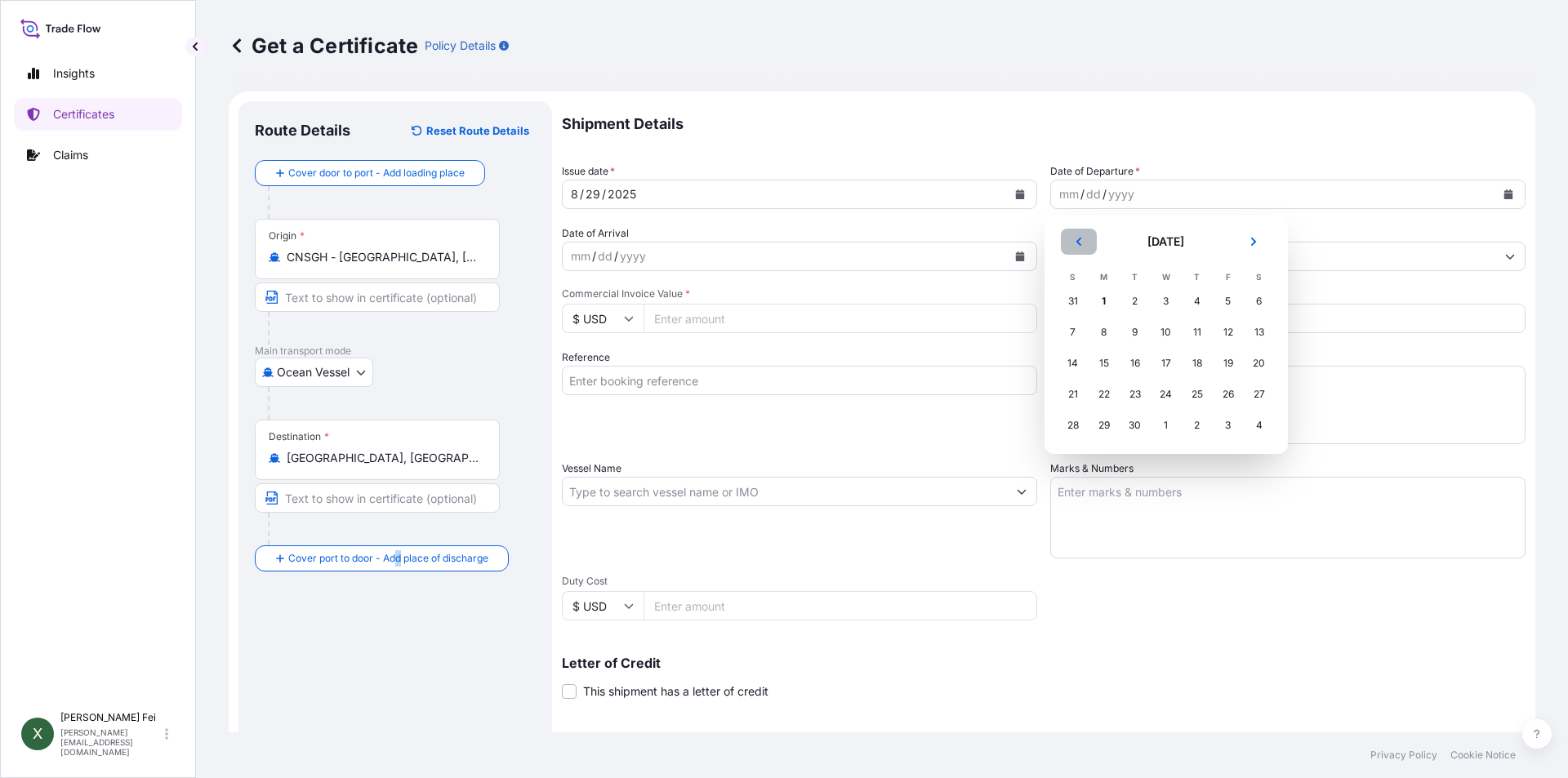
click at [1068, 243] on button "Previous" at bounding box center [1078, 242] width 36 height 26
click at [1222, 422] on div "29" at bounding box center [1228, 425] width 29 height 29
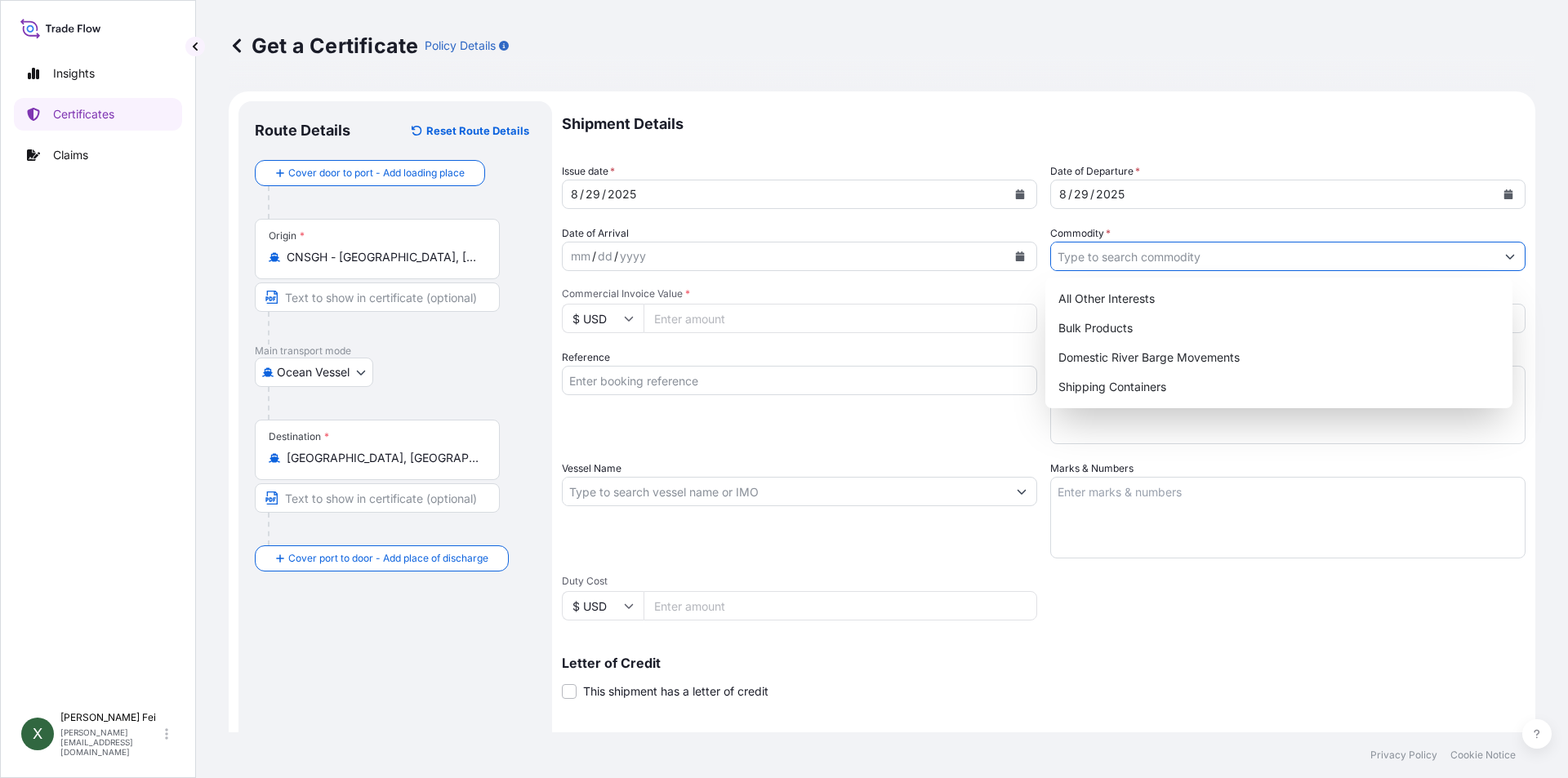
click at [1177, 254] on input "Commodity *" at bounding box center [1273, 256] width 444 height 29
click at [1104, 395] on div "Shipping Containers" at bounding box center [1279, 387] width 455 height 29
type input "Shipping Containers"
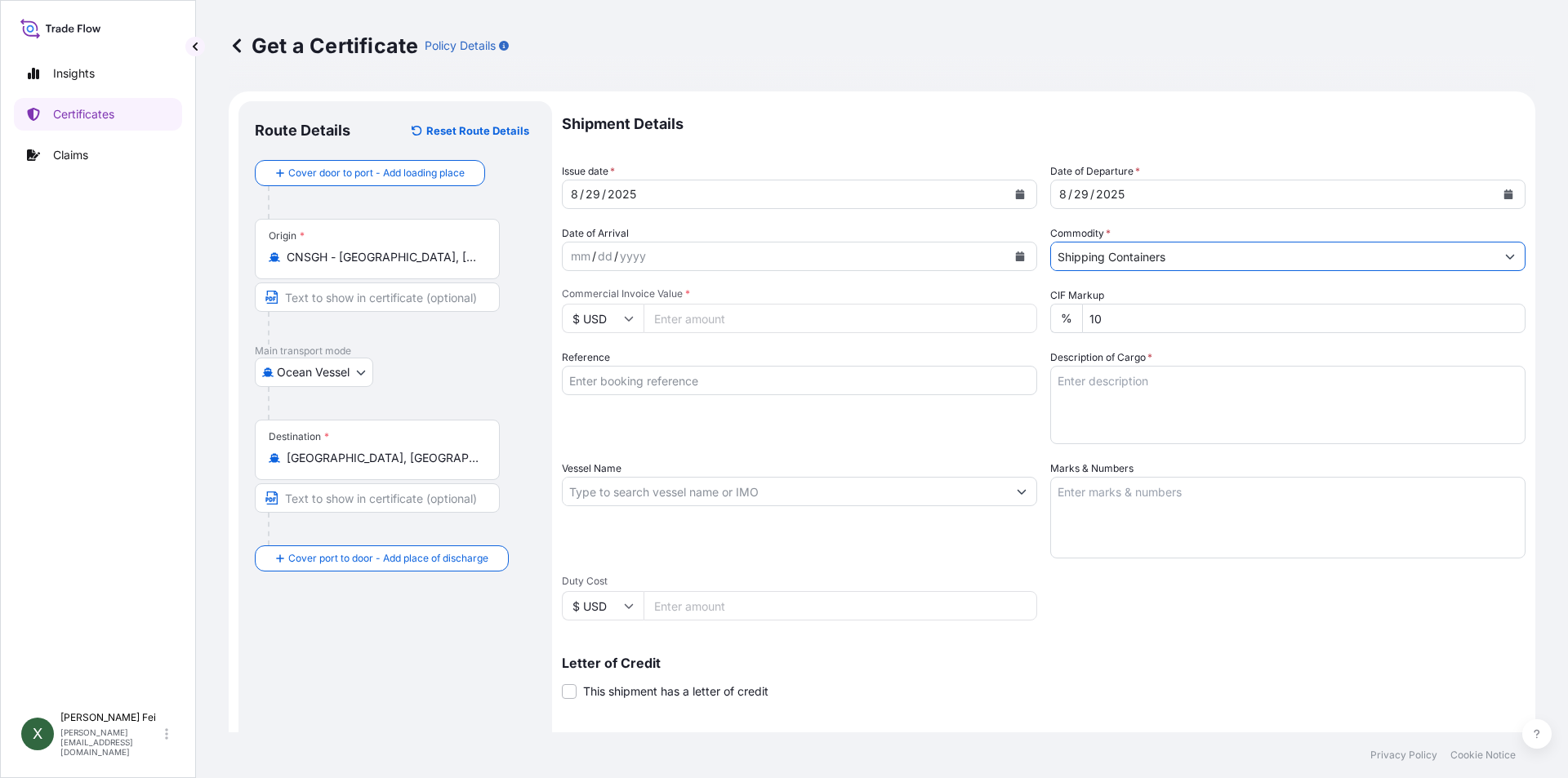
click at [729, 322] on input "Commercial Invoice Value *" at bounding box center [840, 318] width 394 height 29
type input "42700"
click at [891, 421] on div "Reference" at bounding box center [799, 396] width 475 height 95
click at [667, 388] on input "Reference" at bounding box center [799, 380] width 475 height 29
click at [695, 401] on div "Reference" at bounding box center [799, 396] width 475 height 95
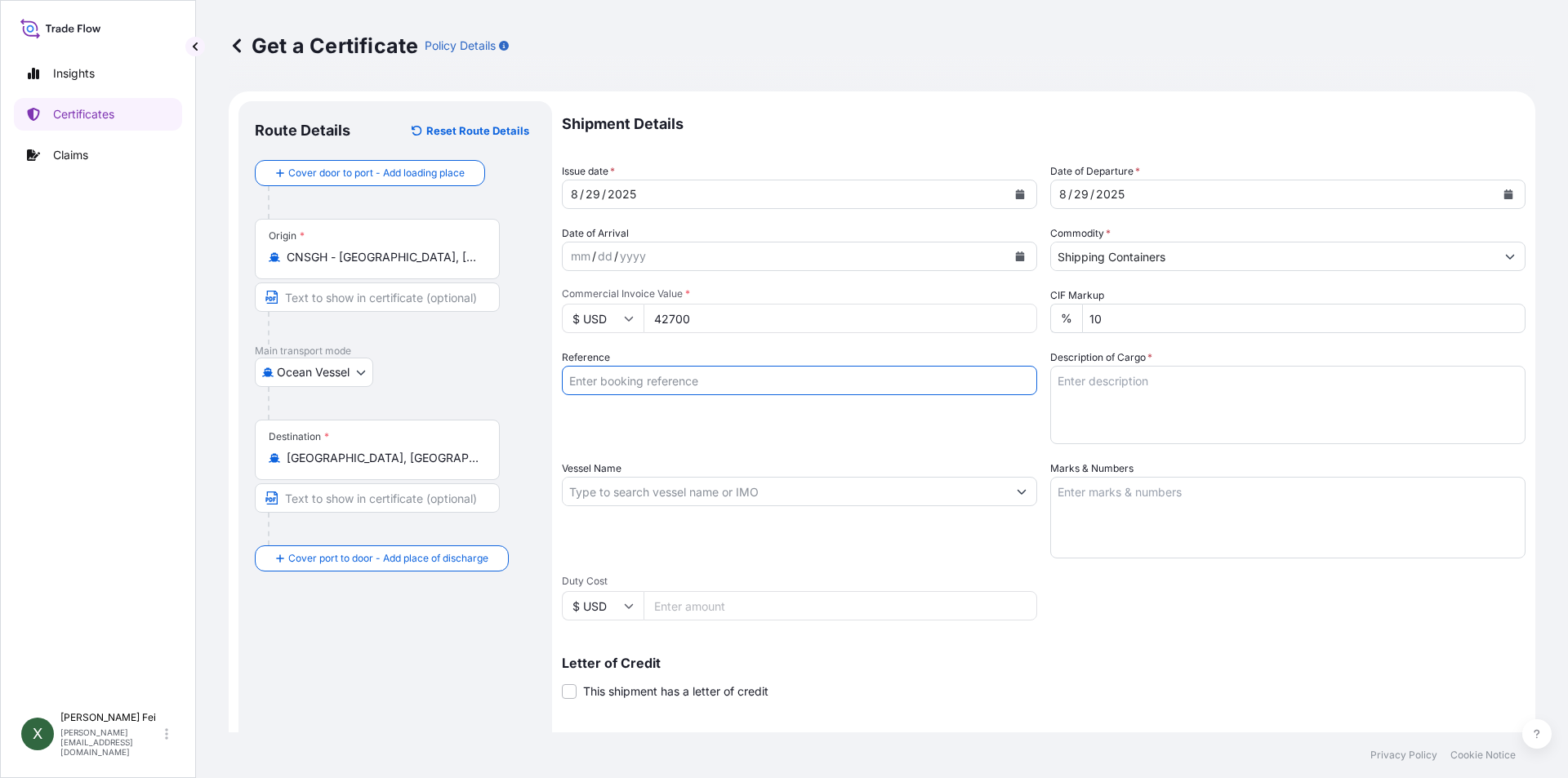
paste input "SITGSHJTN01909"
type input "SITGSHJTN01909"
click at [857, 418] on div "Reference SITGSHJTN01909" at bounding box center [799, 396] width 475 height 95
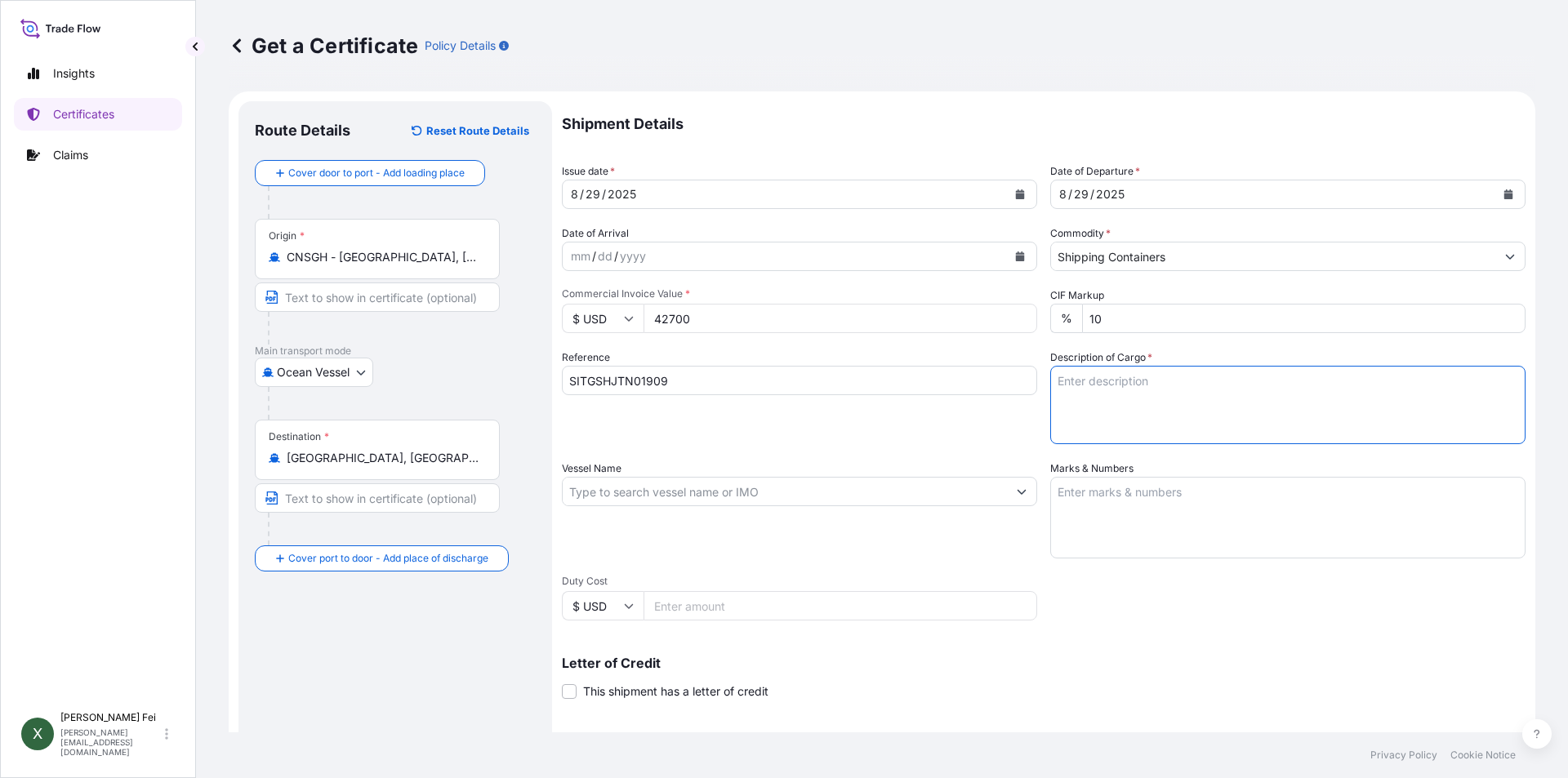
click at [1146, 409] on textarea "Description of Cargo *" at bounding box center [1288, 405] width 475 height 79
paste textarea "12PALLET(S)"
click at [1161, 376] on textarea "12PALLET(S)" at bounding box center [1288, 405] width 475 height 79
paste textarea "ESTANE(R) S398A-7N, PE FOIL BAG ESTANE(R) S160D-2, PE FOIL BAG POLYURETHANES TH…"
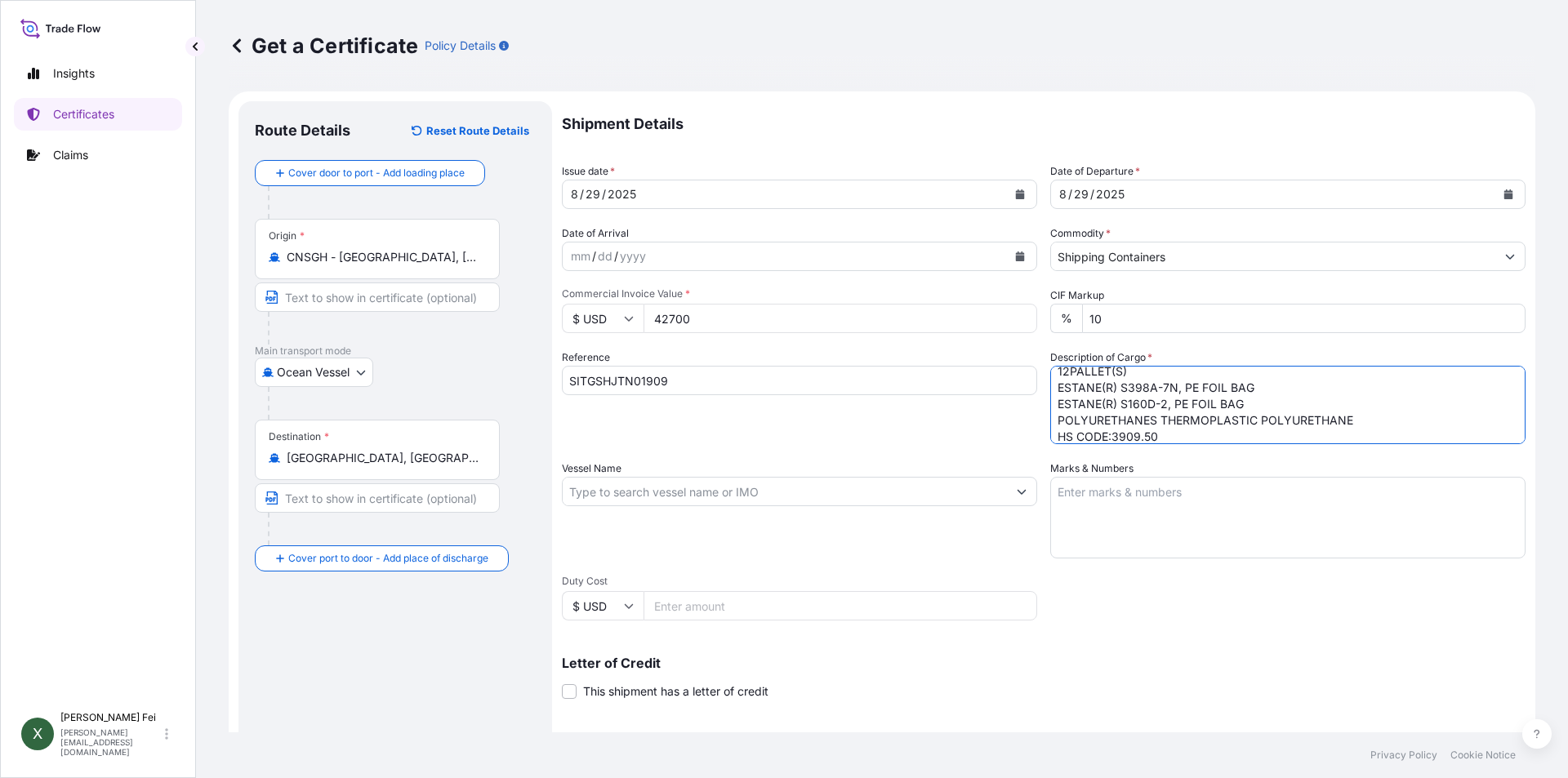
type textarea "12PALLET(S) ESTANE(R) S398A-7N, PE FOIL BAG ESTANE(R) S160D-2, PE FOIL BAG POLY…"
click at [763, 414] on div "Reference SITGSHJTN01909" at bounding box center [799, 396] width 475 height 95
click at [633, 485] on input "Vessel Name" at bounding box center [784, 491] width 444 height 29
paste input "SITC QIMING"
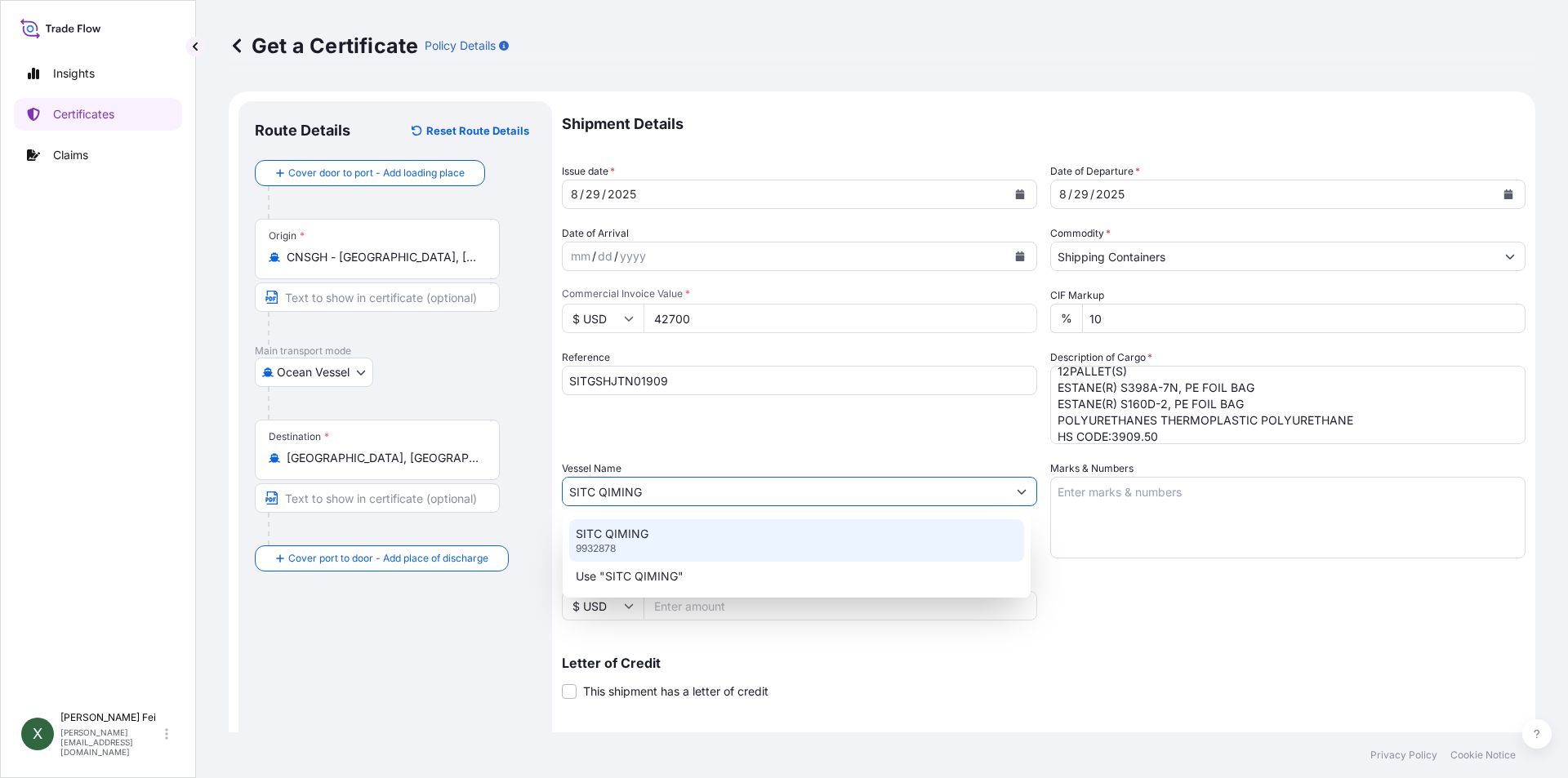
click at [763, 545] on div "SITC QIMING 9932878" at bounding box center [796, 541] width 455 height 43
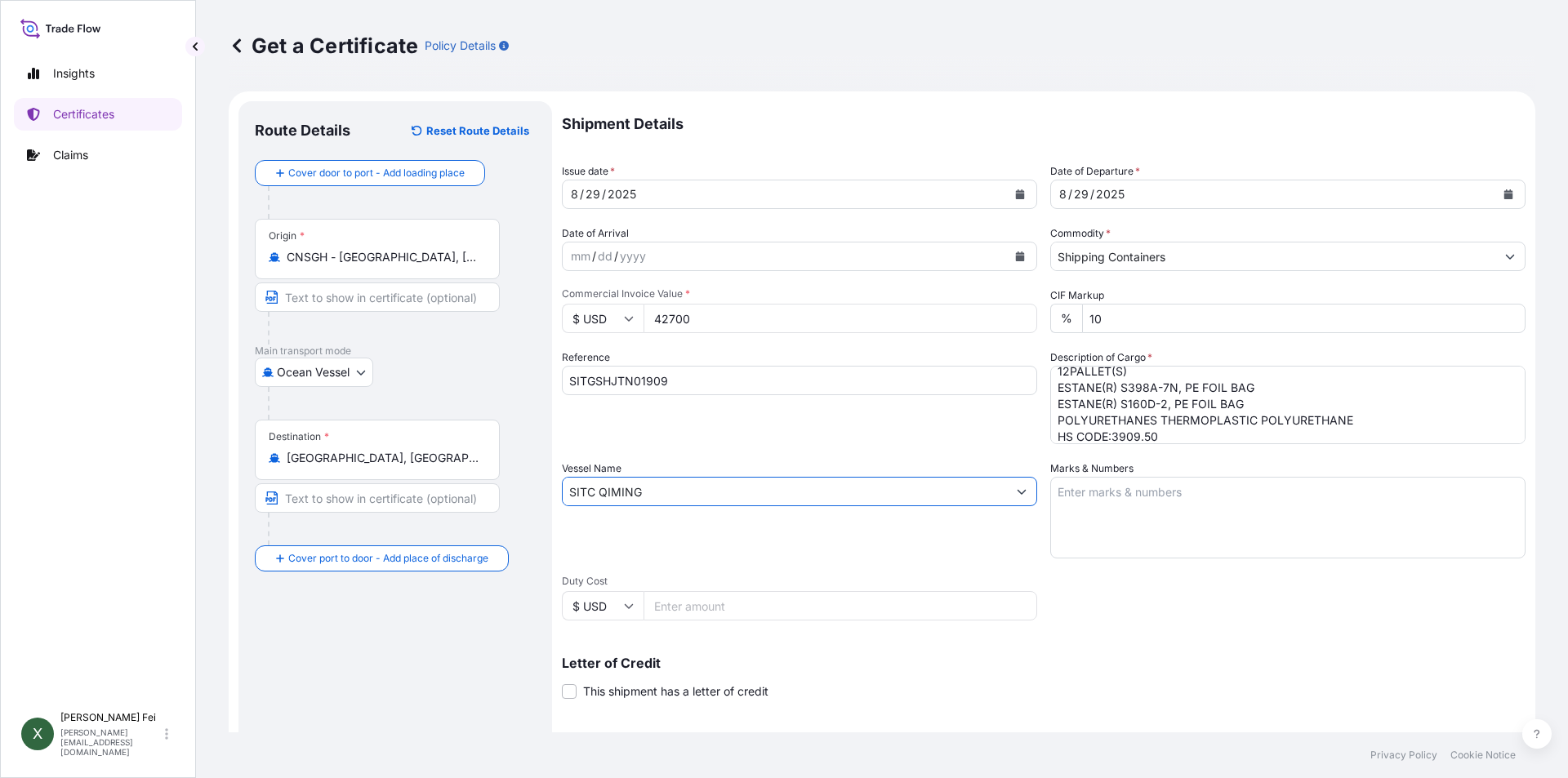
type input "SITC QIMING"
click at [1117, 488] on textarea "Marks & Numbers" at bounding box center [1288, 518] width 475 height 82
paste textarea "PT. WAHANA PO NO. 250801 INDONESIA MADE IN CHINA"
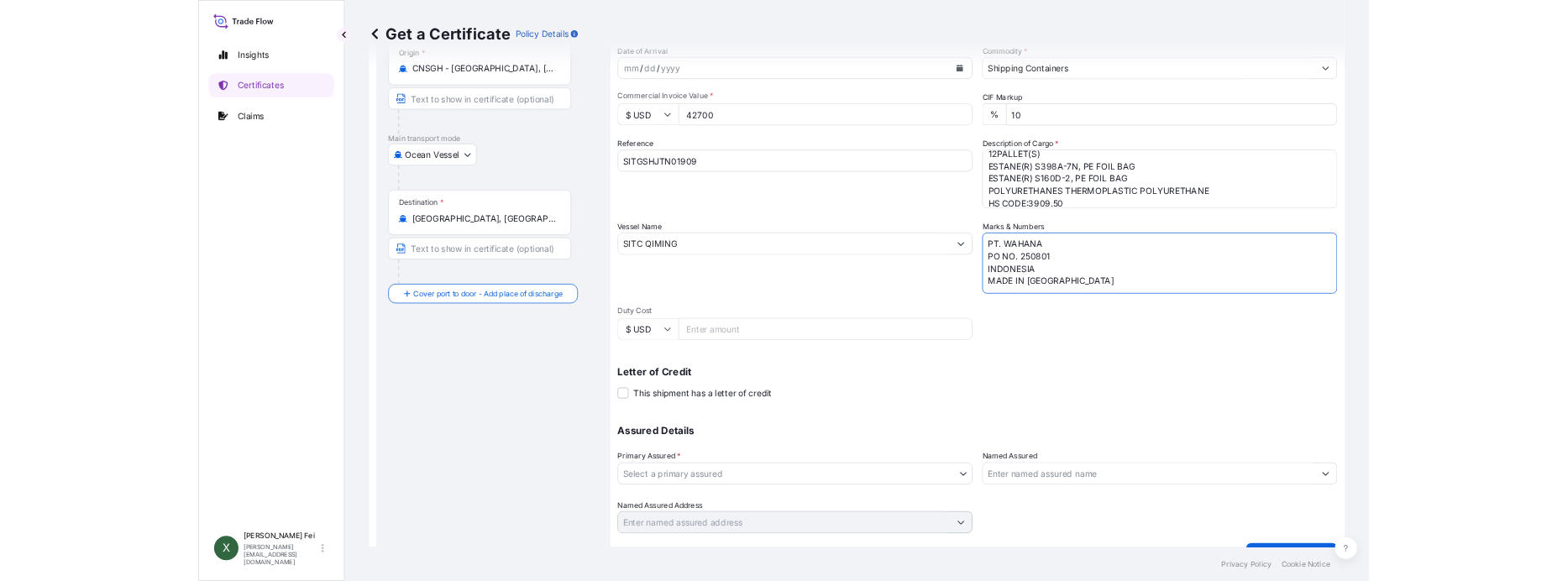
scroll to position [208, 0]
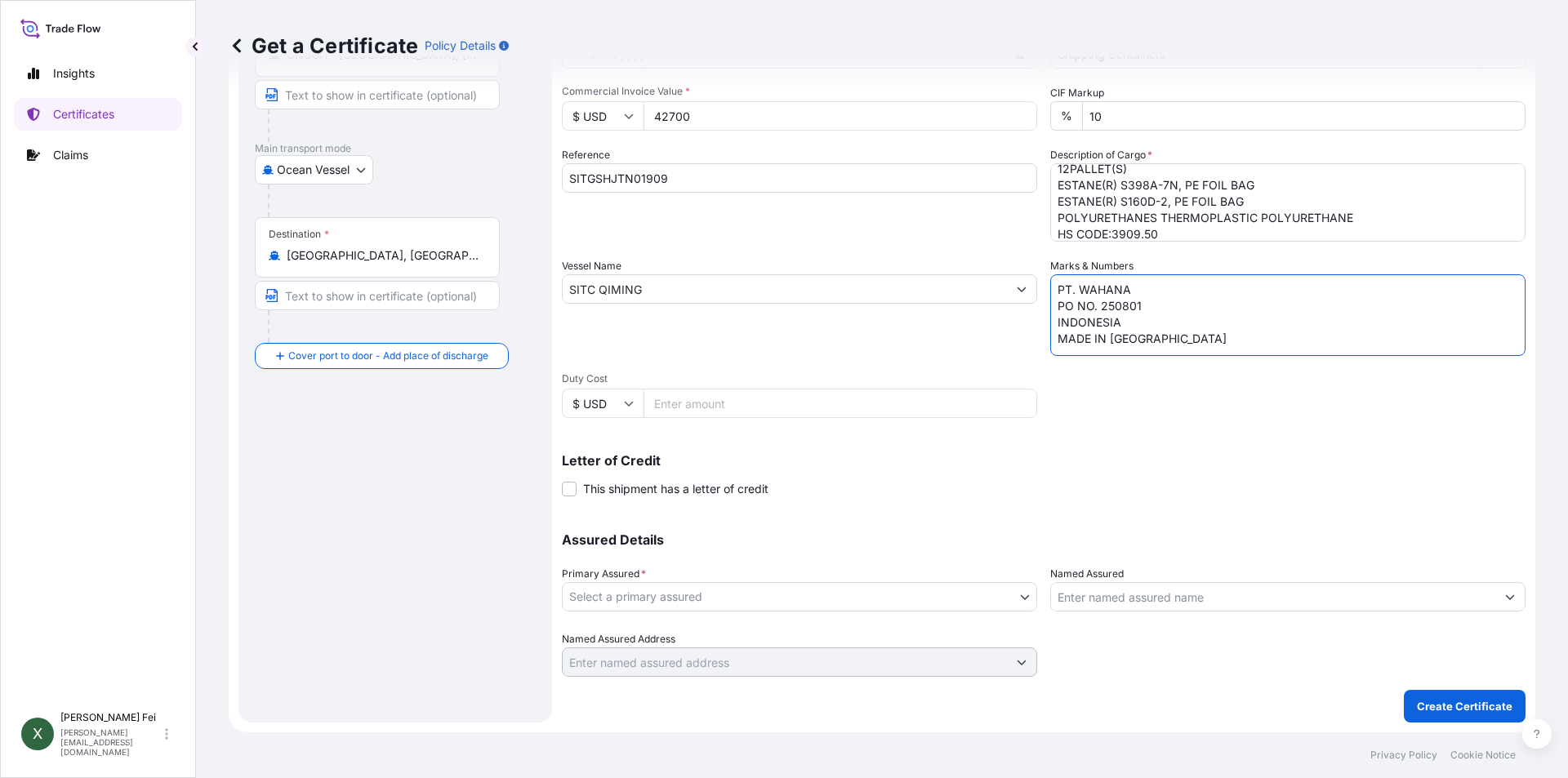
type textarea "PT. WAHANA PO NO. 250801 INDONESIA MADE IN CHINA"
click at [678, 602] on body "Insights Certificates Claims X Xiaoyan Fei xiaoyan.fei@boluo-logistics.com Get …" at bounding box center [784, 389] width 1568 height 778
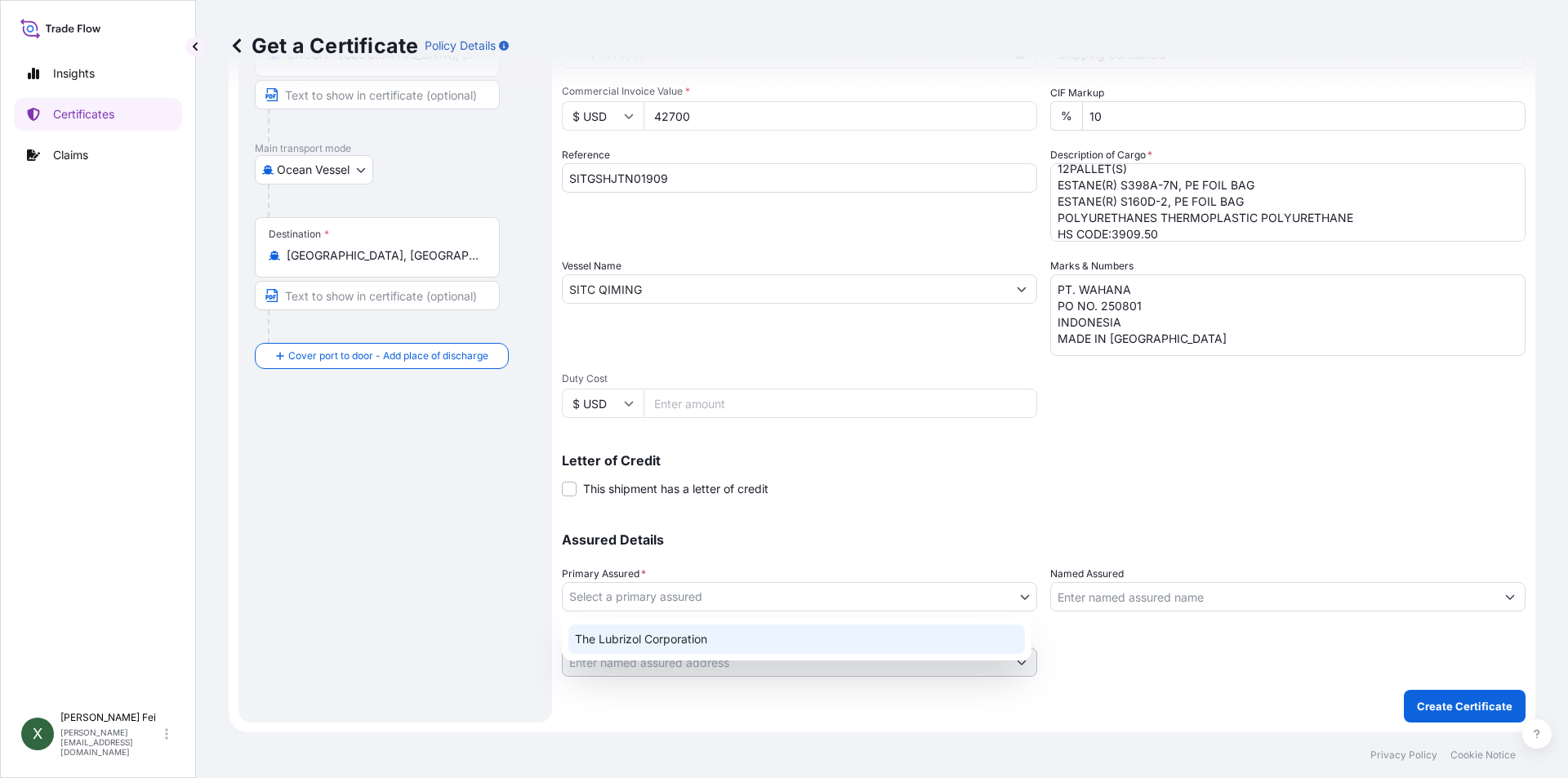
click at [696, 646] on div "The Lubrizol Corporation" at bounding box center [796, 639] width 456 height 29
select select "31566"
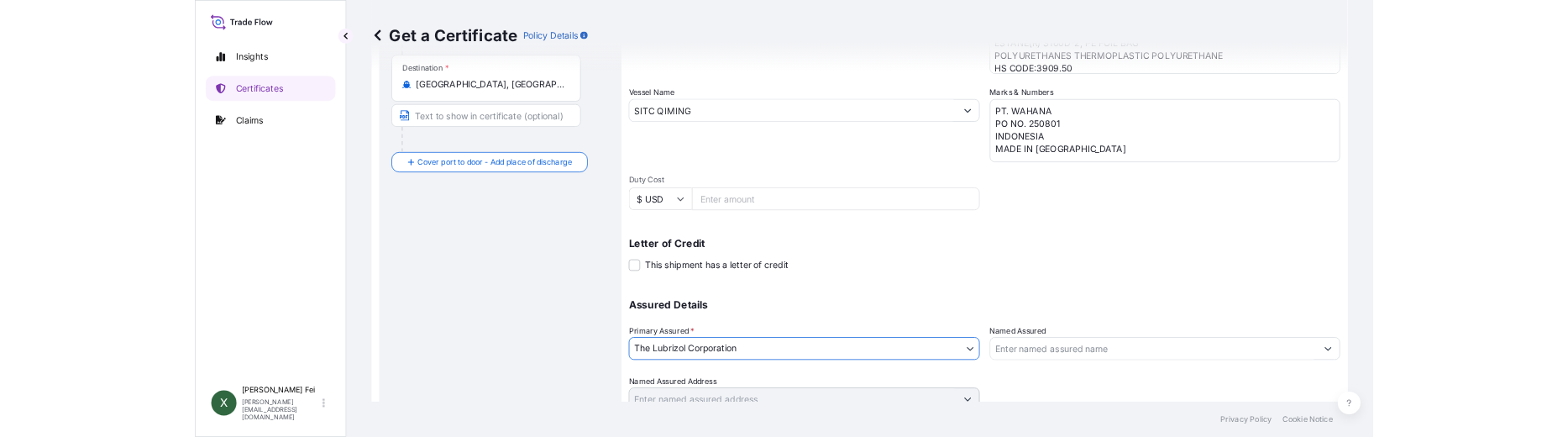
scroll to position [427, 0]
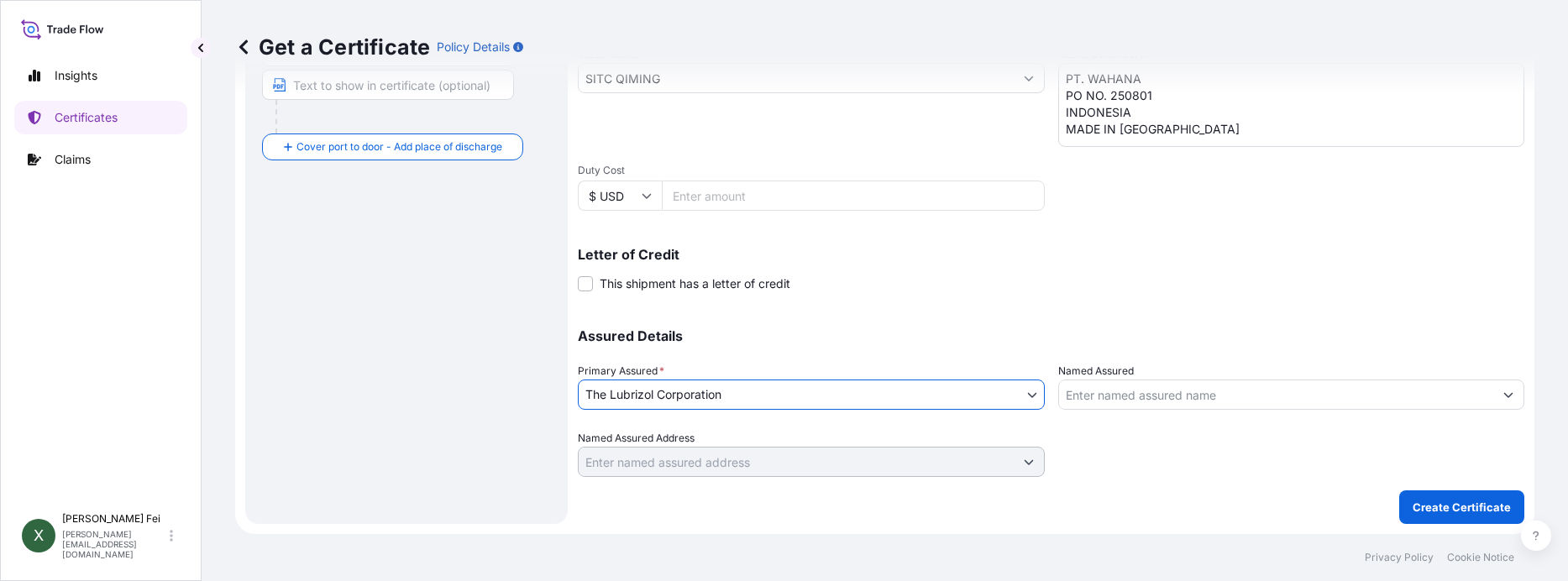
click at [1093, 392] on input "Named Assured" at bounding box center [1276, 395] width 435 height 30
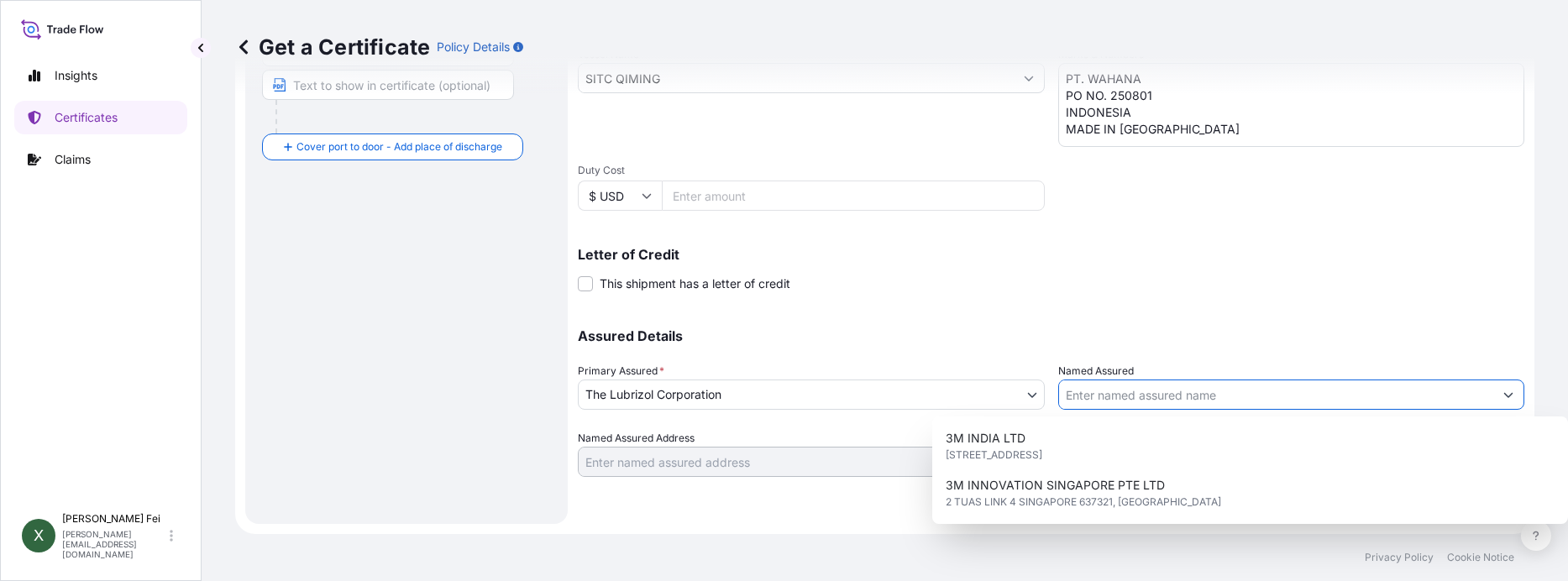
paste input "PT WAHANA PRIMA TAMA"
type input "PT WAHANA PRIMA TAMA"
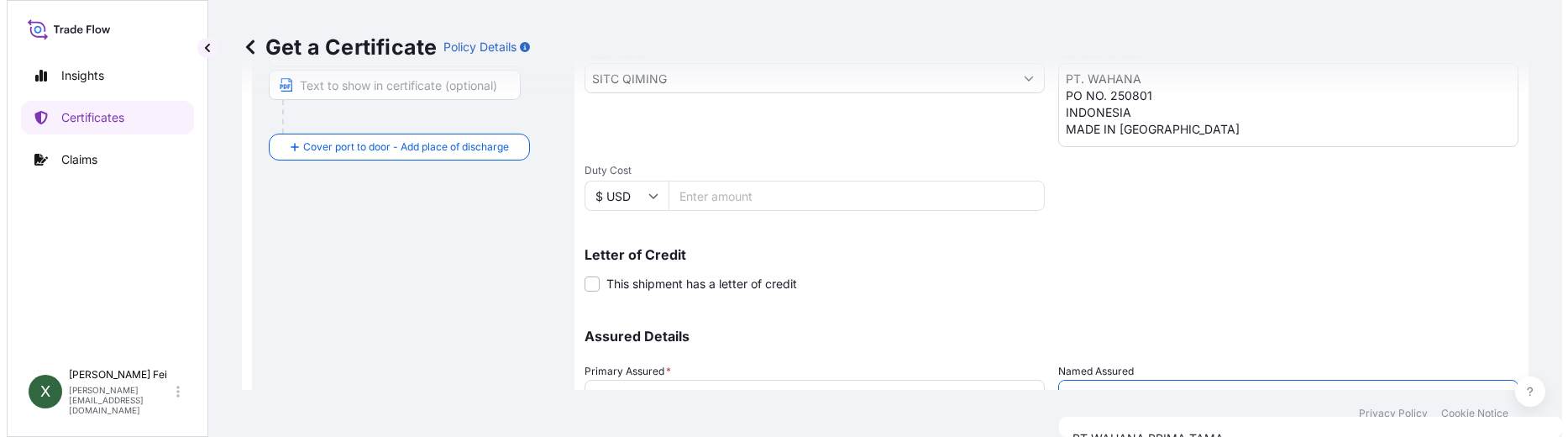
scroll to position [572, 0]
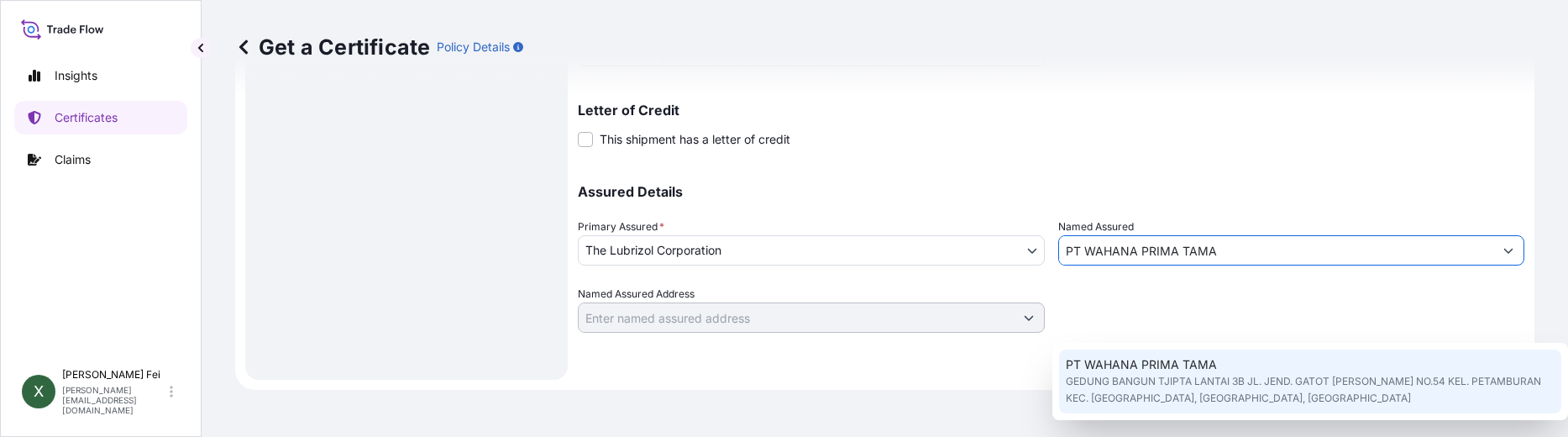
click at [1143, 385] on span "GEDUNG BANGUN TJIPTA LANTAI 3B JL. JEND. GATOT SUBROTO NO.54 KEL. PETAMBURAN KE…" at bounding box center [1310, 390] width 489 height 33
type input "GEDUNG BANGUN TJIPTA LANTAI 3B JL. JEND. GATOT SUBROTO NO.54 KEL. PETAMBURAN KE…"
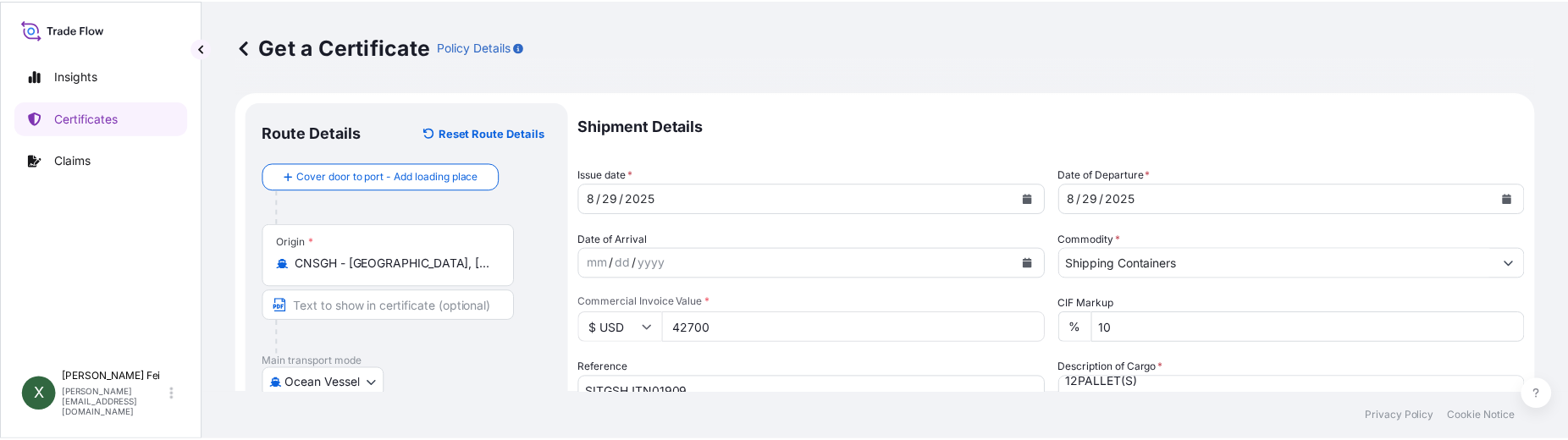
scroll to position [100, 0]
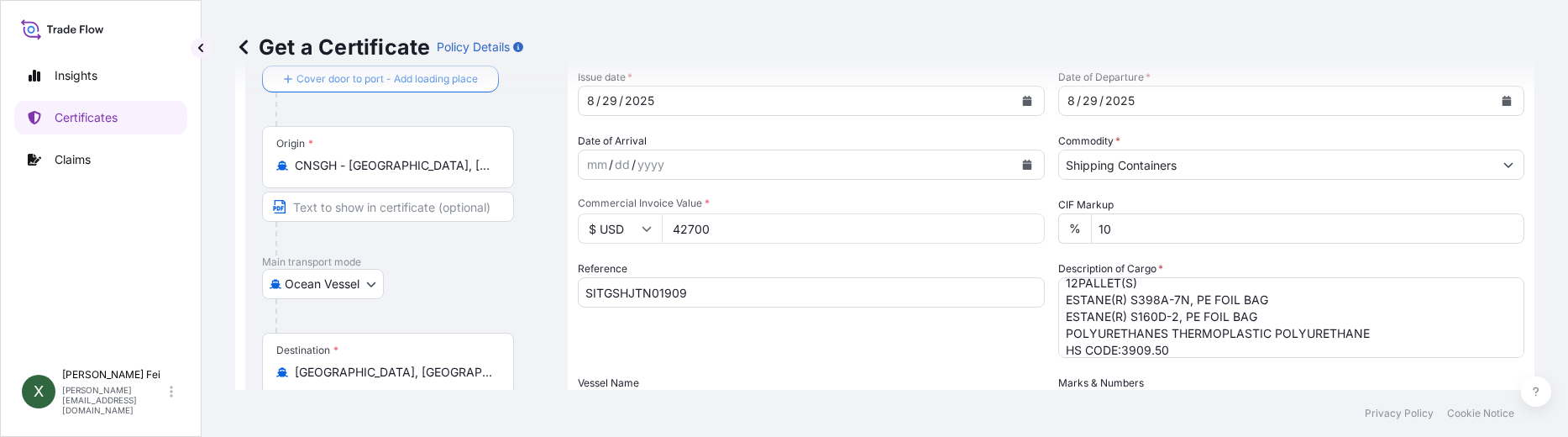
type input "PT WAHANA PRIMA TAMA"
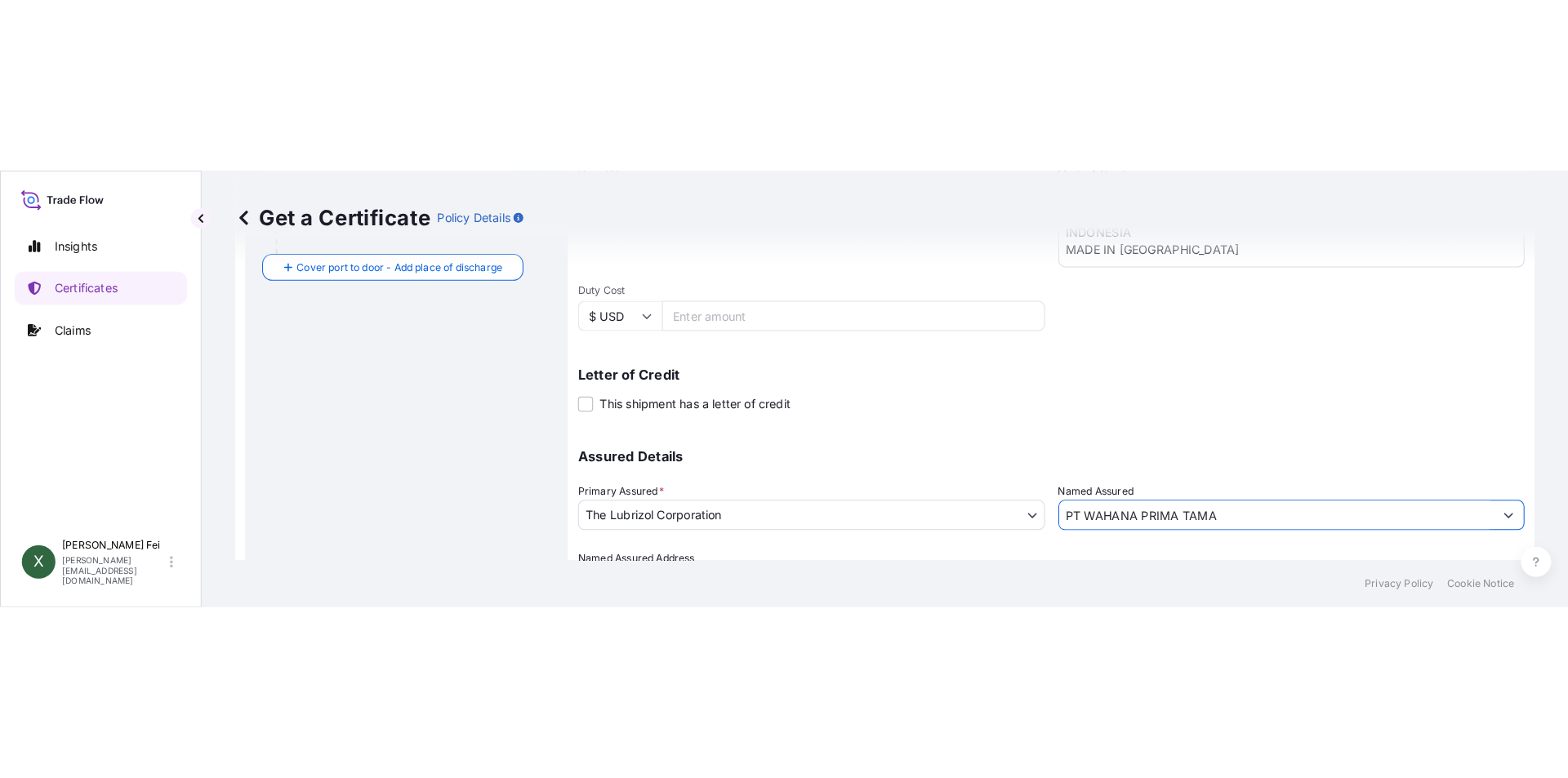
scroll to position [556, 0]
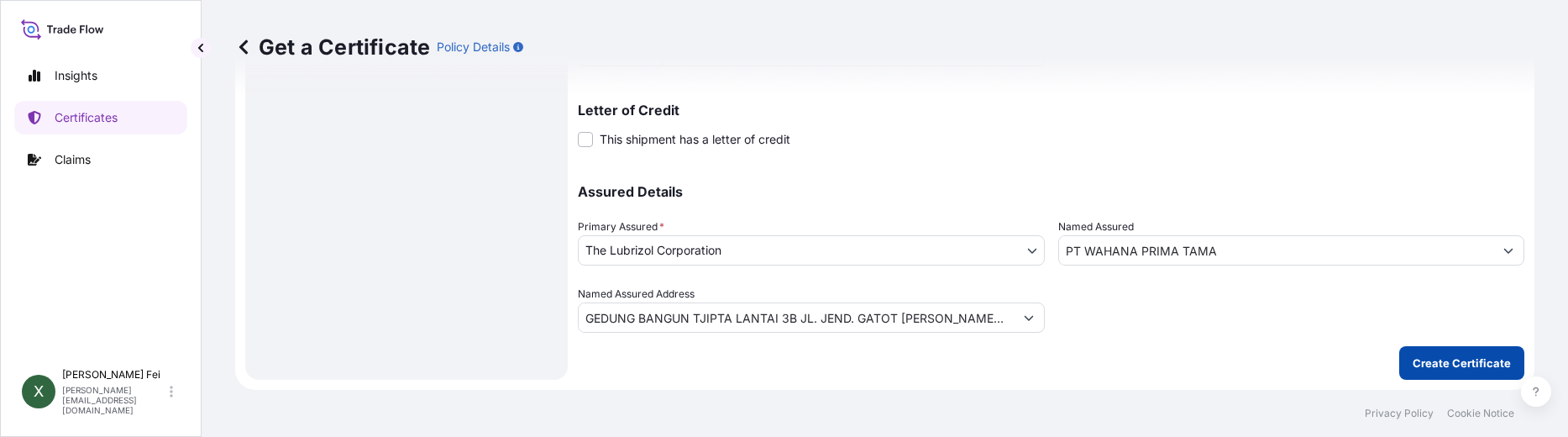
click at [1448, 357] on p "Create Certificate" at bounding box center [1462, 362] width 98 height 17
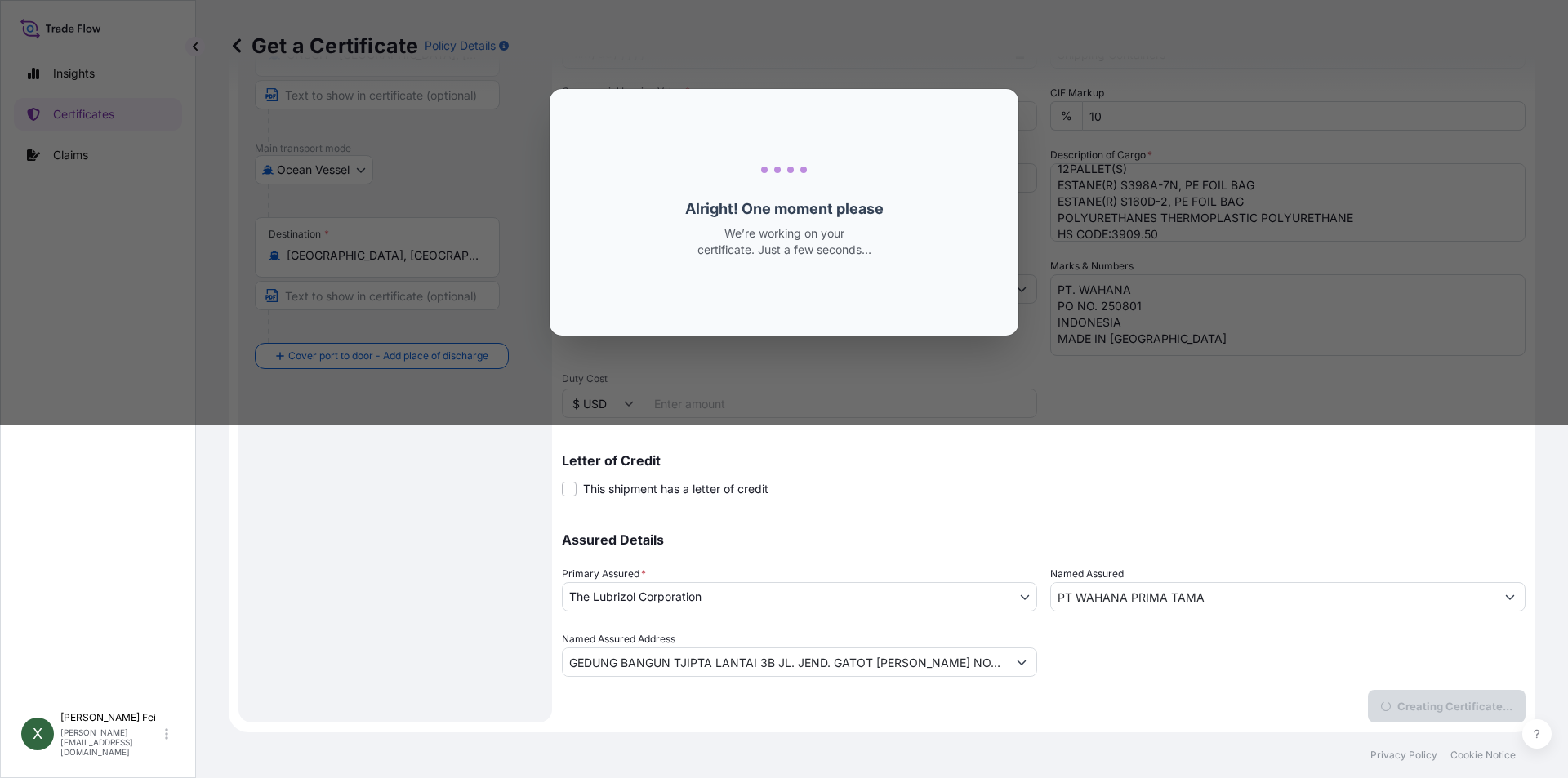
scroll to position [202, 0]
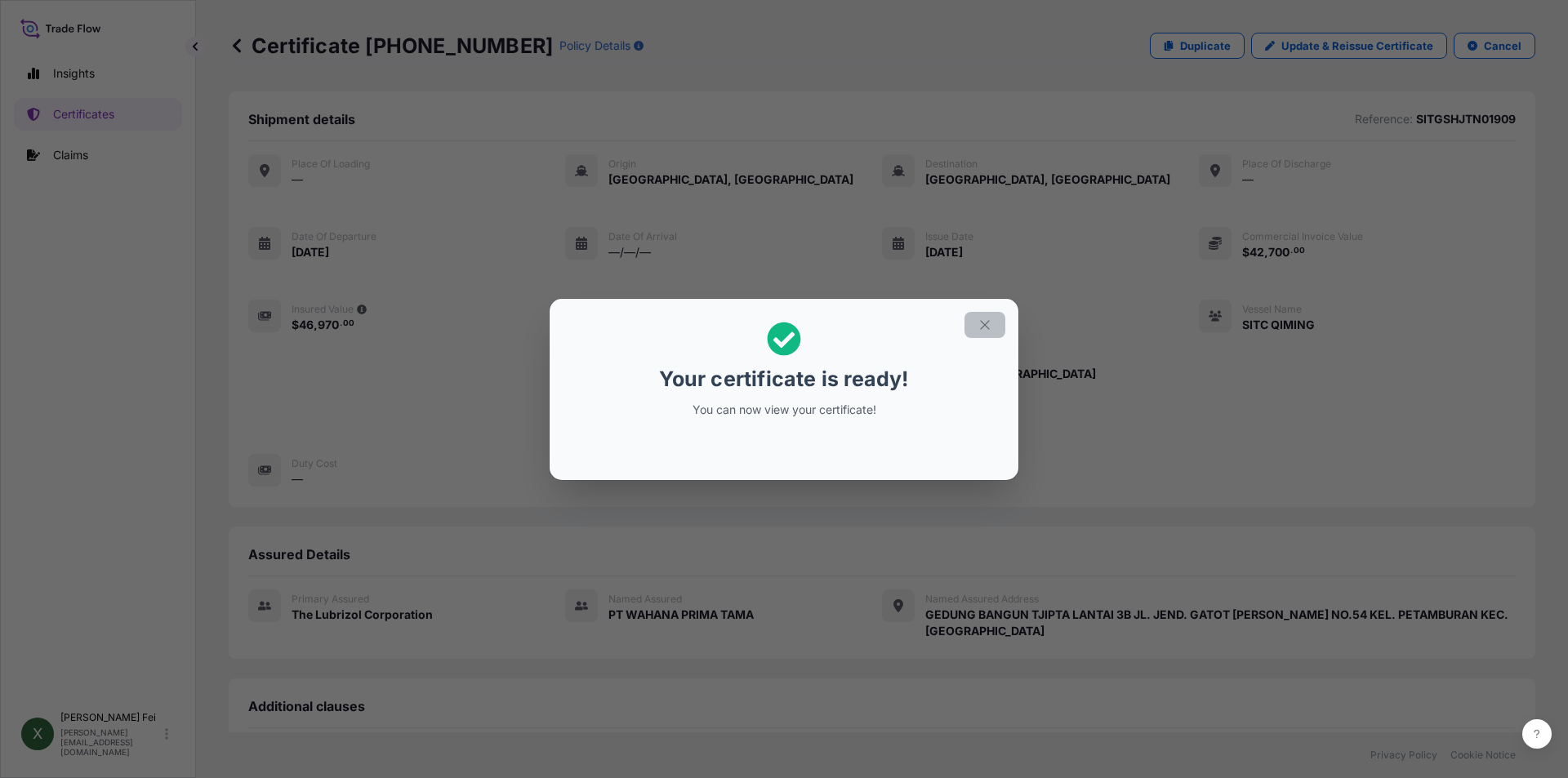
click at [983, 322] on icon "button" at bounding box center [984, 325] width 9 height 9
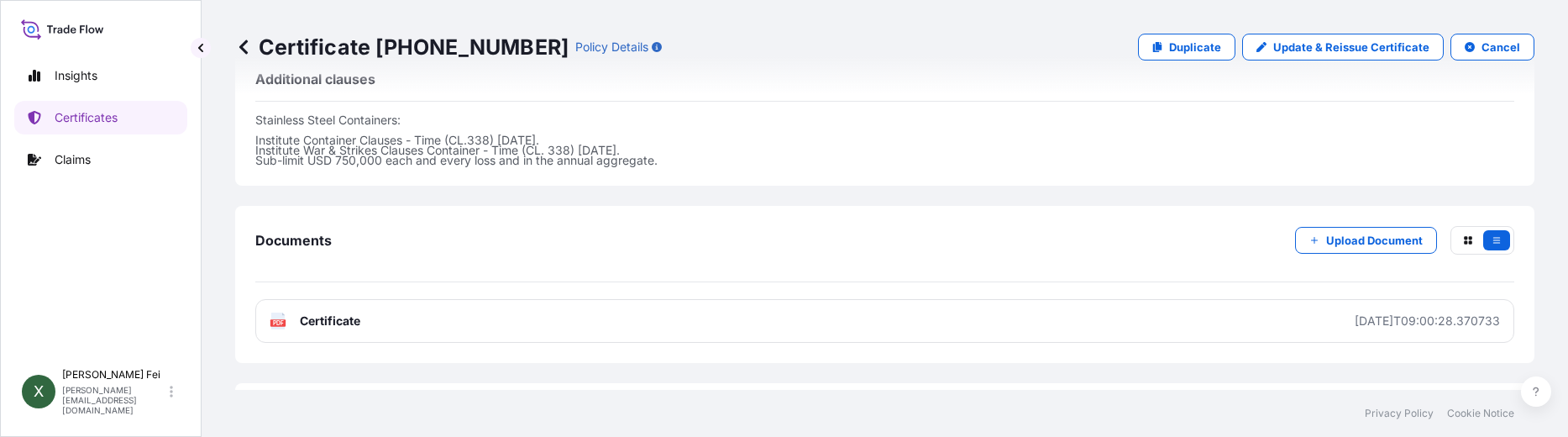
scroll to position [726, 0]
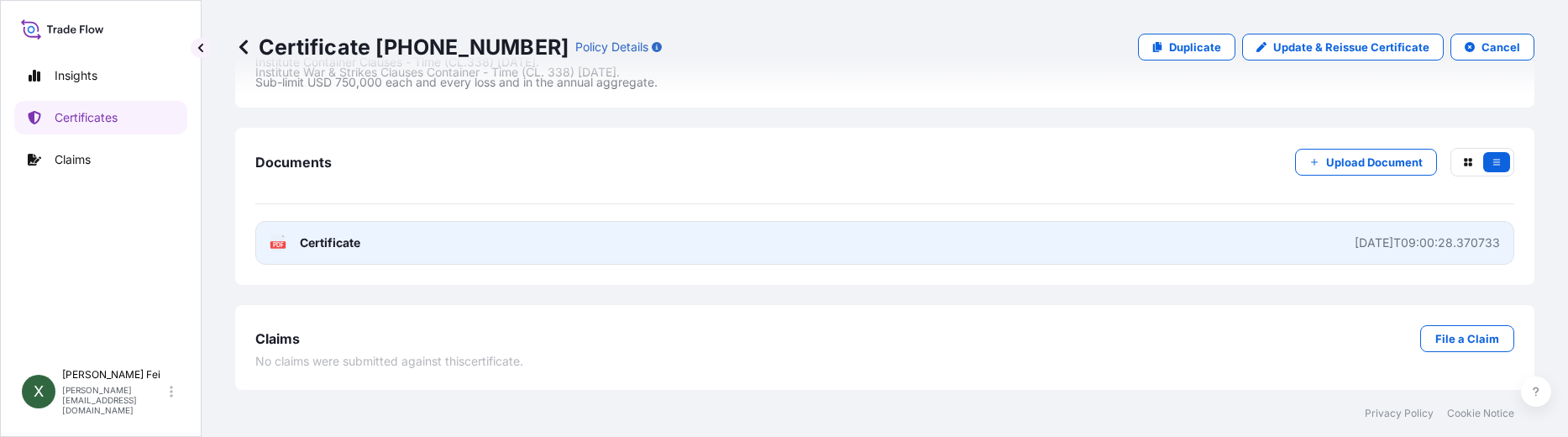
click at [1042, 244] on link "PDF Certificate 2025-09-01T09:00:28.370733" at bounding box center [885, 243] width 1259 height 44
